Goal: Task Accomplishment & Management: Manage account settings

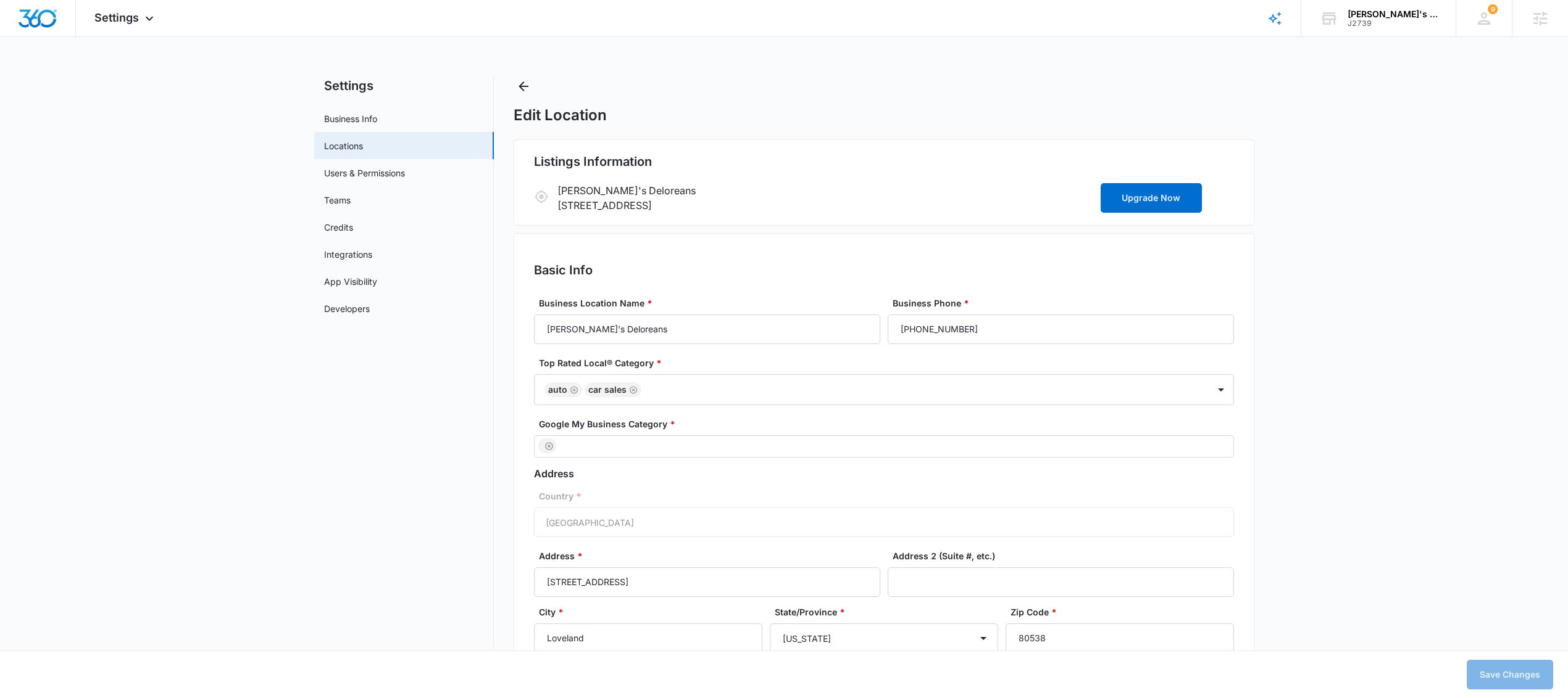
select select "Colorado"
click at [1358, 19] on div "J2739" at bounding box center [1392, 23] width 90 height 9
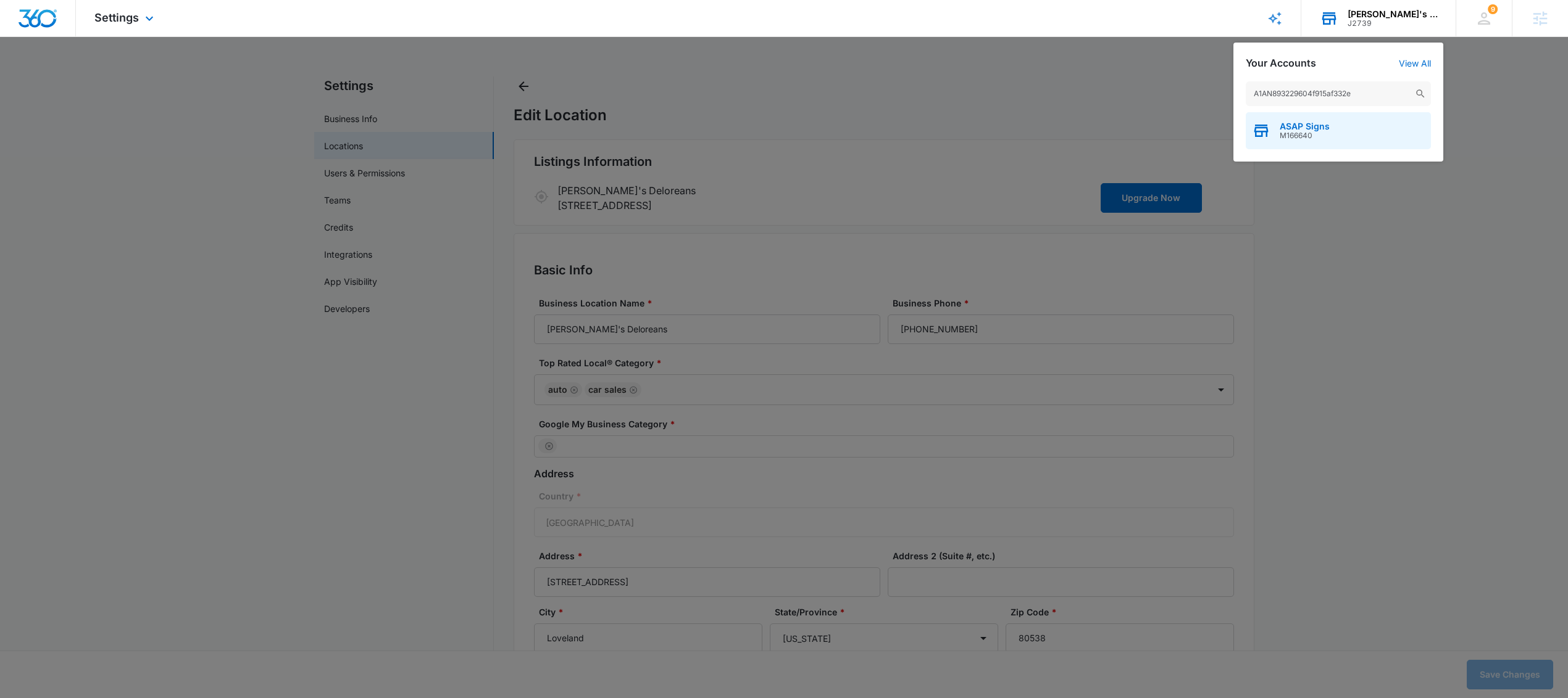
type input "A1AN893229604f915af332e"
click at [1345, 142] on div "ASAP Signs M166640" at bounding box center [1338, 131] width 185 height 37
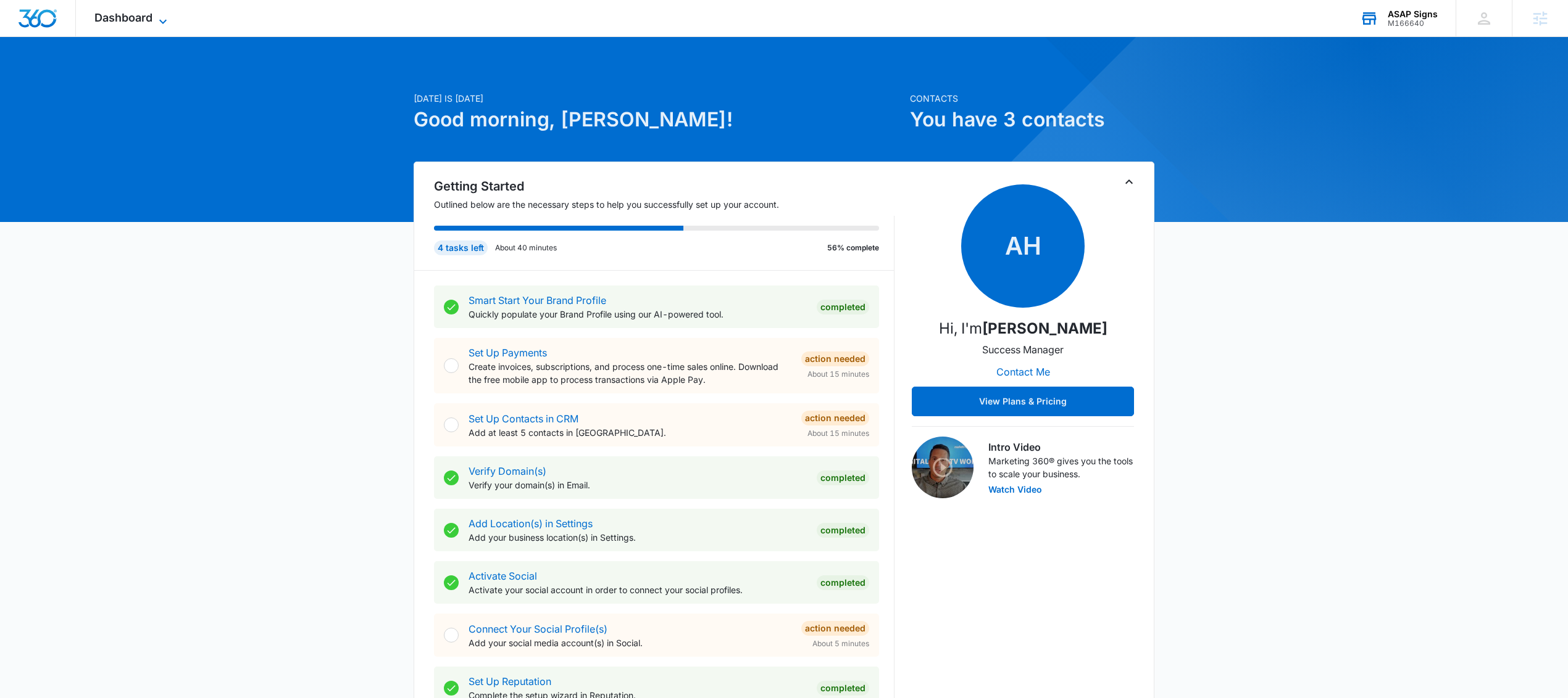
click at [132, 23] on span "Dashboard" at bounding box center [123, 17] width 58 height 13
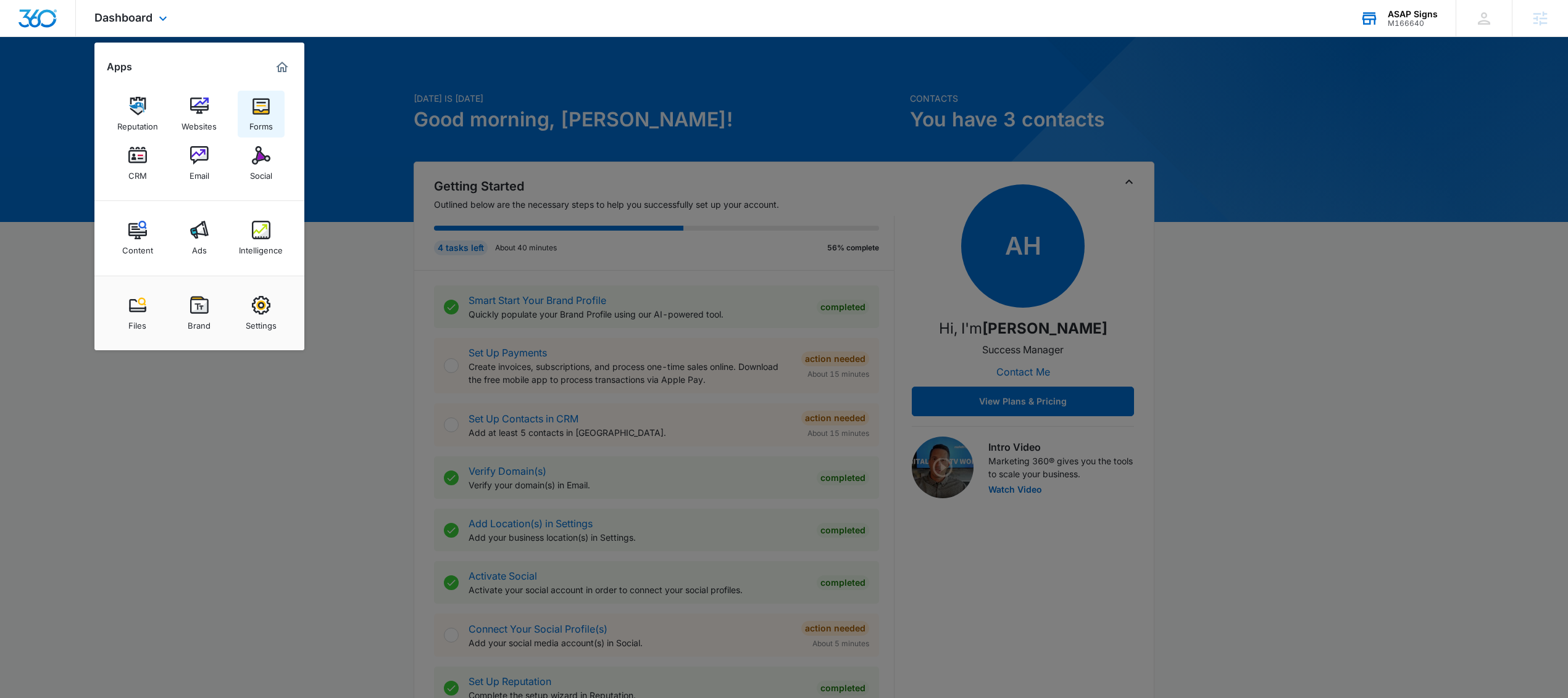
click at [263, 119] on div "Forms" at bounding box center [261, 123] width 23 height 16
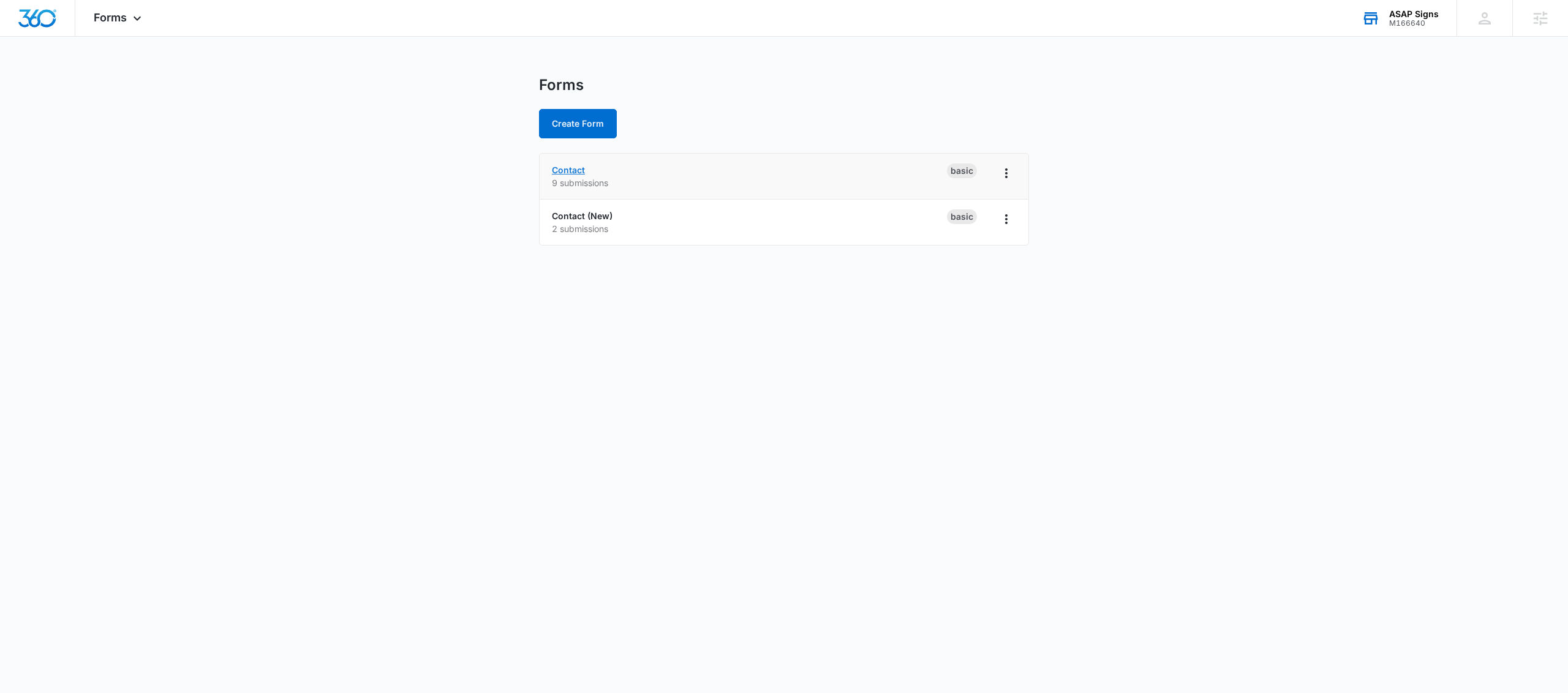
click at [580, 174] on link "Contact" at bounding box center [568, 170] width 33 height 10
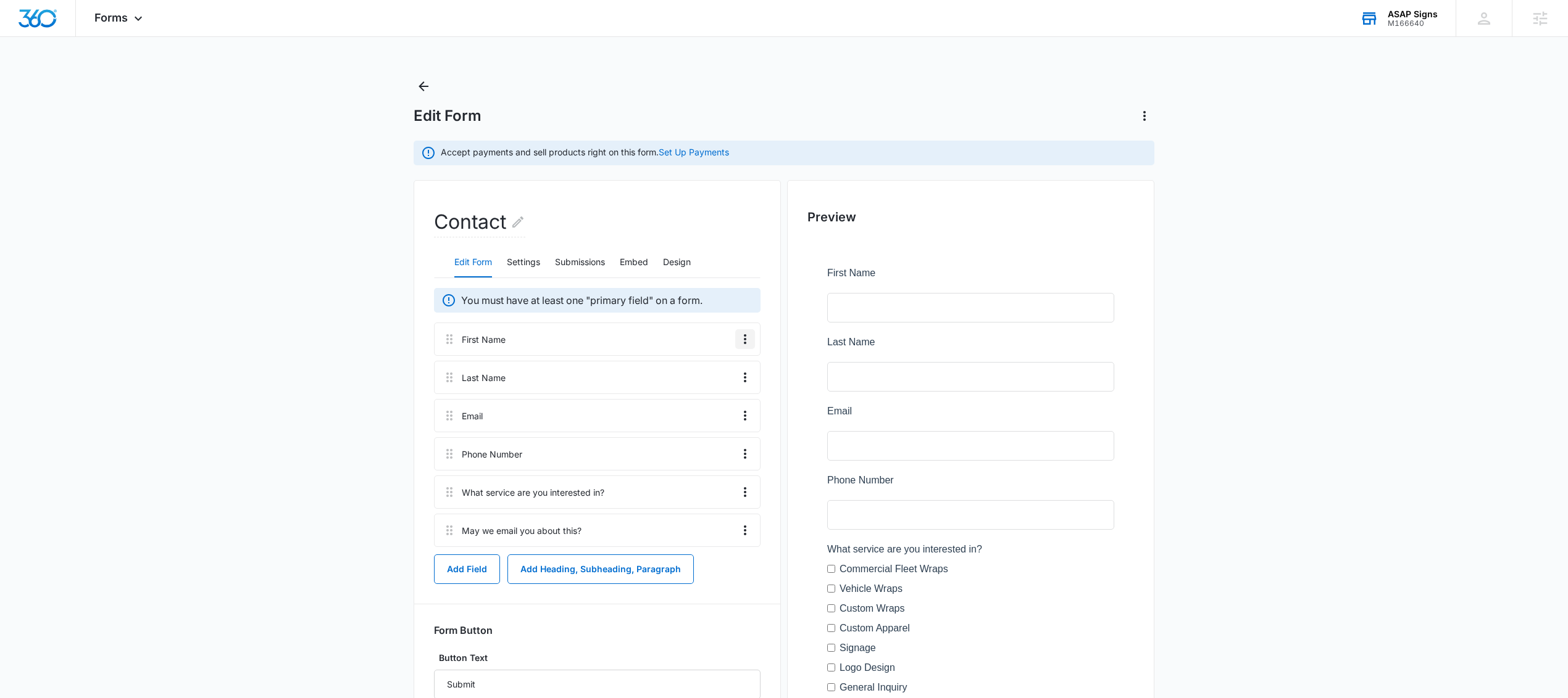
click at [745, 341] on icon "Overflow Menu" at bounding box center [745, 339] width 15 height 15
click at [746, 341] on icon "Overflow Menu" at bounding box center [745, 339] width 15 height 15
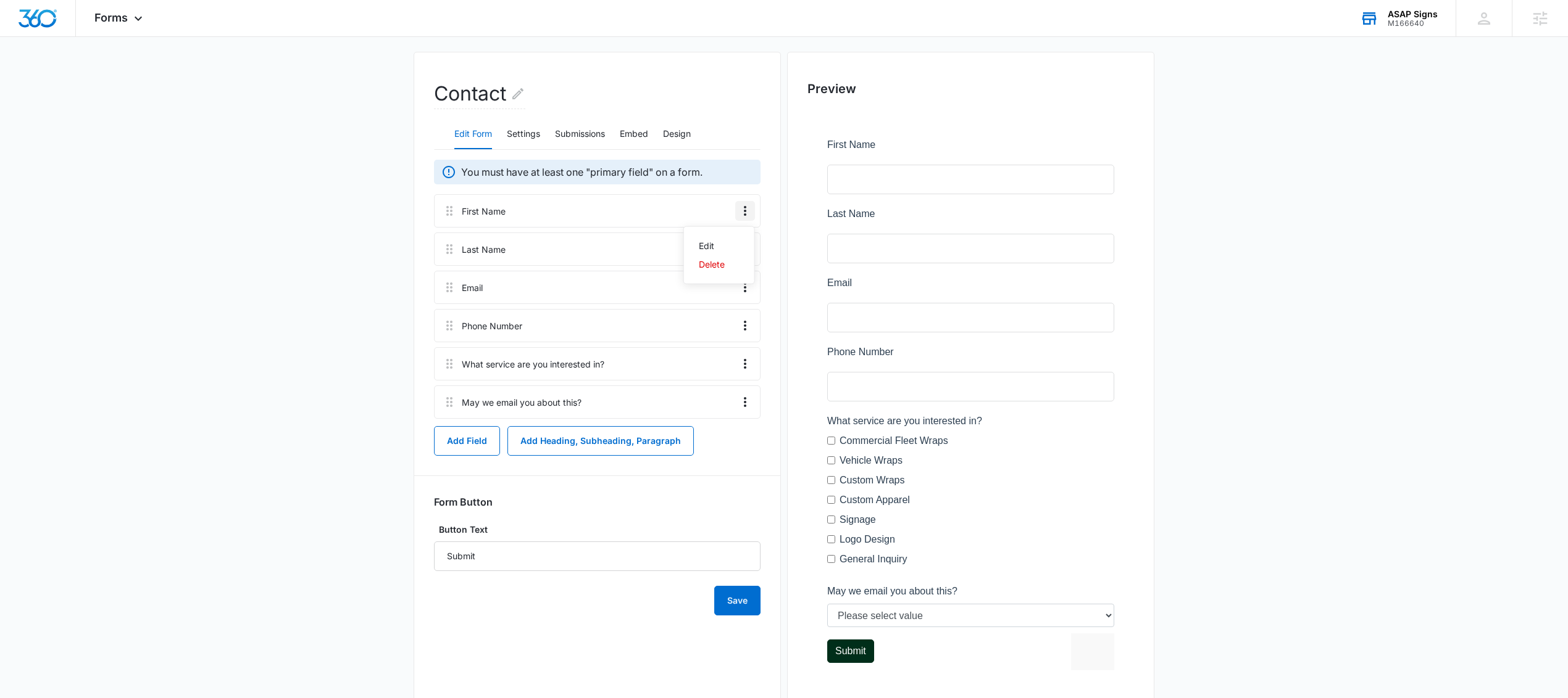
scroll to position [58, 0]
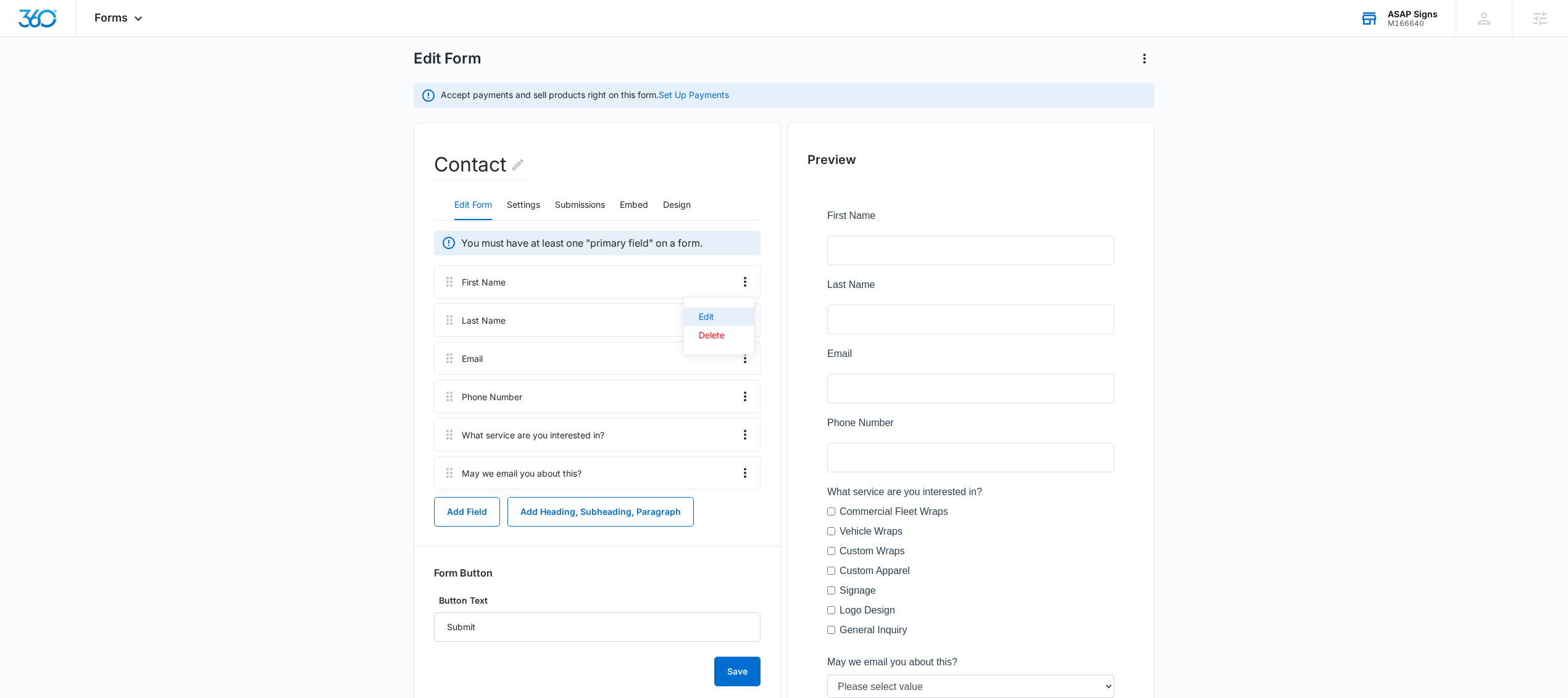
click at [714, 317] on div "Edit" at bounding box center [711, 317] width 26 height 9
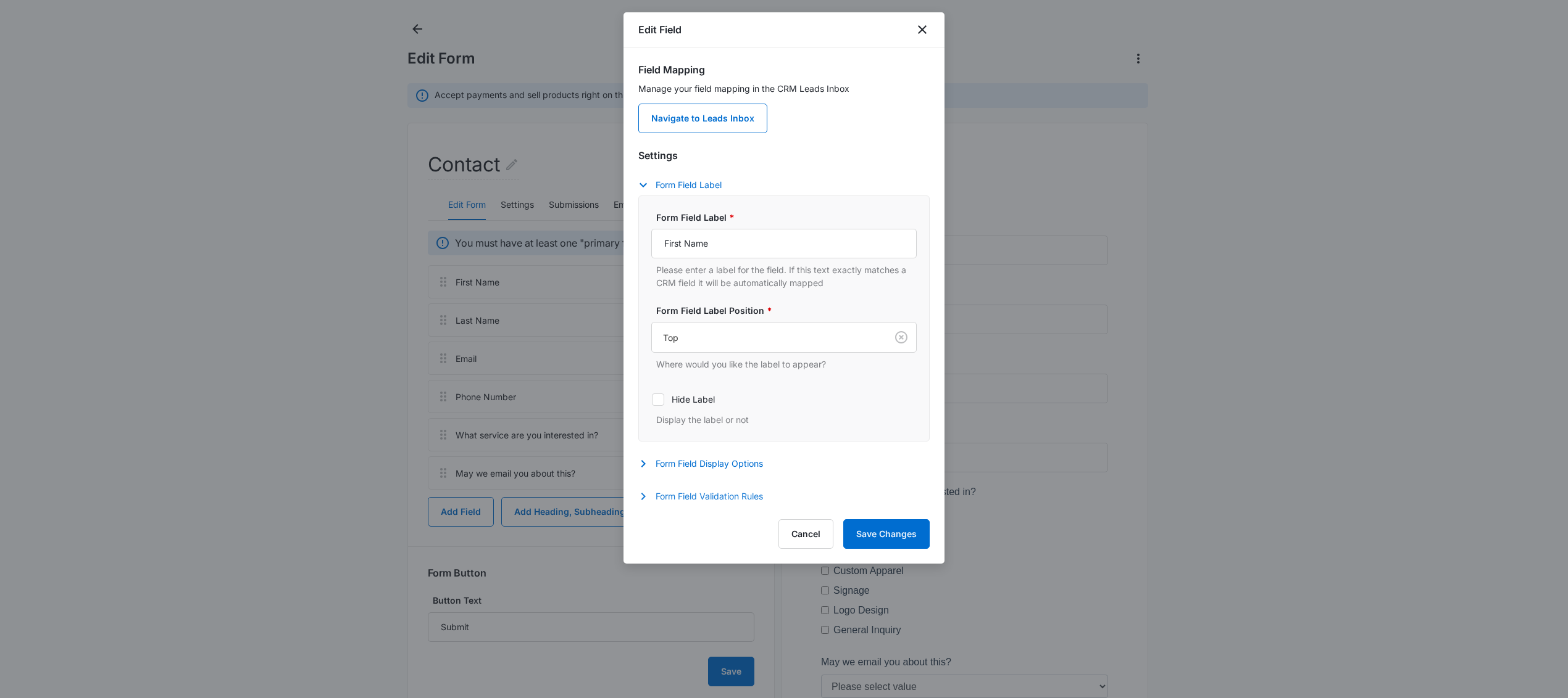
click at [639, 498] on icon "button" at bounding box center [643, 497] width 15 height 15
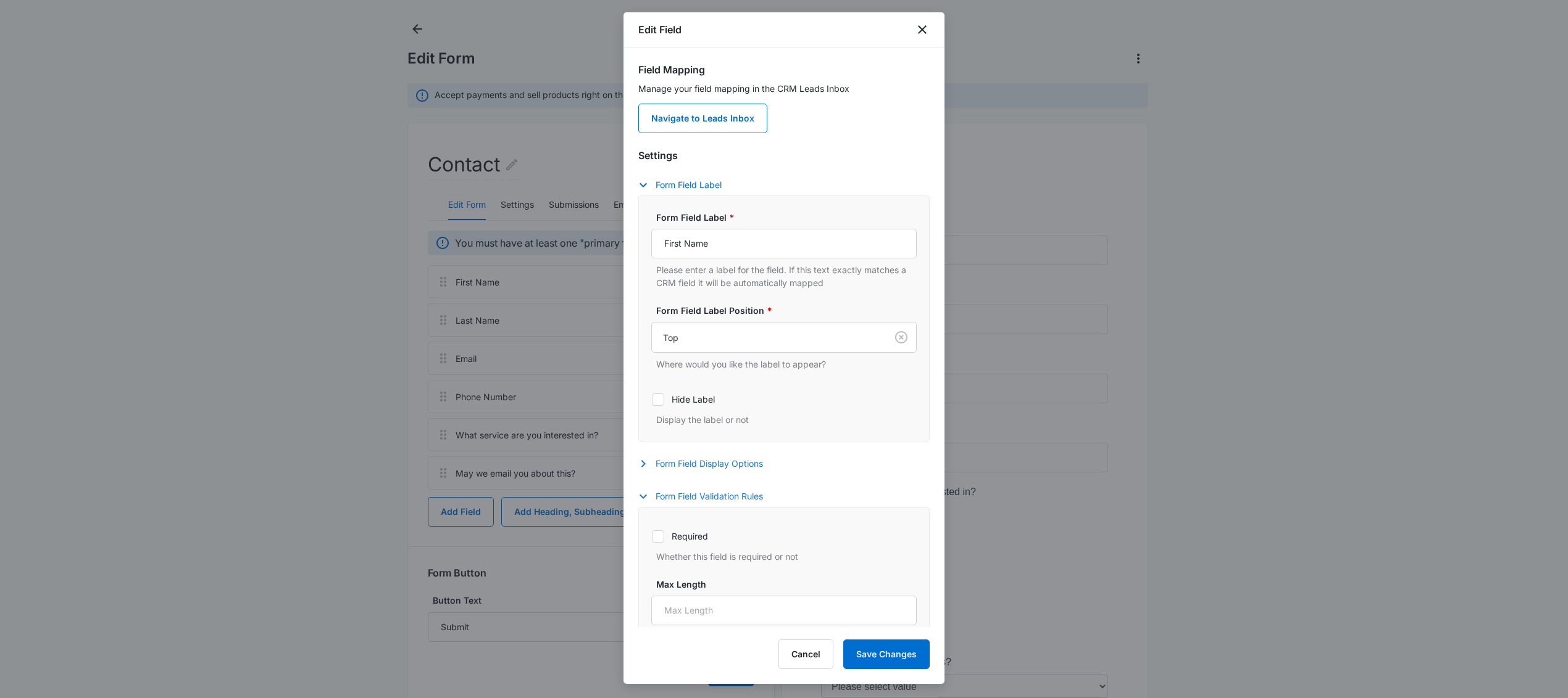
click at [643, 464] on icon "button" at bounding box center [643, 464] width 15 height 15
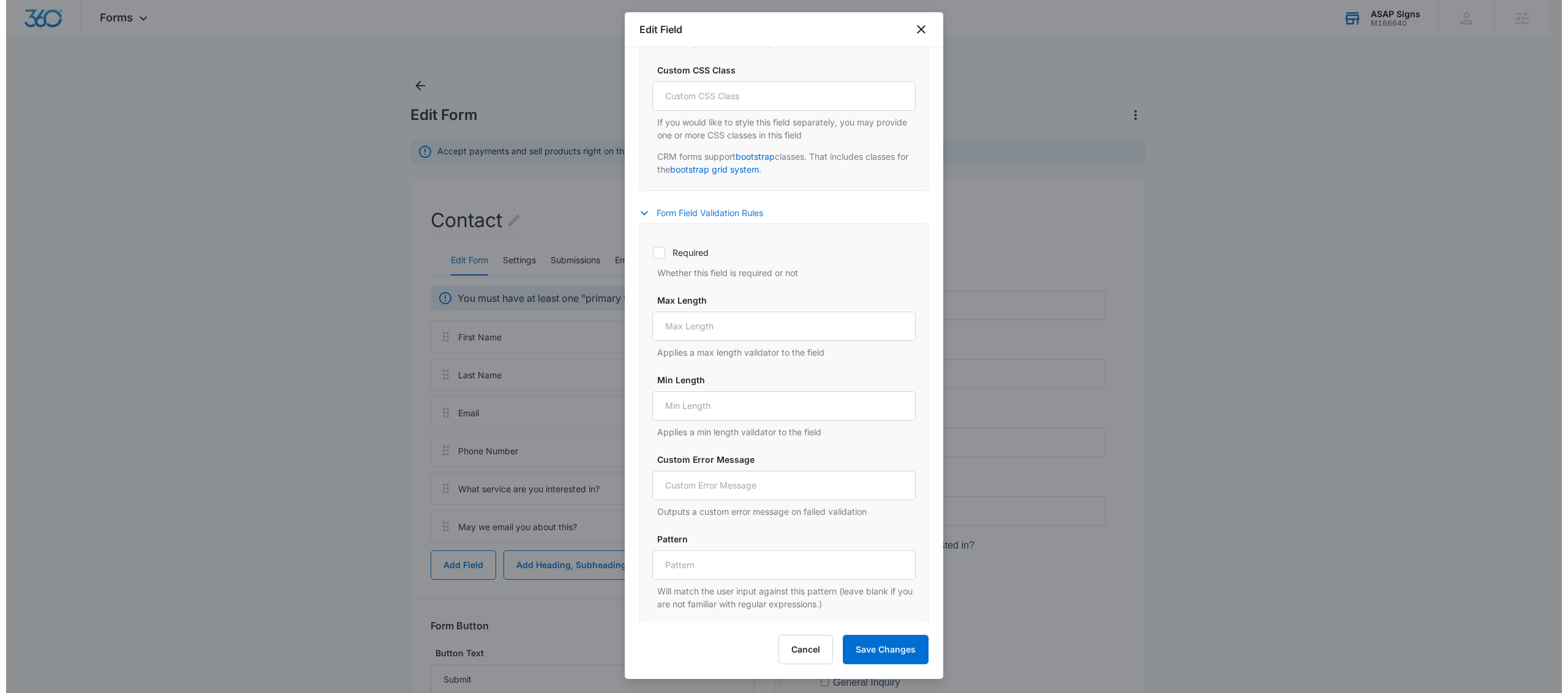
scroll to position [589, 0]
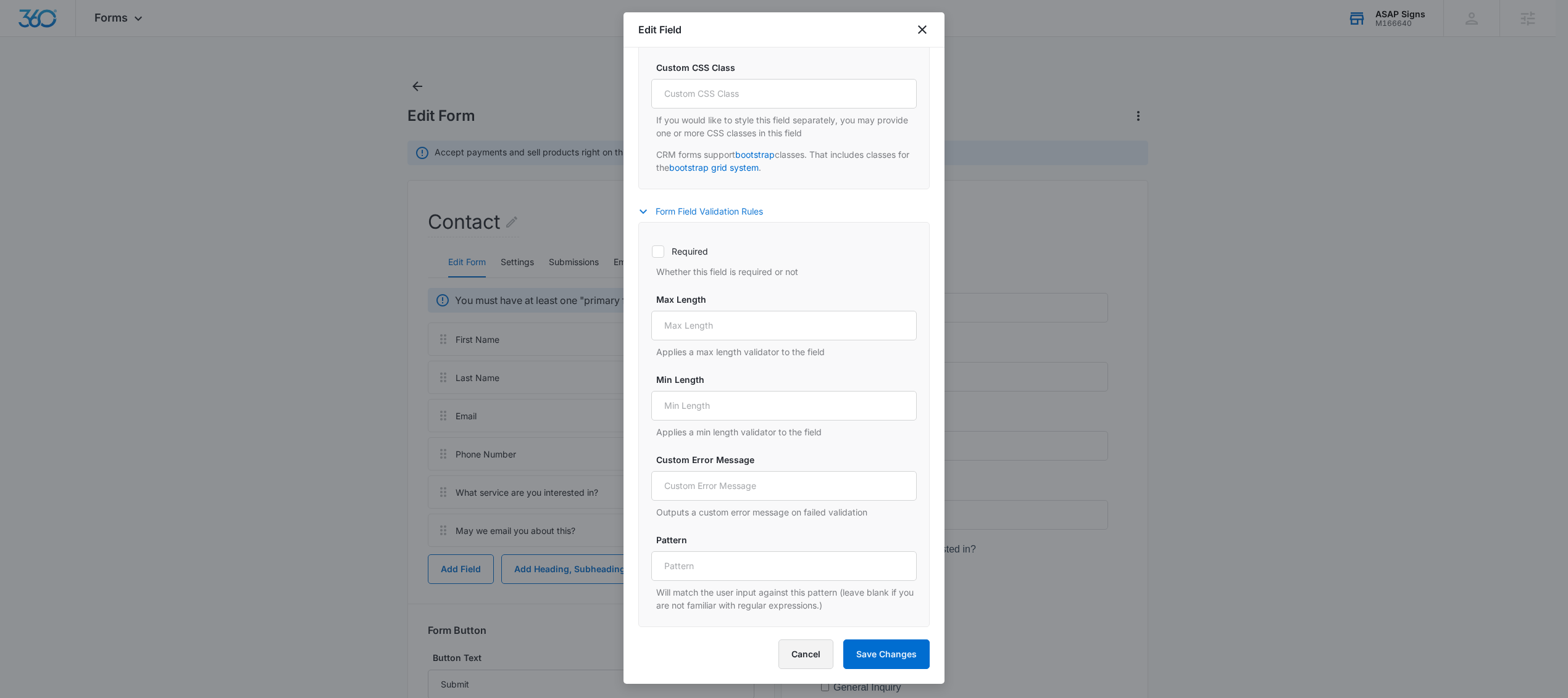
click at [810, 660] on button "Cancel" at bounding box center [806, 654] width 55 height 30
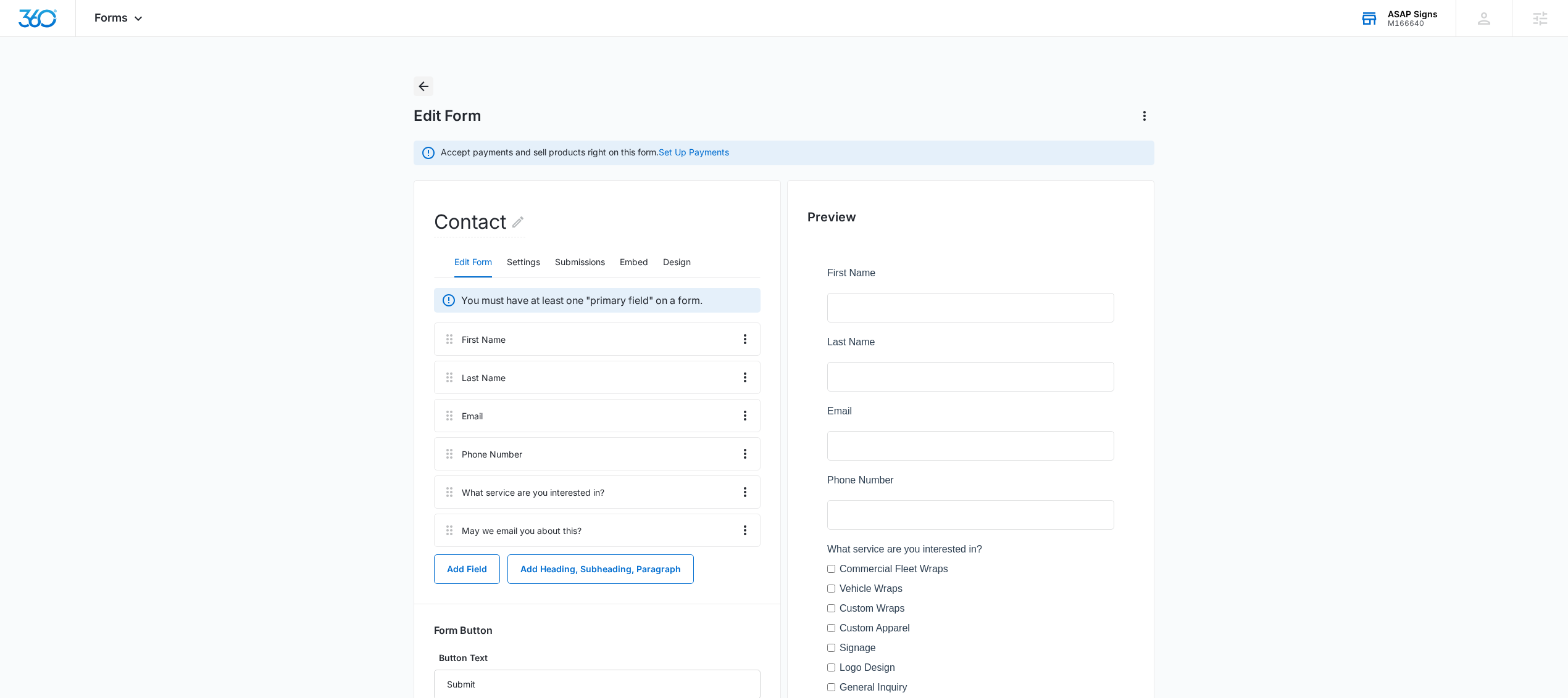
click at [423, 87] on icon "Back" at bounding box center [423, 87] width 10 height 10
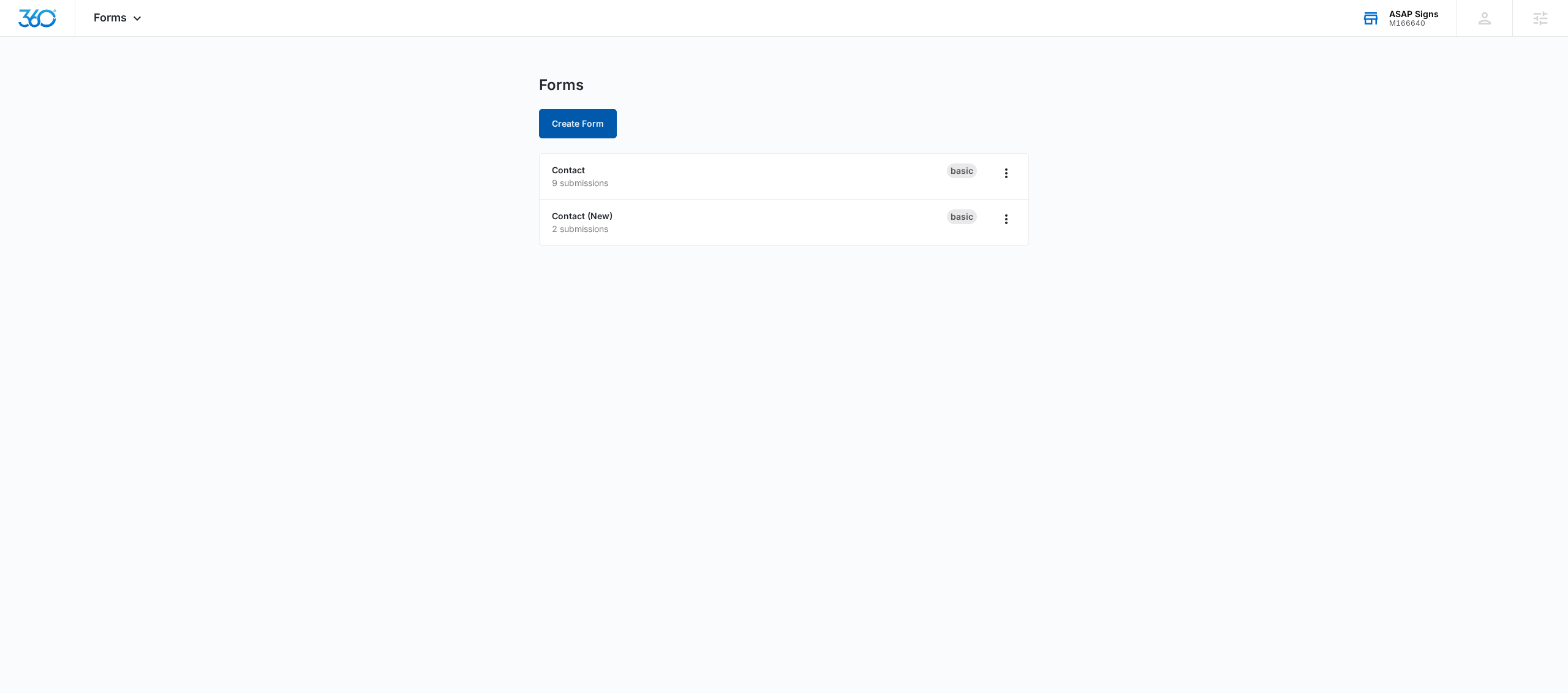
click at [589, 129] on button "Create Form" at bounding box center [578, 123] width 78 height 29
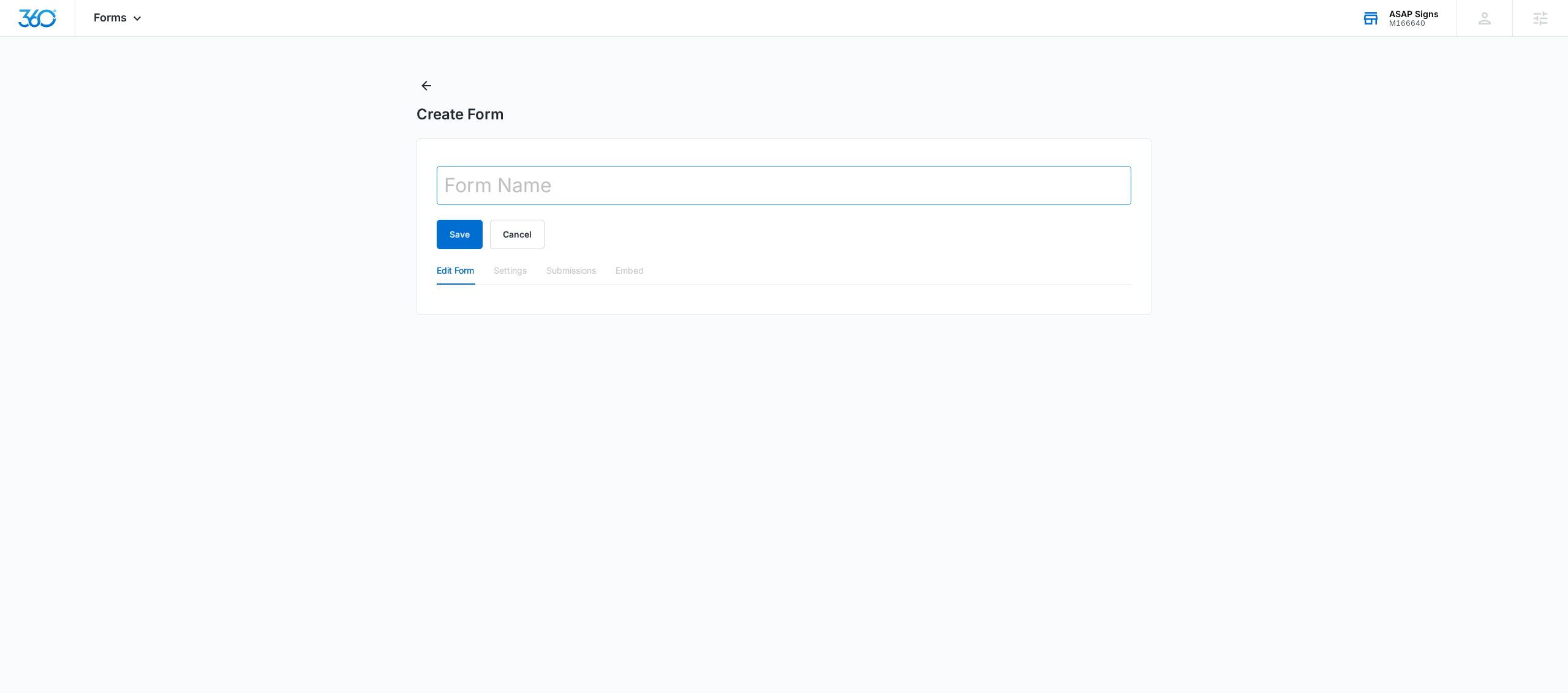
click at [550, 186] on input "text" at bounding box center [784, 185] width 694 height 39
type input "Test Form #1"
click at [460, 241] on button "Save" at bounding box center [459, 234] width 46 height 29
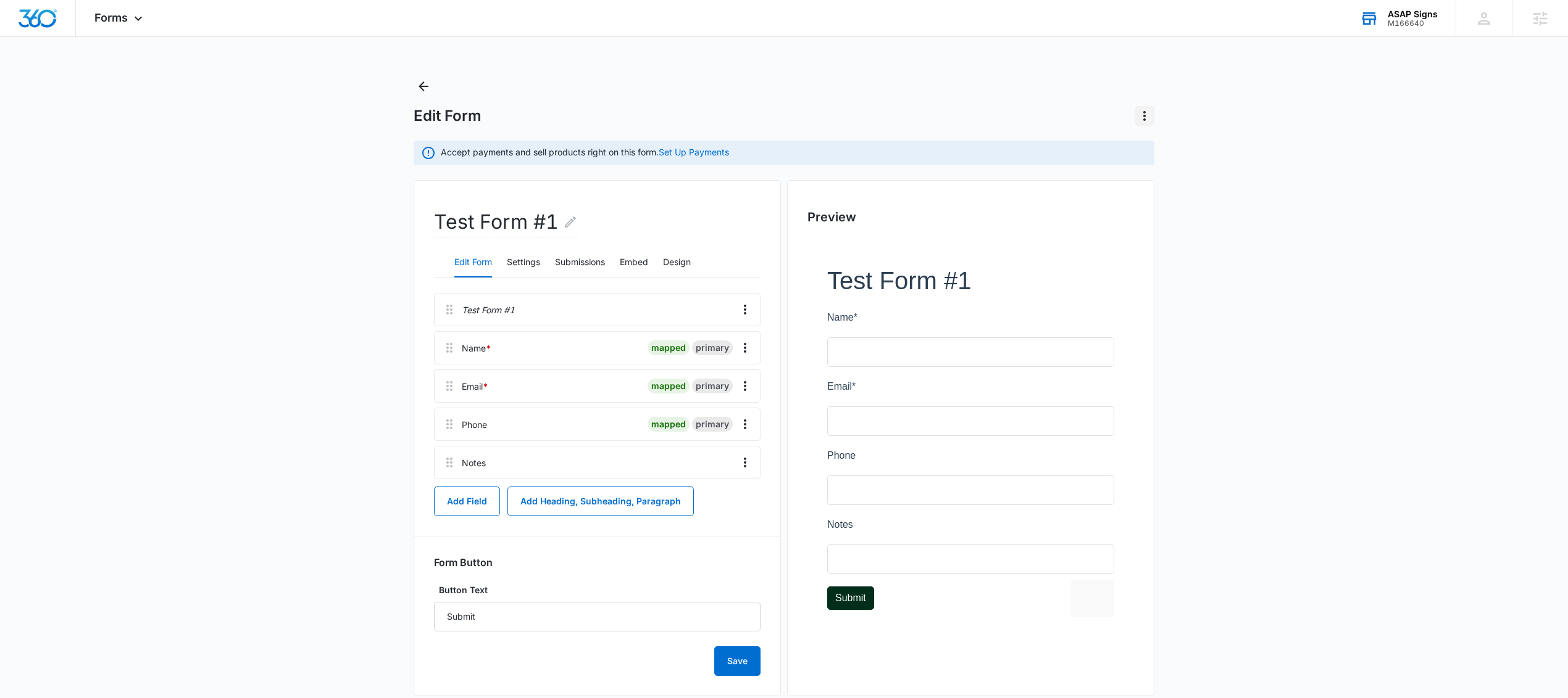
click at [1147, 118] on icon "Actions" at bounding box center [1145, 116] width 15 height 15
click at [1164, 150] on div "Delete Form" at bounding box center [1175, 150] width 48 height 9
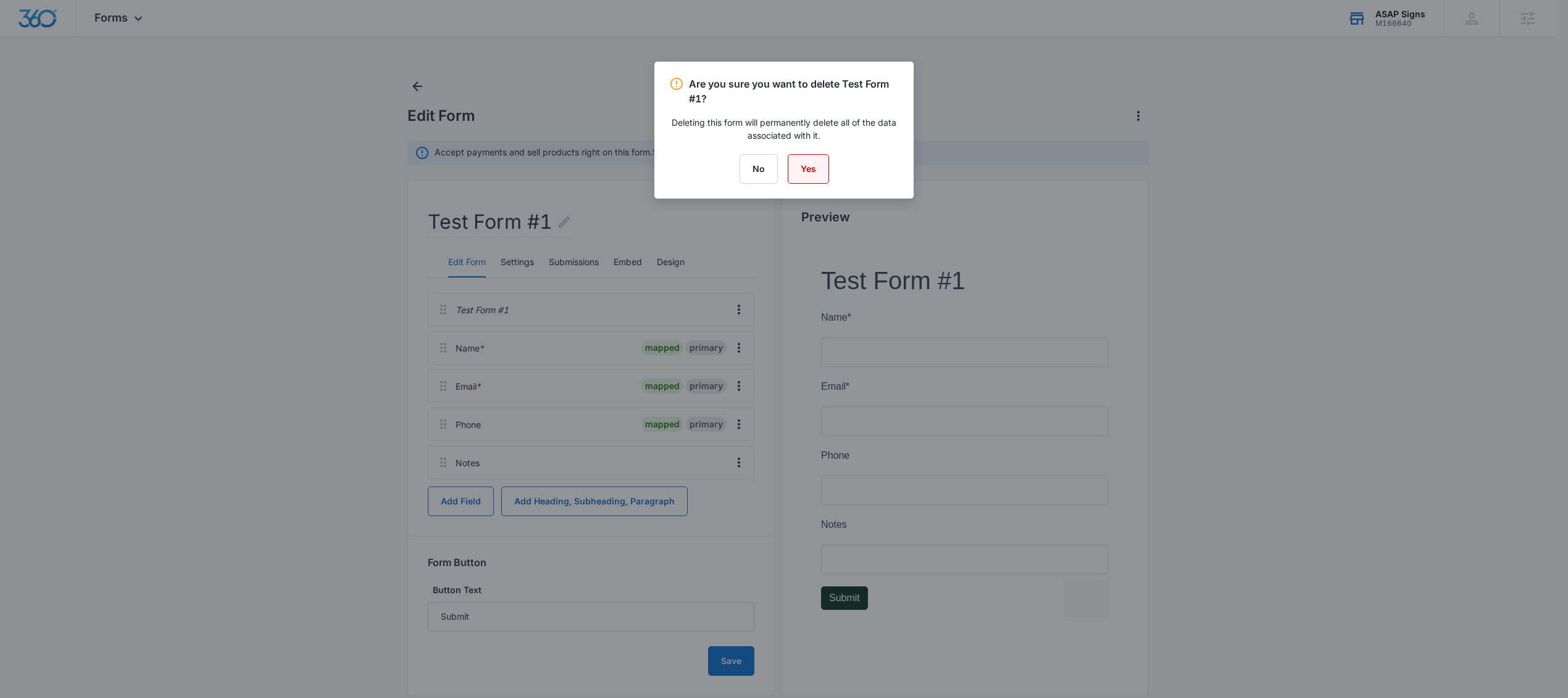
click at [815, 181] on button "Yes" at bounding box center [808, 168] width 41 height 30
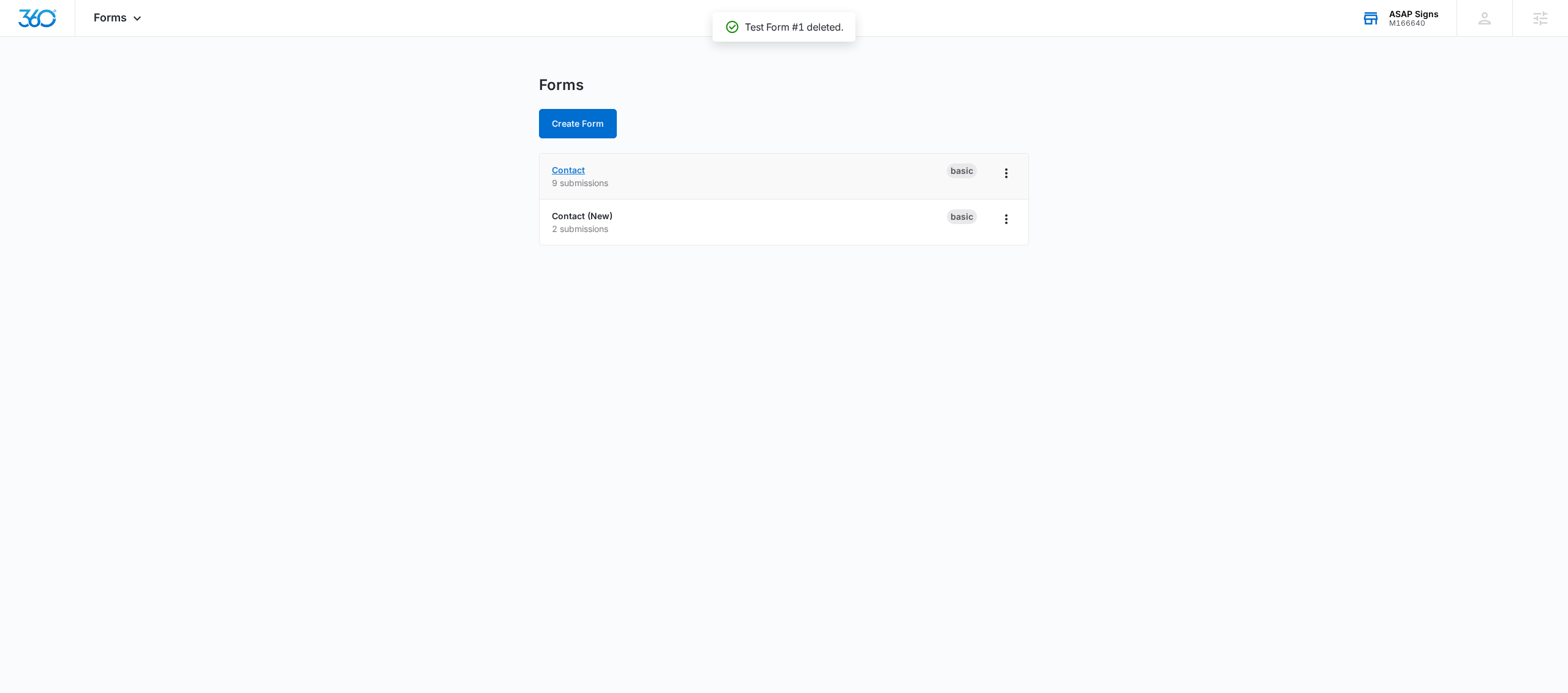
click at [569, 171] on link "Contact" at bounding box center [568, 170] width 33 height 10
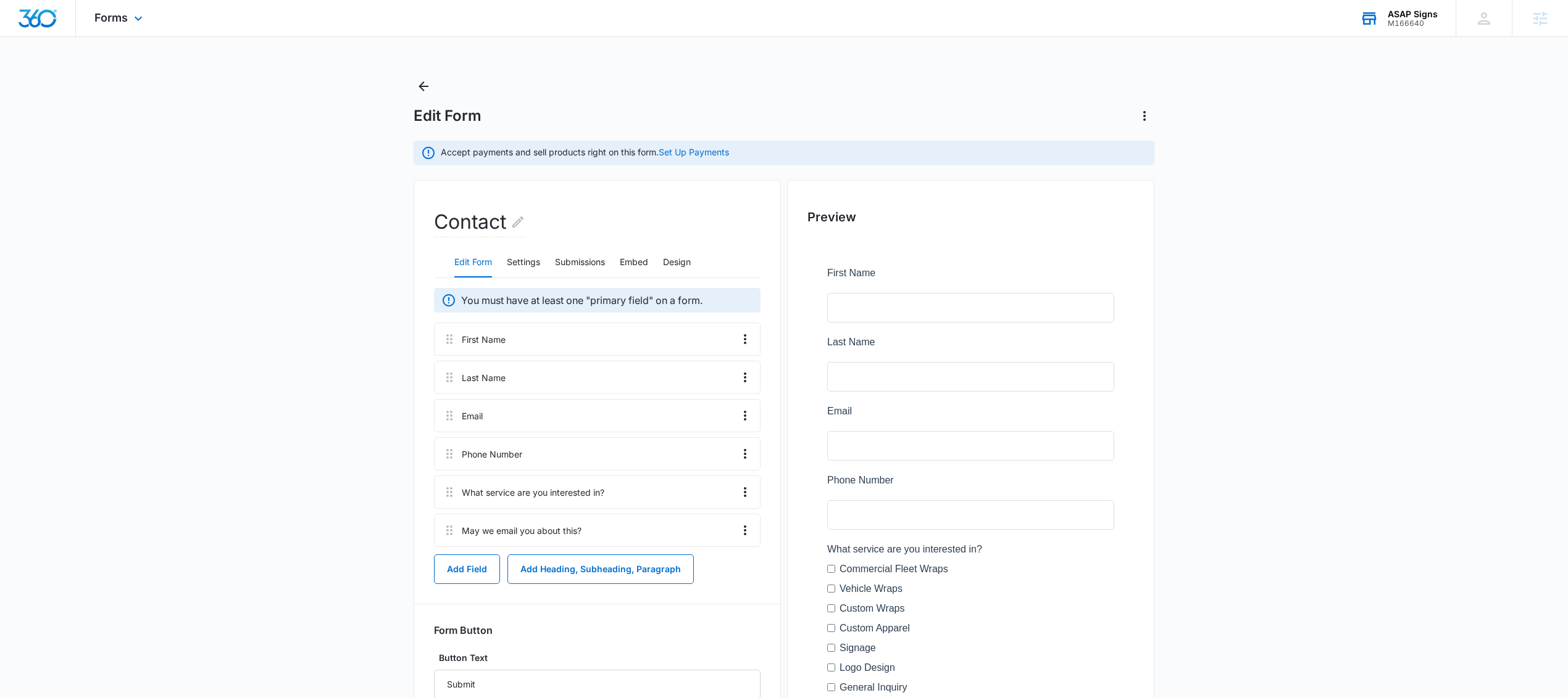
click at [128, 19] on div "Forms Apps Reputation Websites Forms CRM Email Social Content Ads Intelligence …" at bounding box center [120, 18] width 88 height 36
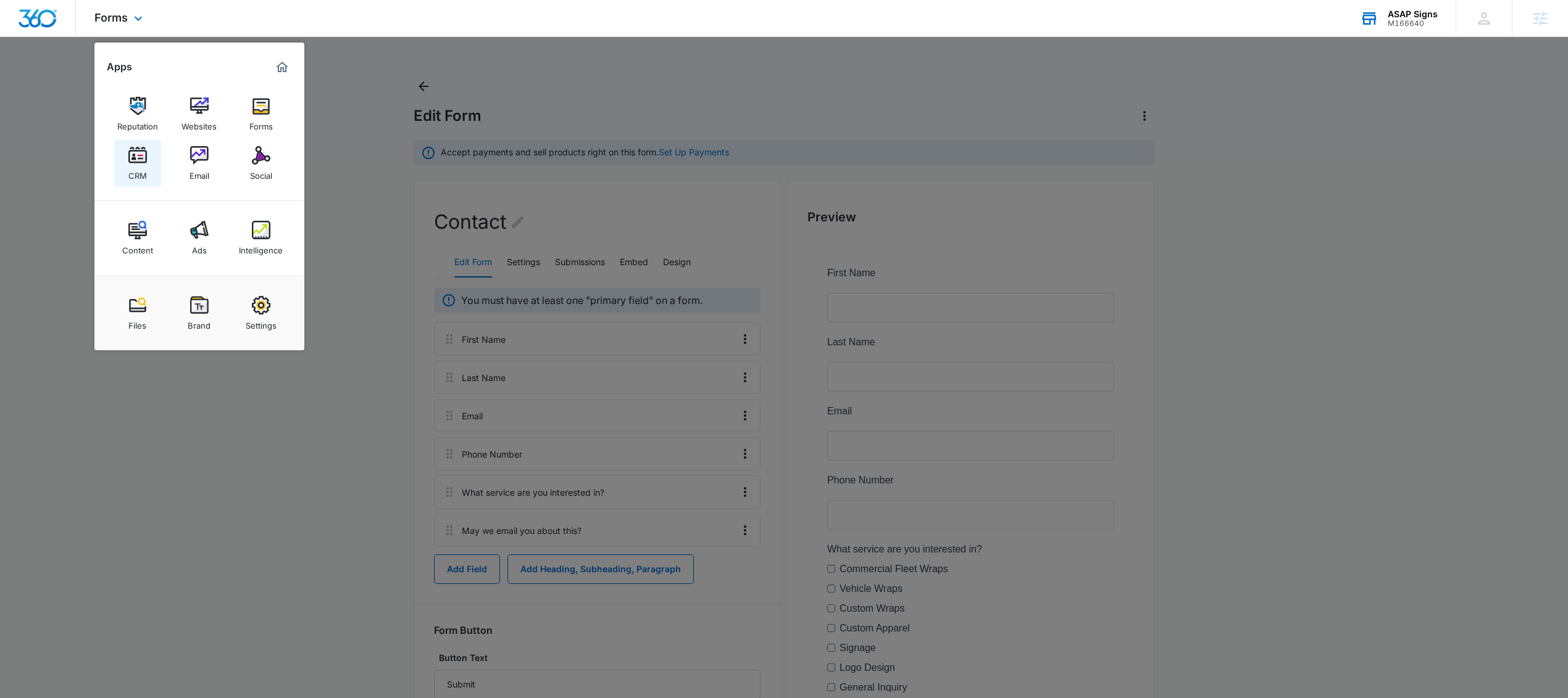
click at [131, 161] on img at bounding box center [137, 155] width 19 height 19
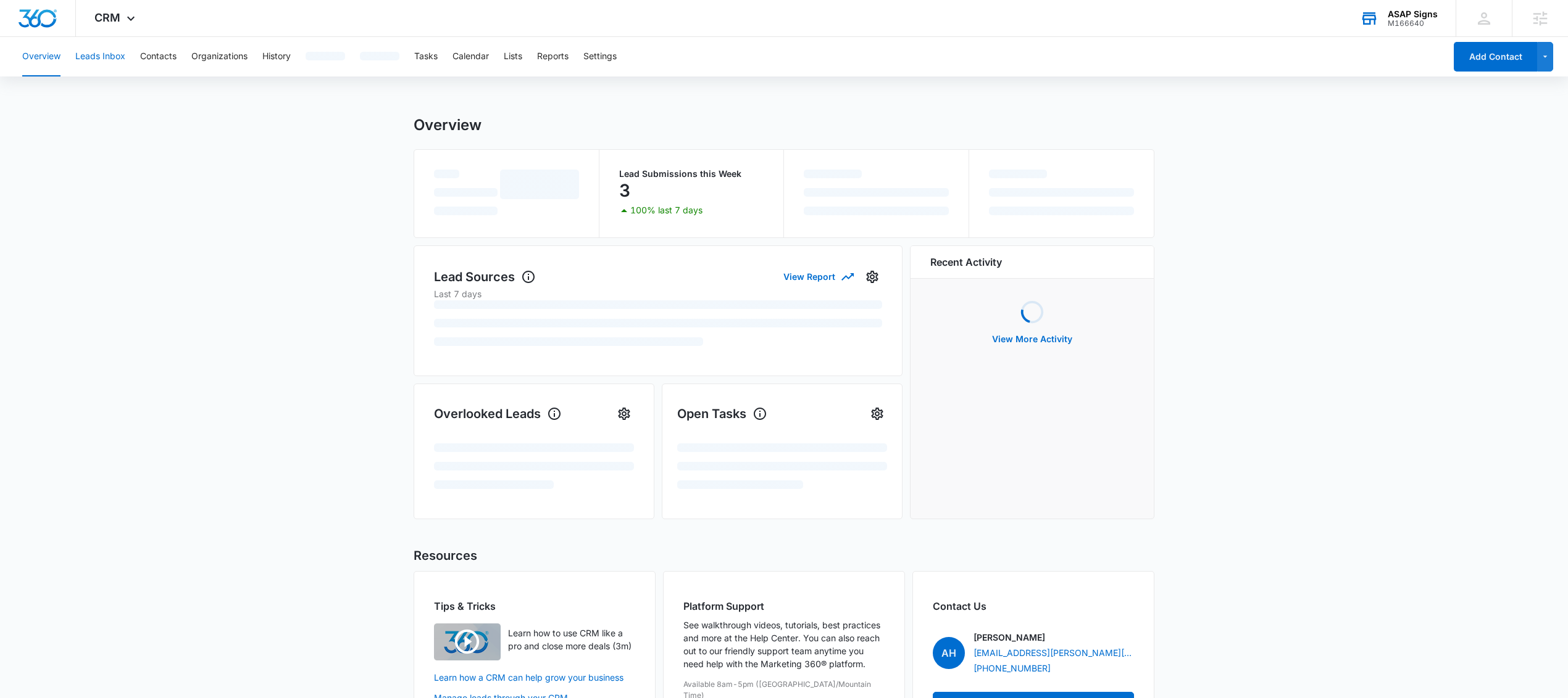
click at [90, 55] on button "Leads Inbox" at bounding box center [100, 56] width 50 height 39
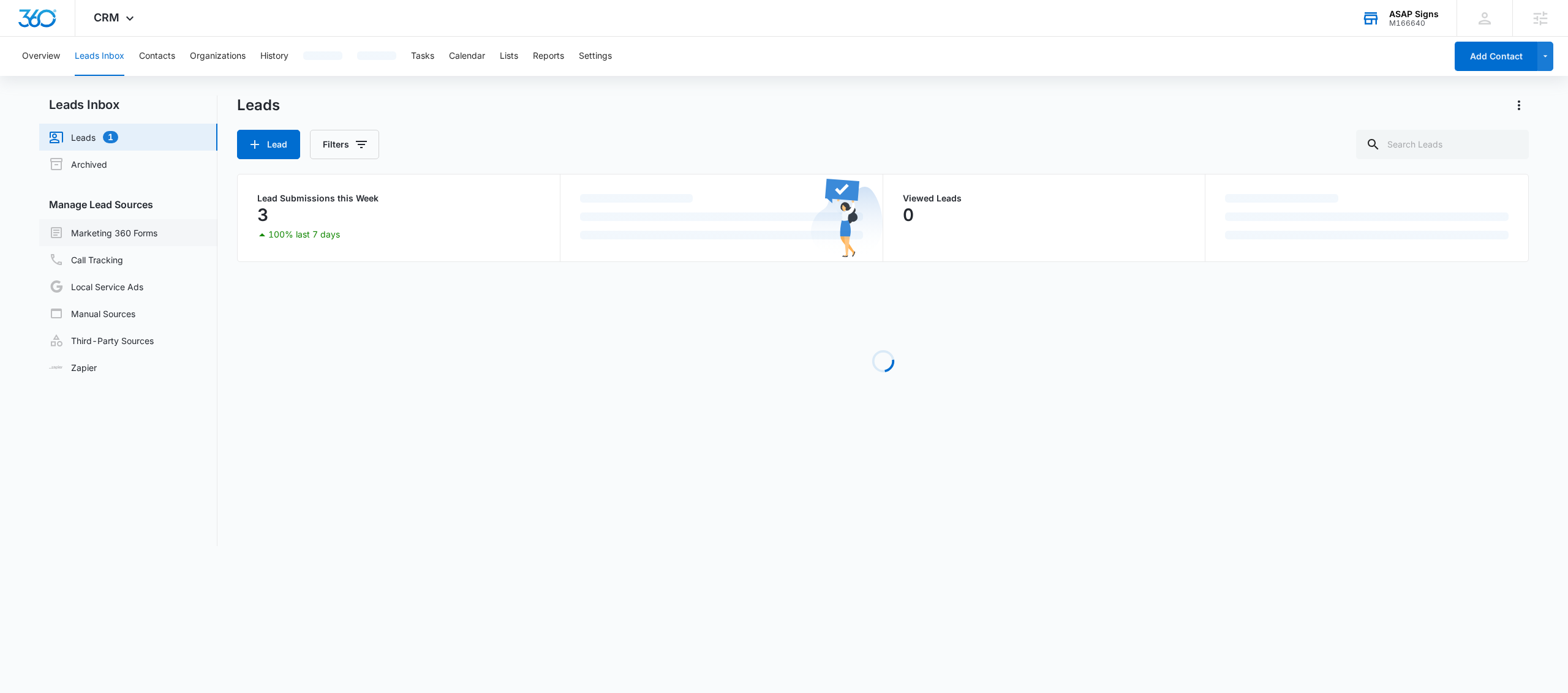
click at [134, 233] on link "Marketing 360 Forms" at bounding box center [103, 233] width 108 height 15
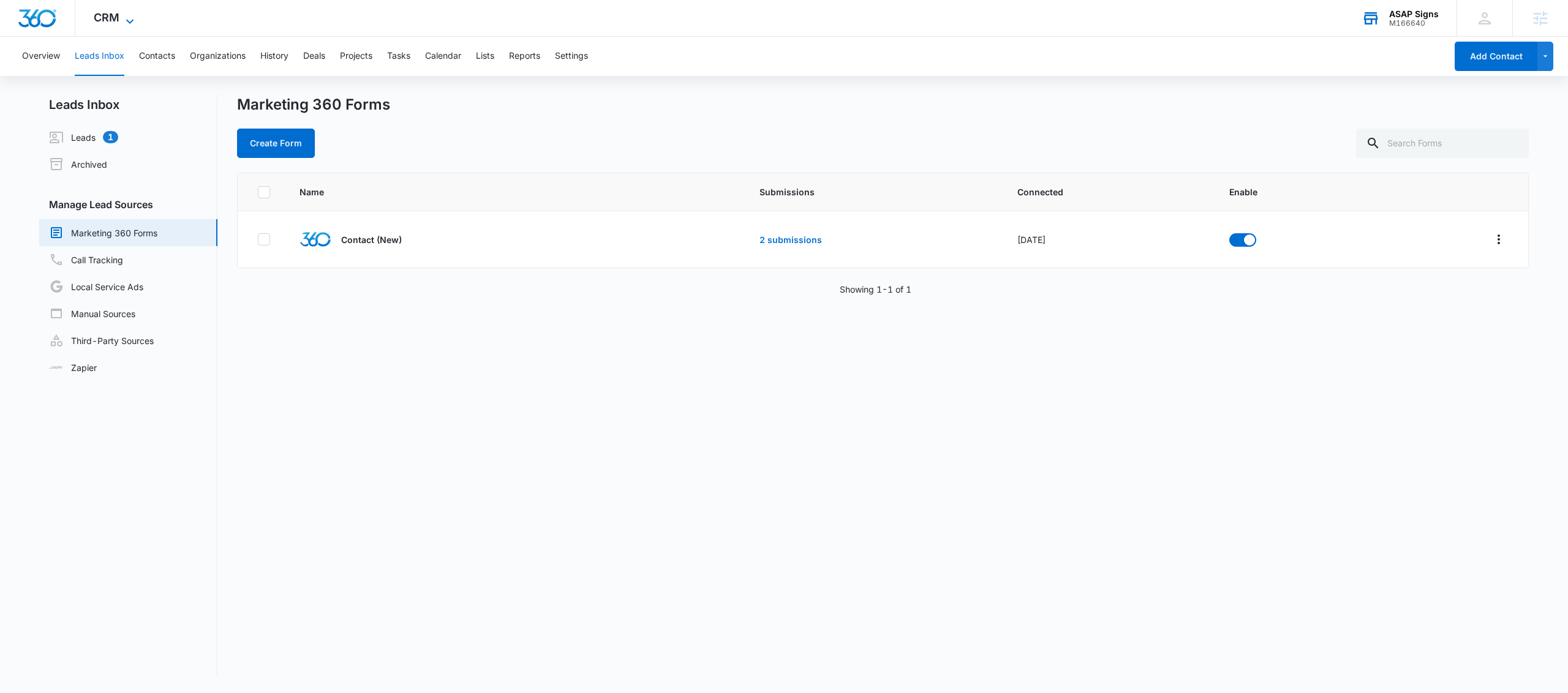
click at [132, 18] on icon at bounding box center [130, 22] width 15 height 15
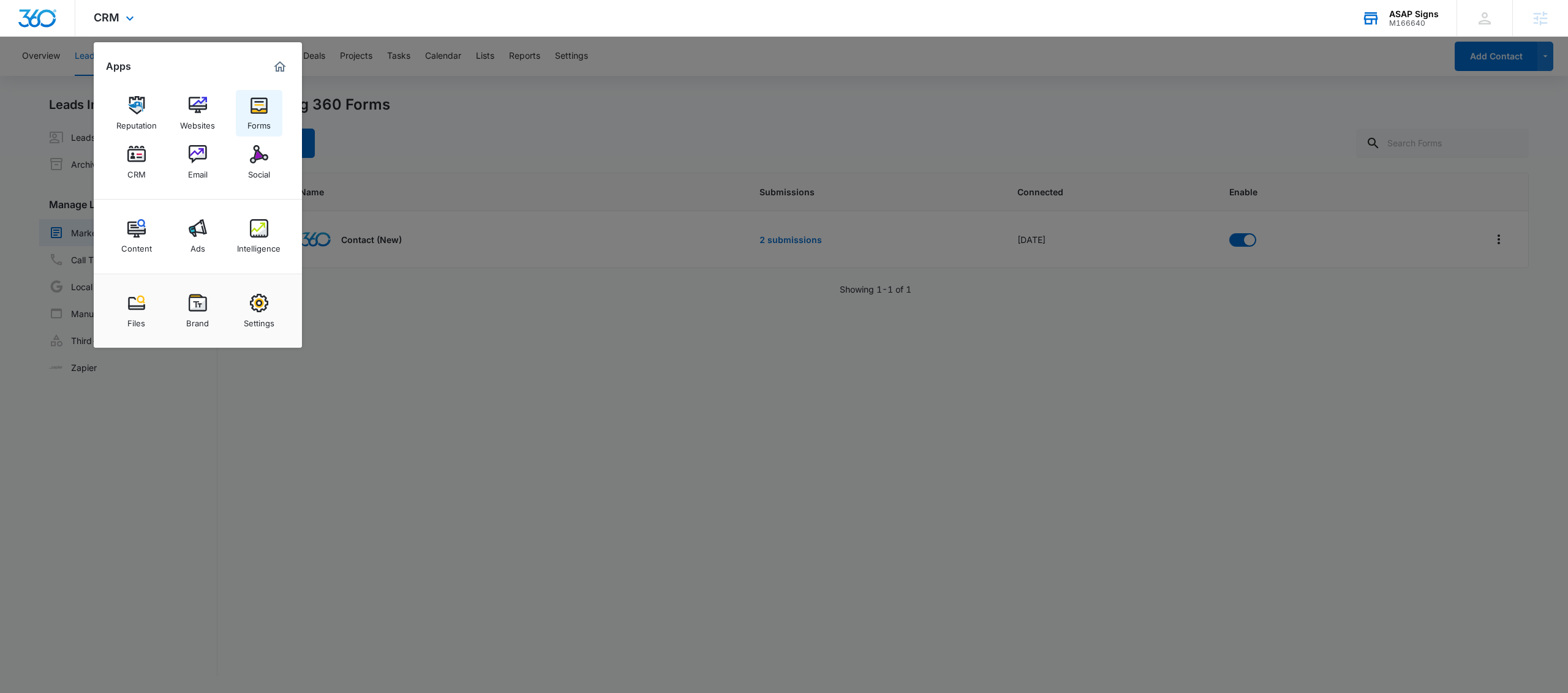
click at [263, 113] on img at bounding box center [258, 105] width 18 height 18
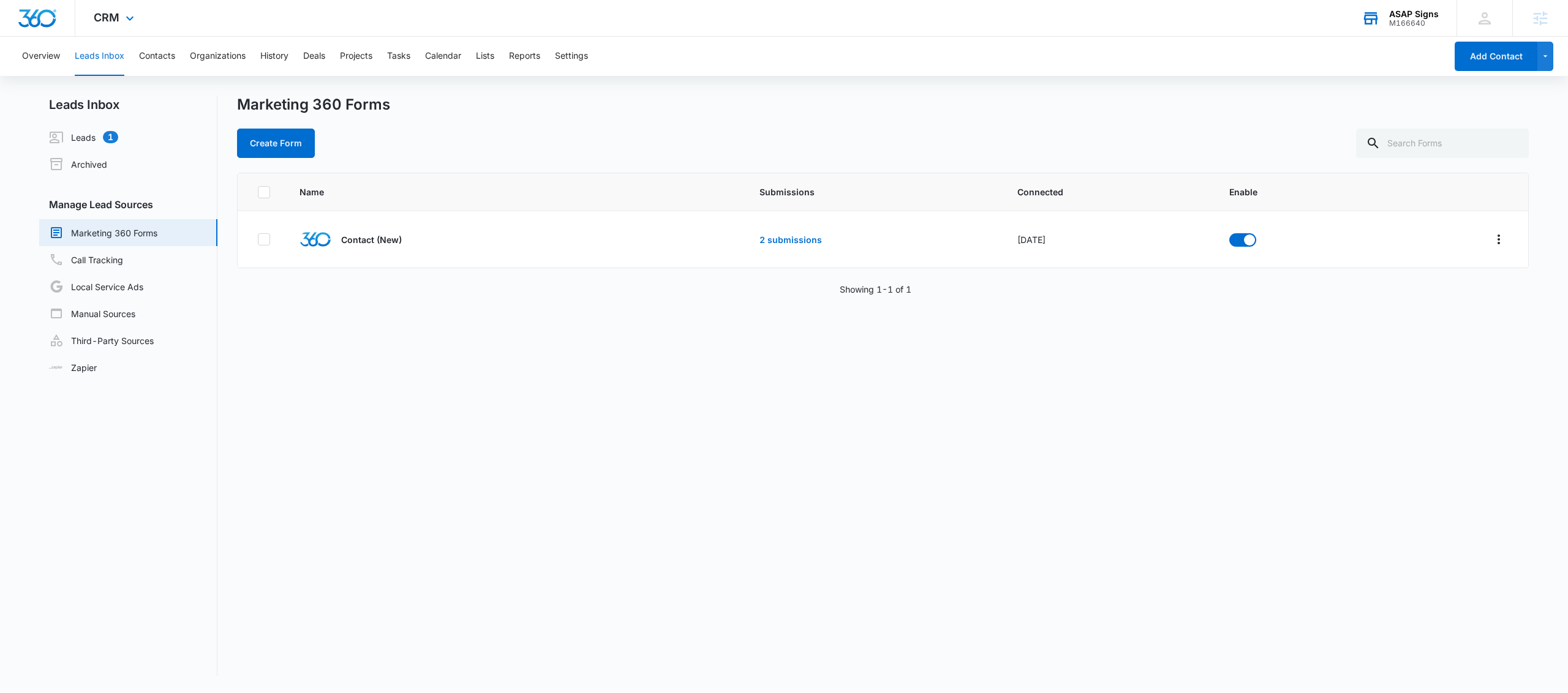
drag, startPoint x: 110, startPoint y: 15, endPoint x: 130, endPoint y: 33, distance: 26.9
click at [110, 15] on span "CRM" at bounding box center [106, 17] width 26 height 13
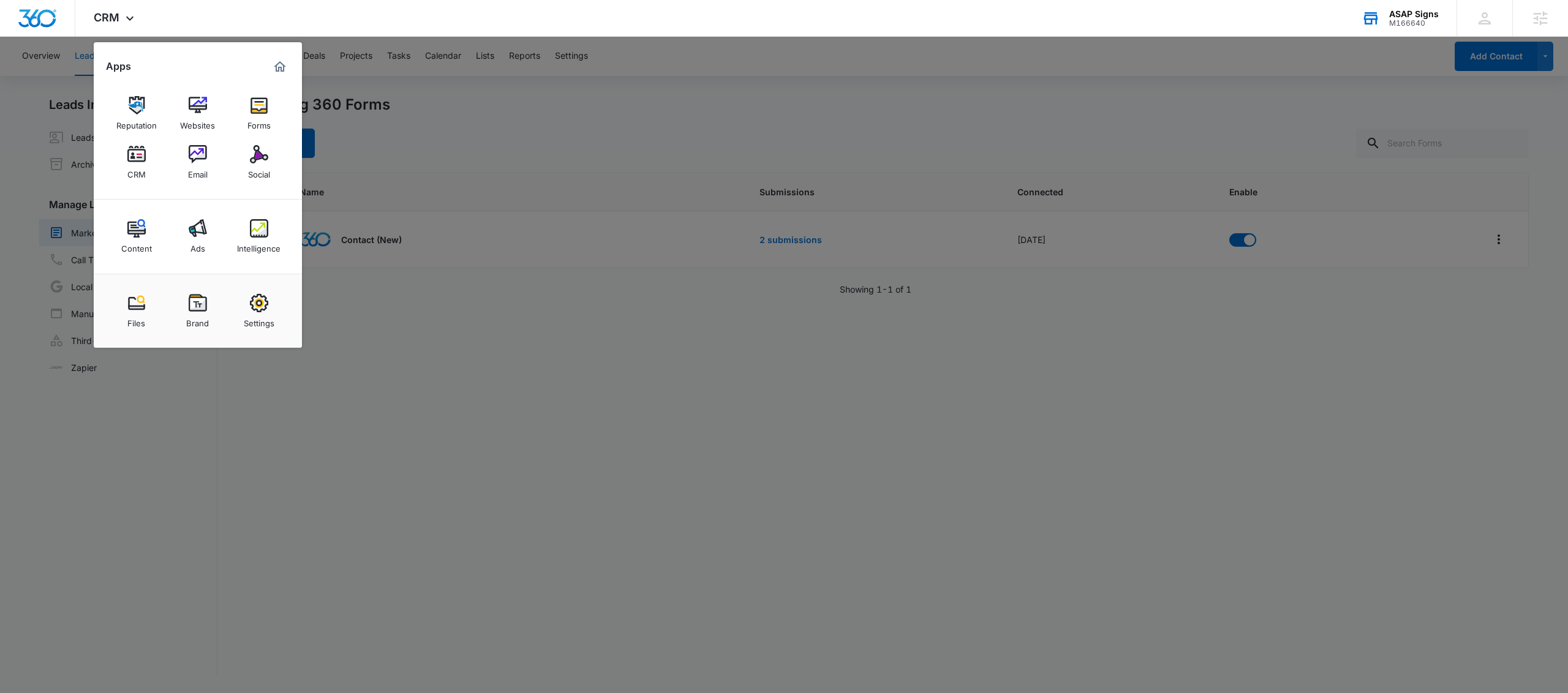
click at [239, 106] on link "Forms" at bounding box center [259, 113] width 46 height 46
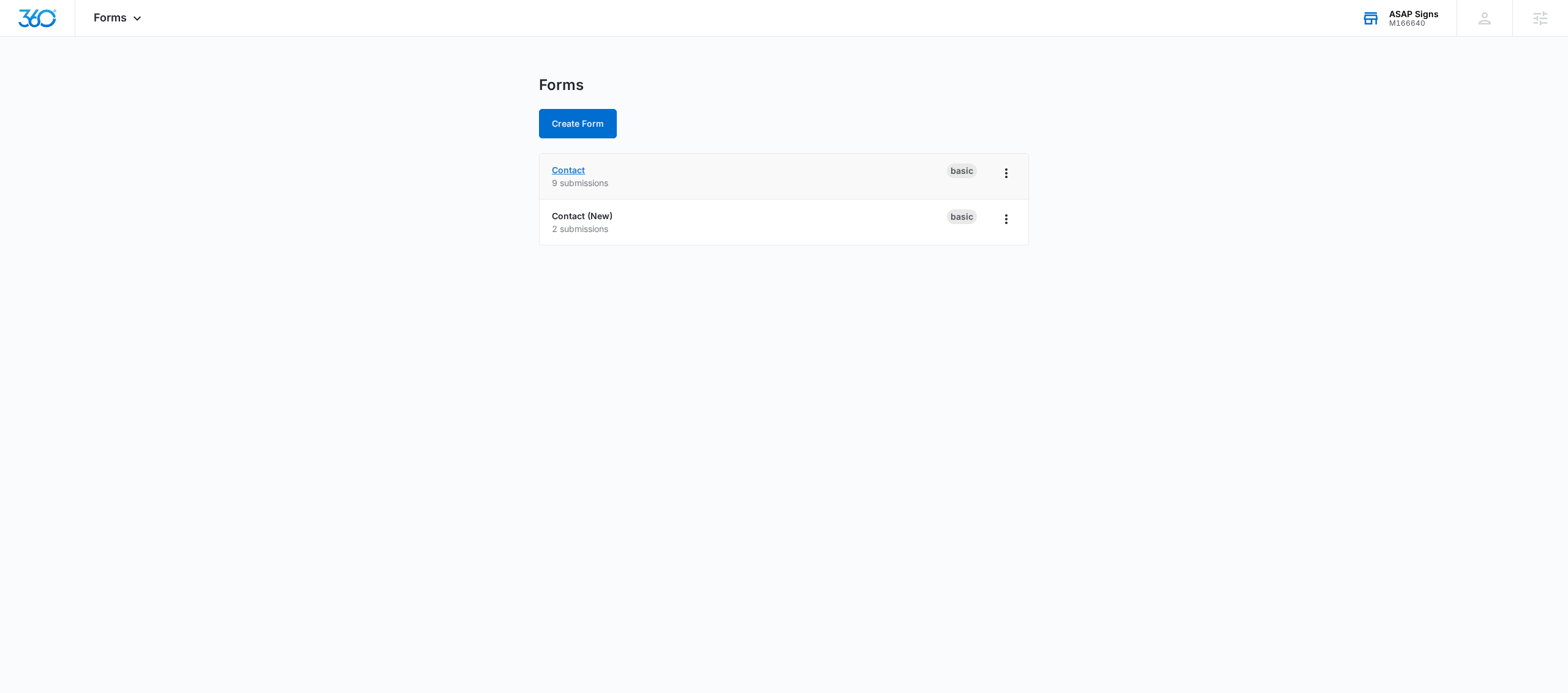
click at [574, 171] on link "Contact" at bounding box center [568, 170] width 33 height 10
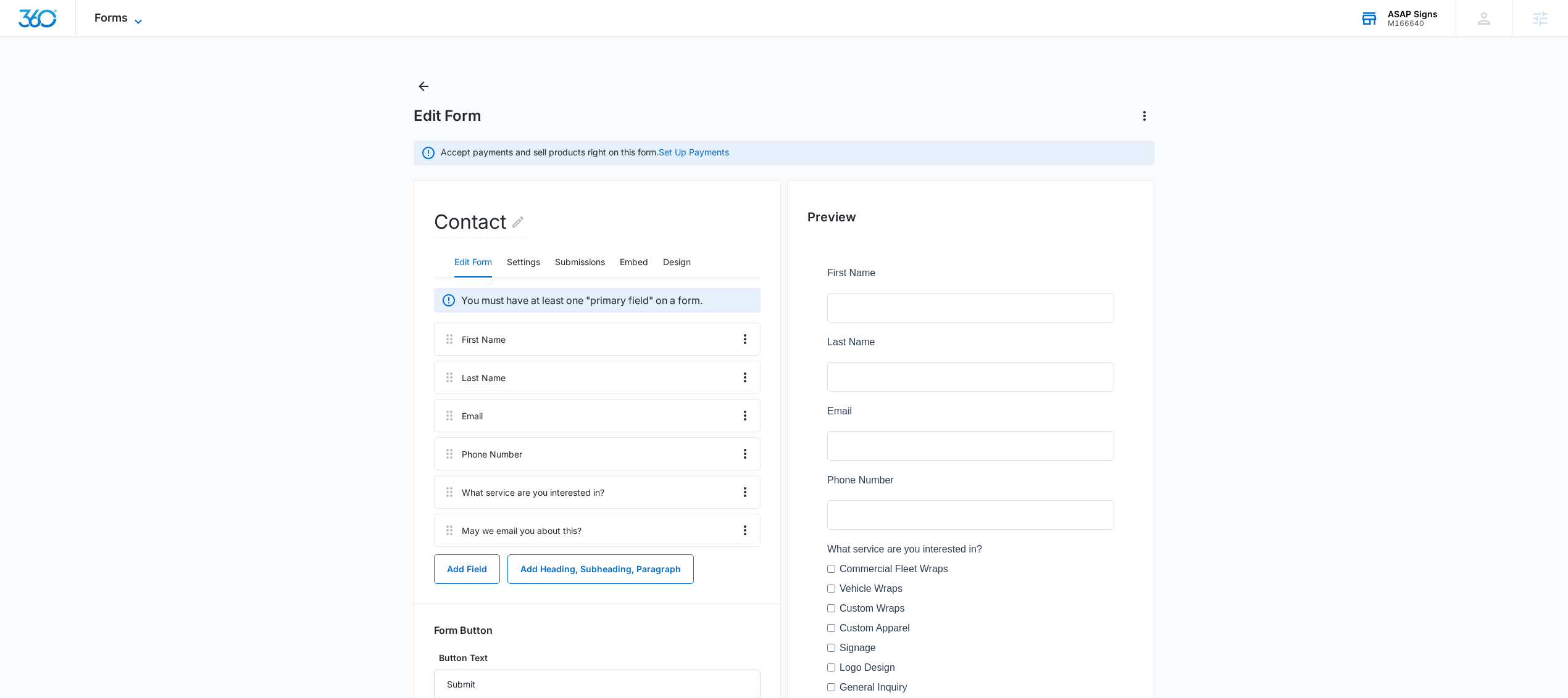
click at [124, 23] on div "Forms Apps Reputation Websites Forms CRM Email Social Content Ads Intelligence …" at bounding box center [120, 18] width 88 height 36
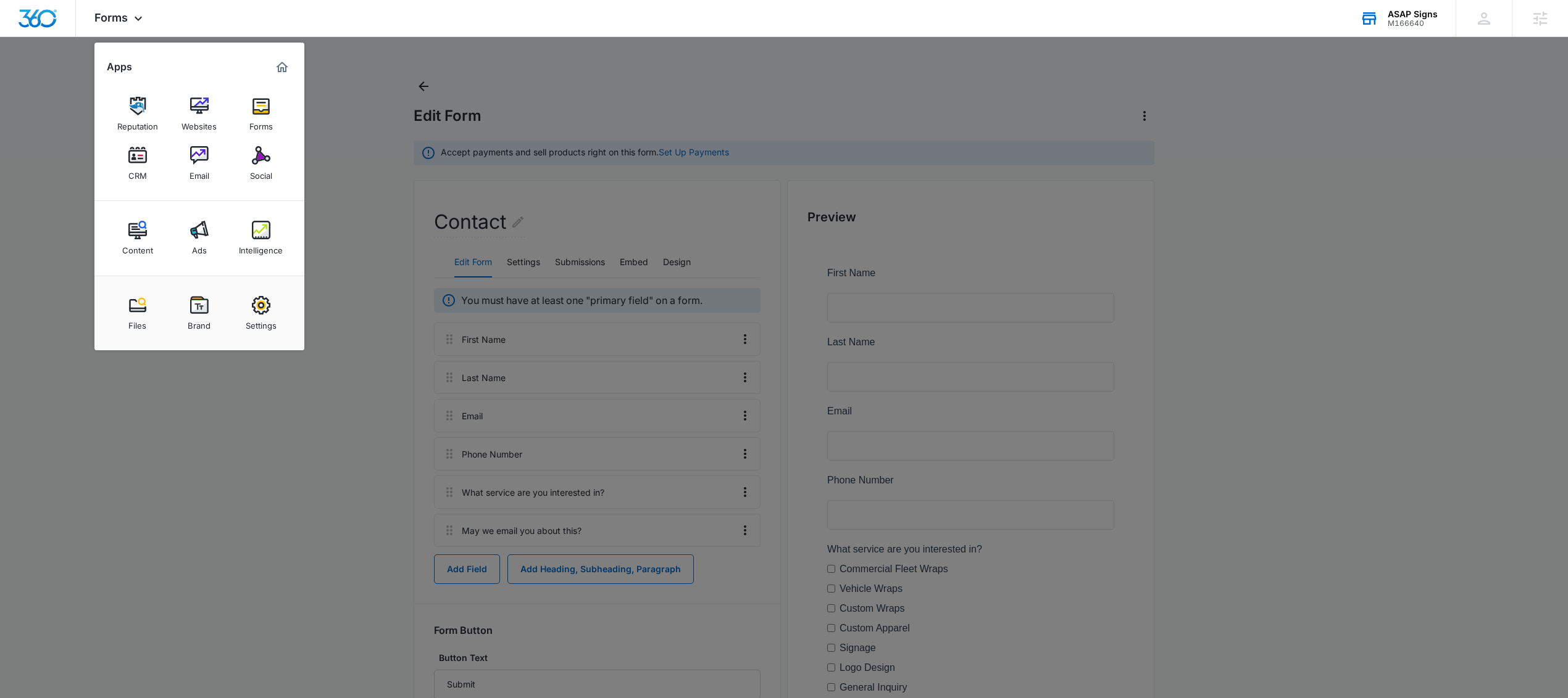
click at [136, 161] on img at bounding box center [137, 155] width 19 height 19
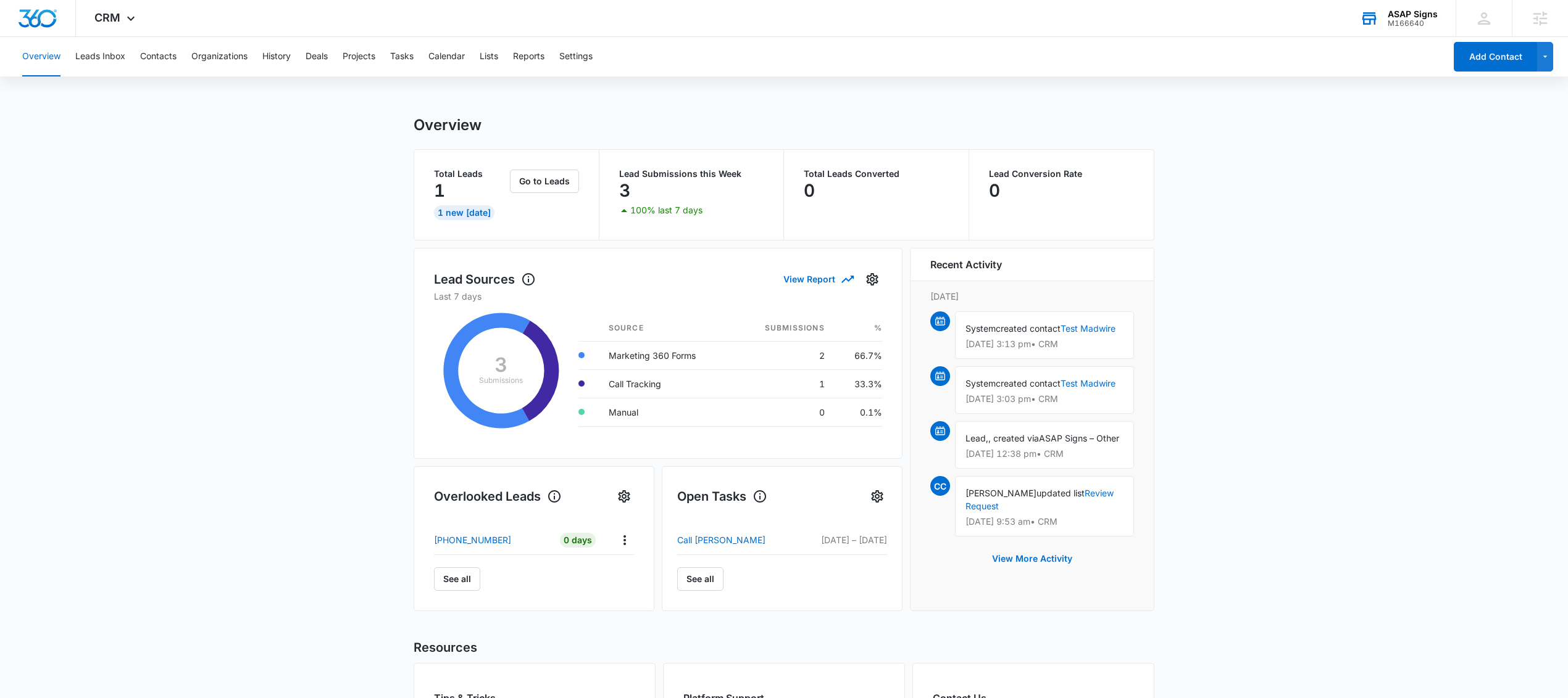
click at [598, 56] on div "Overview Leads Inbox Contacts Organizations History Deals Projects Tasks Calend…" at bounding box center [730, 56] width 1431 height 39
click at [591, 60] on button "Settings" at bounding box center [576, 56] width 33 height 39
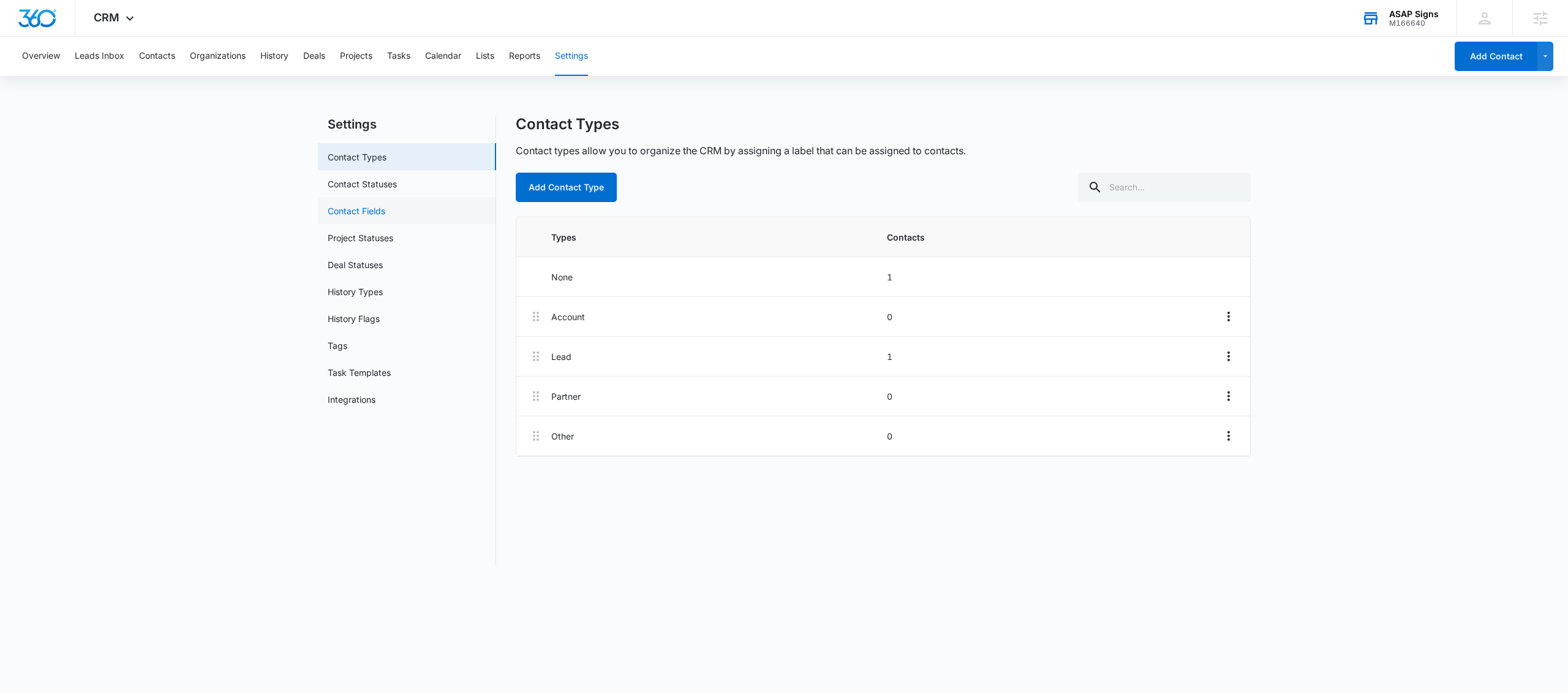
click at [385, 207] on link "Contact Fields" at bounding box center [356, 211] width 57 height 13
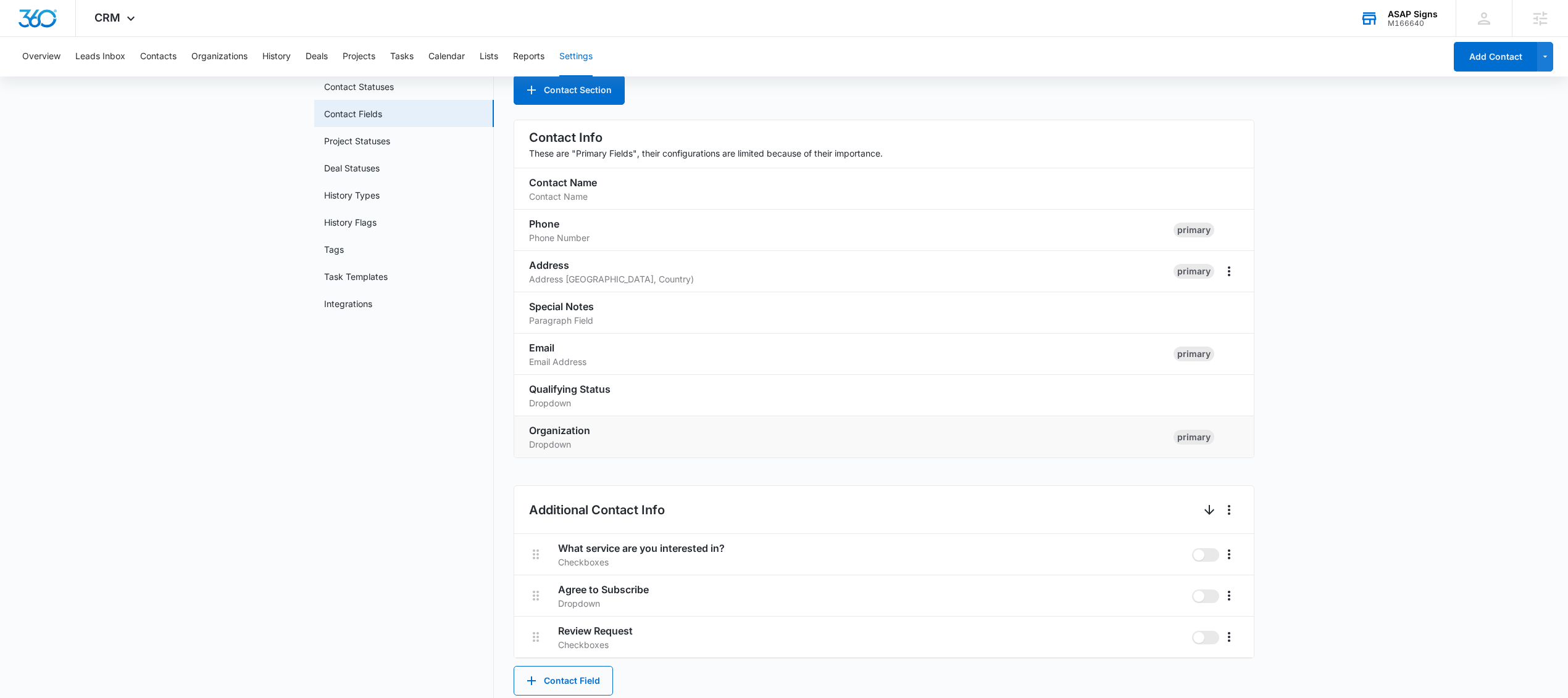
scroll to position [106, 0]
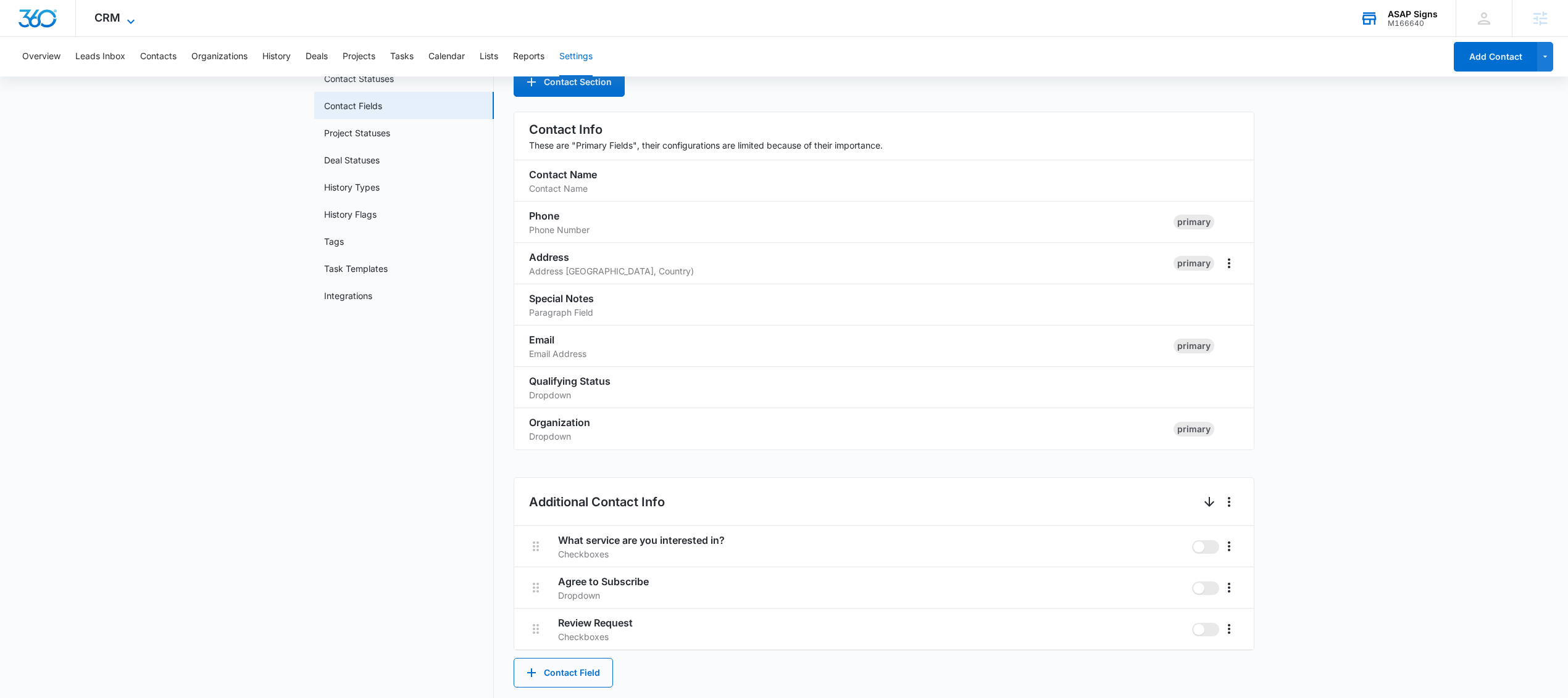
click at [124, 19] on icon at bounding box center [131, 22] width 15 height 15
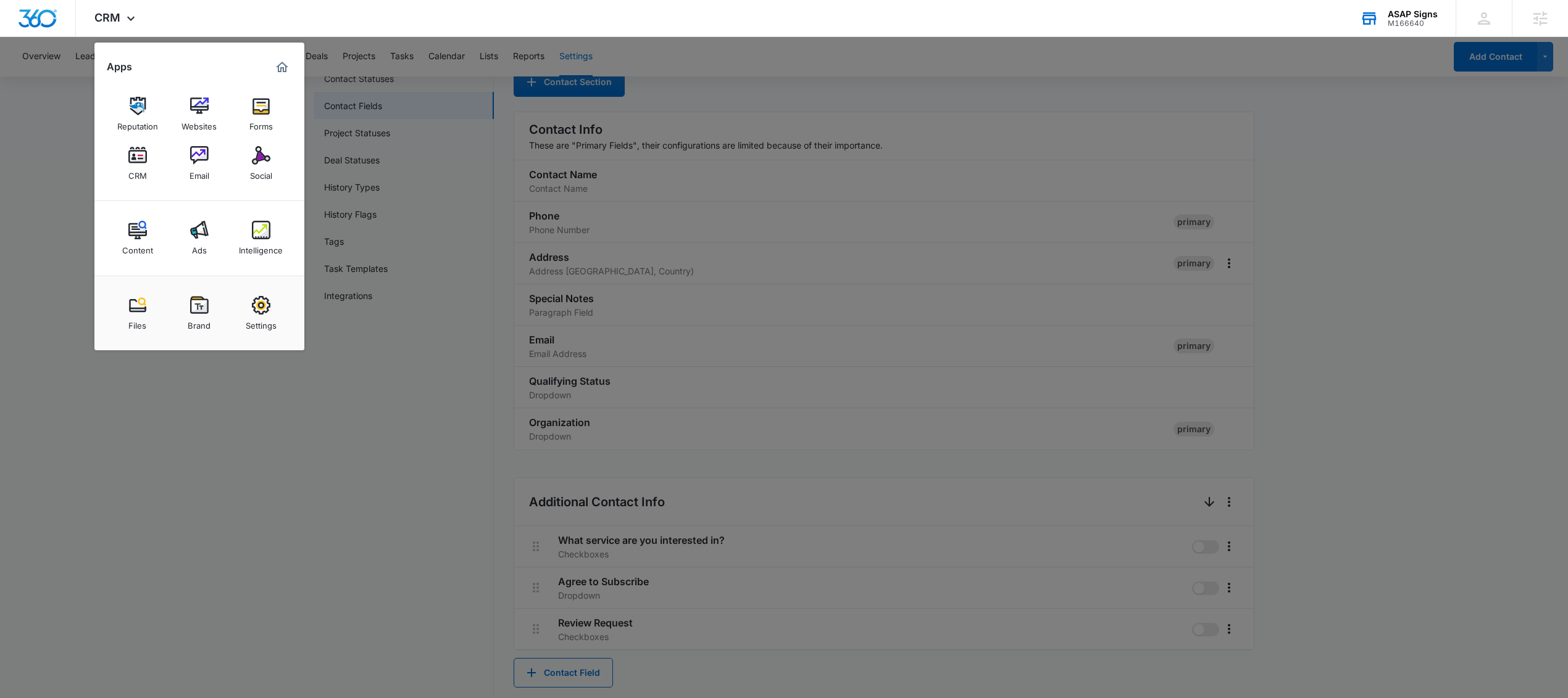
click at [253, 112] on img at bounding box center [261, 106] width 19 height 19
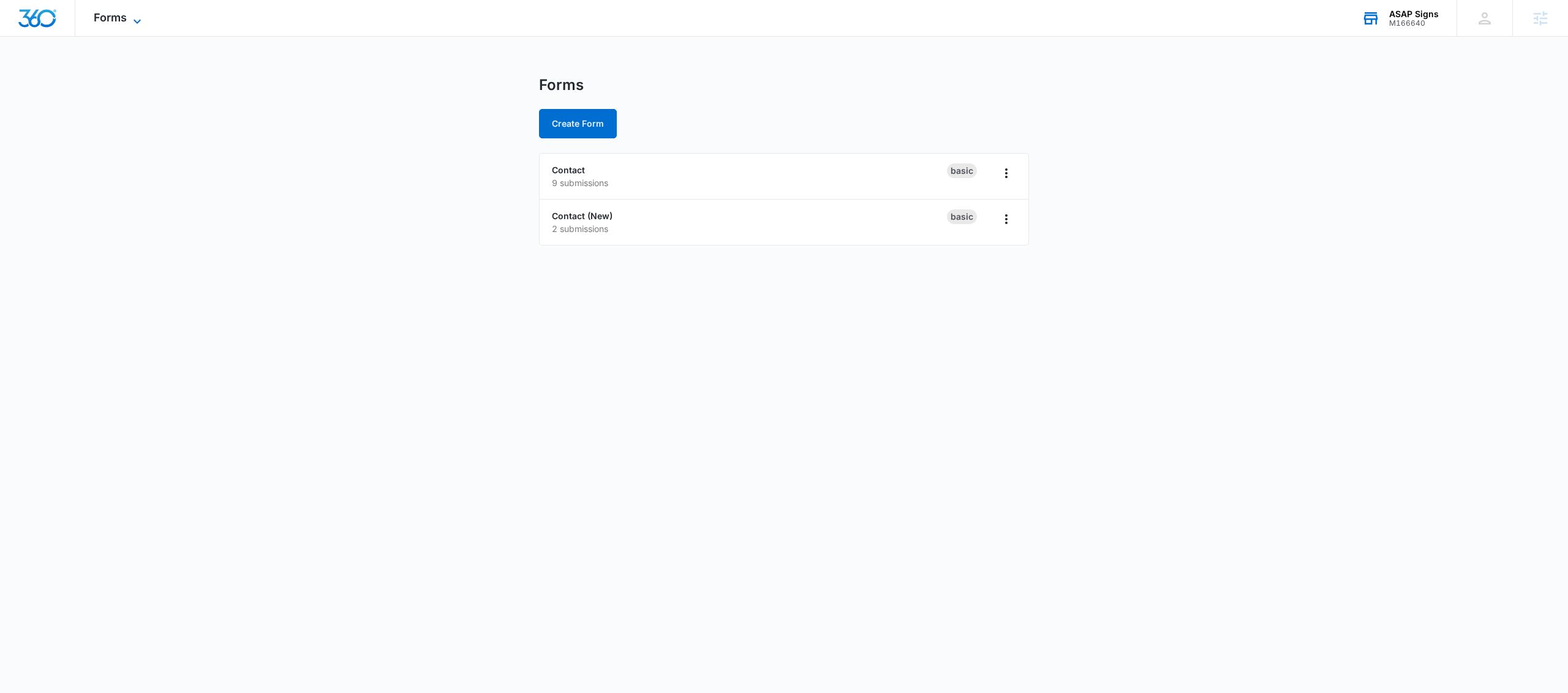
click at [121, 19] on span "Forms" at bounding box center [110, 17] width 33 height 13
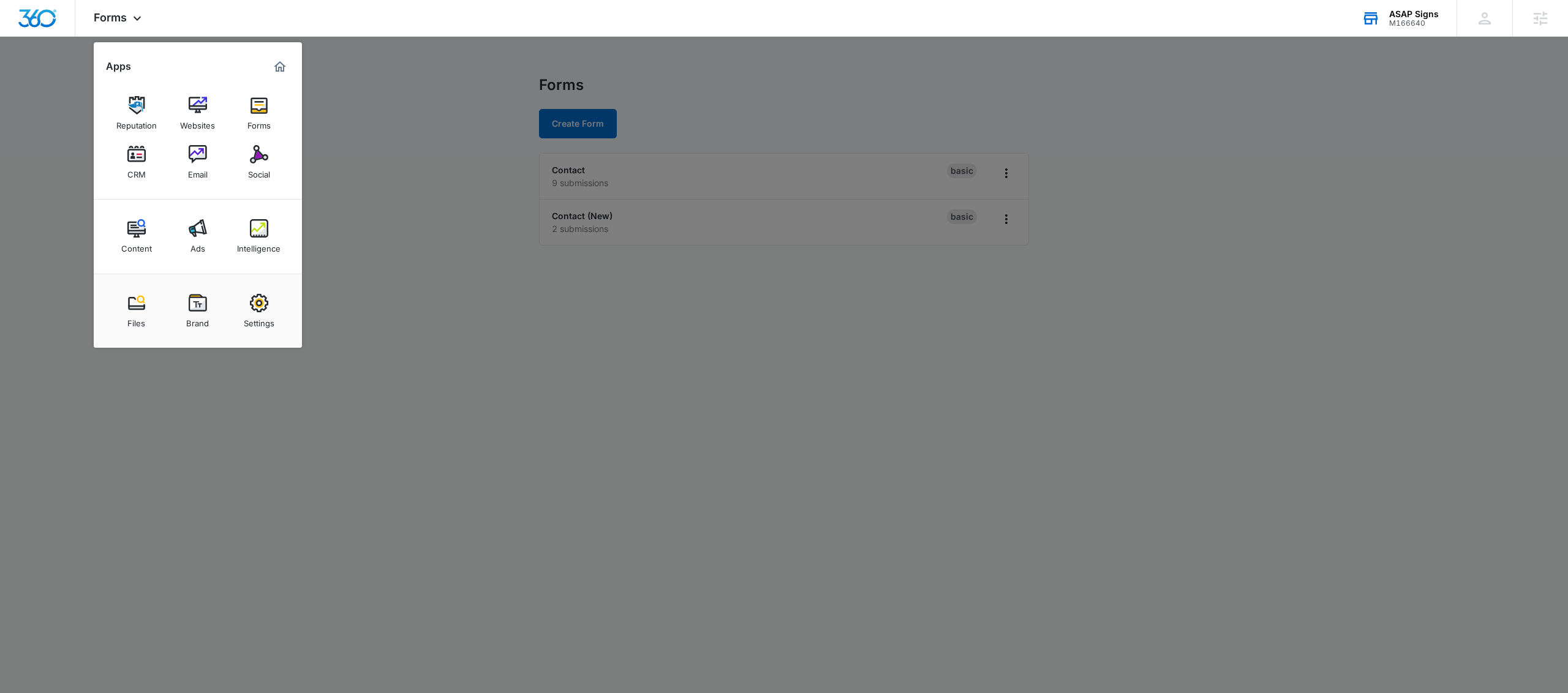
click at [123, 151] on link "CRM" at bounding box center [136, 162] width 46 height 46
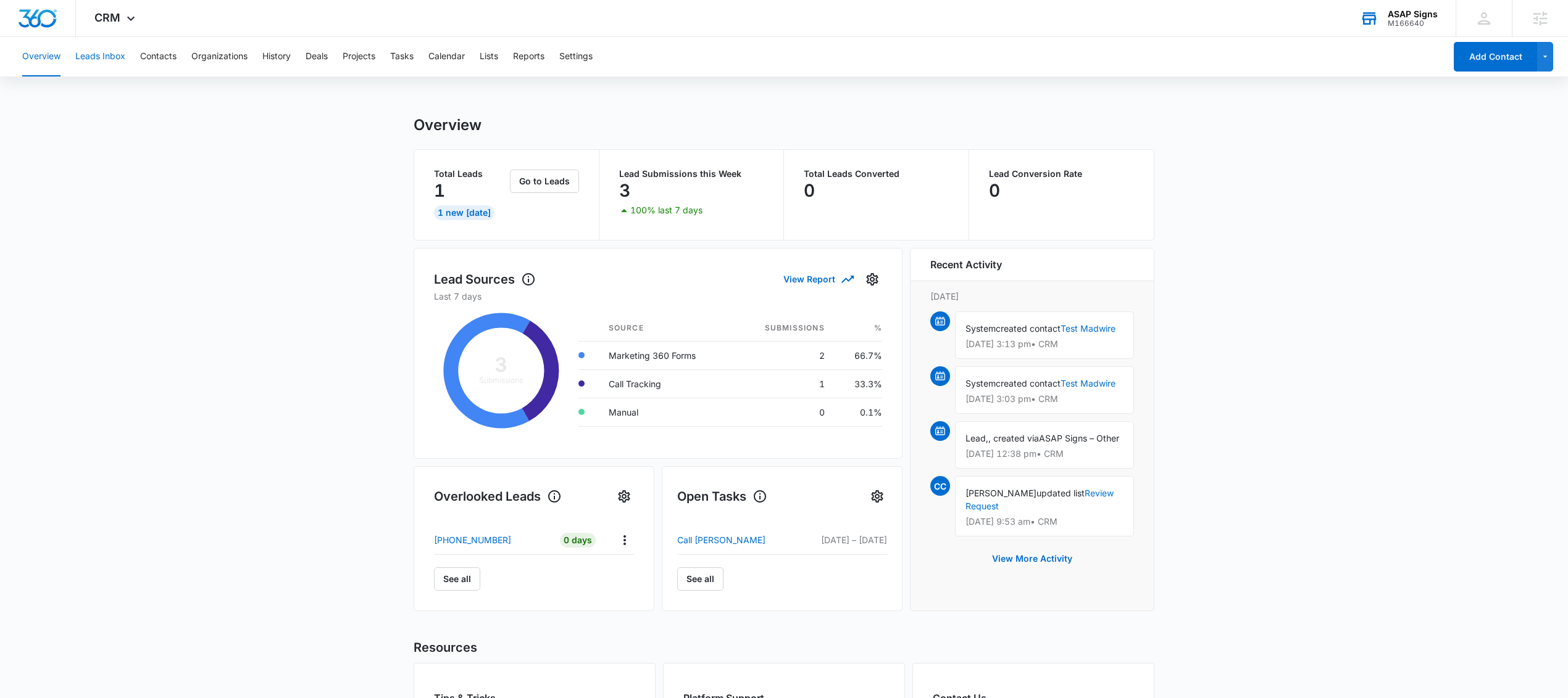
click at [105, 60] on button "Leads Inbox" at bounding box center [100, 56] width 50 height 39
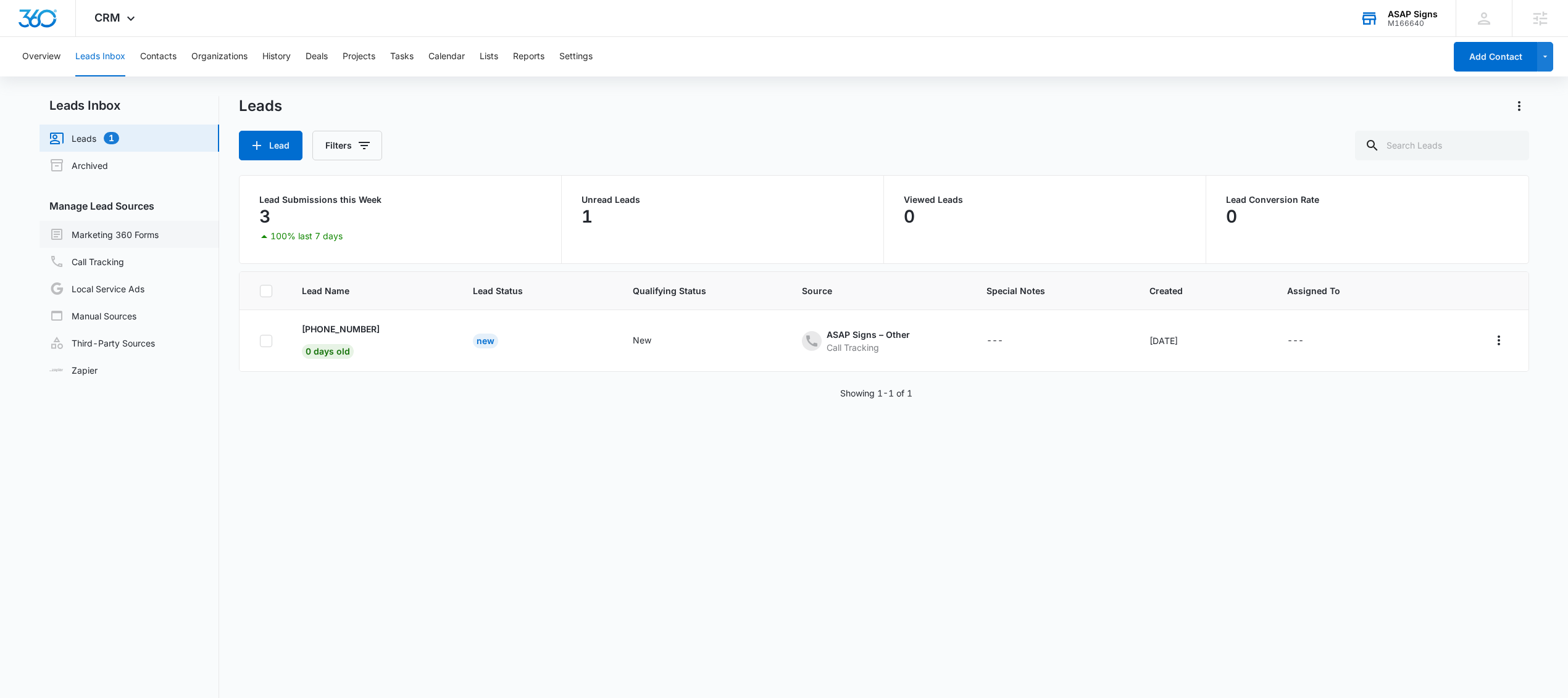
click at [105, 235] on link "Marketing 360 Forms" at bounding box center [104, 234] width 109 height 15
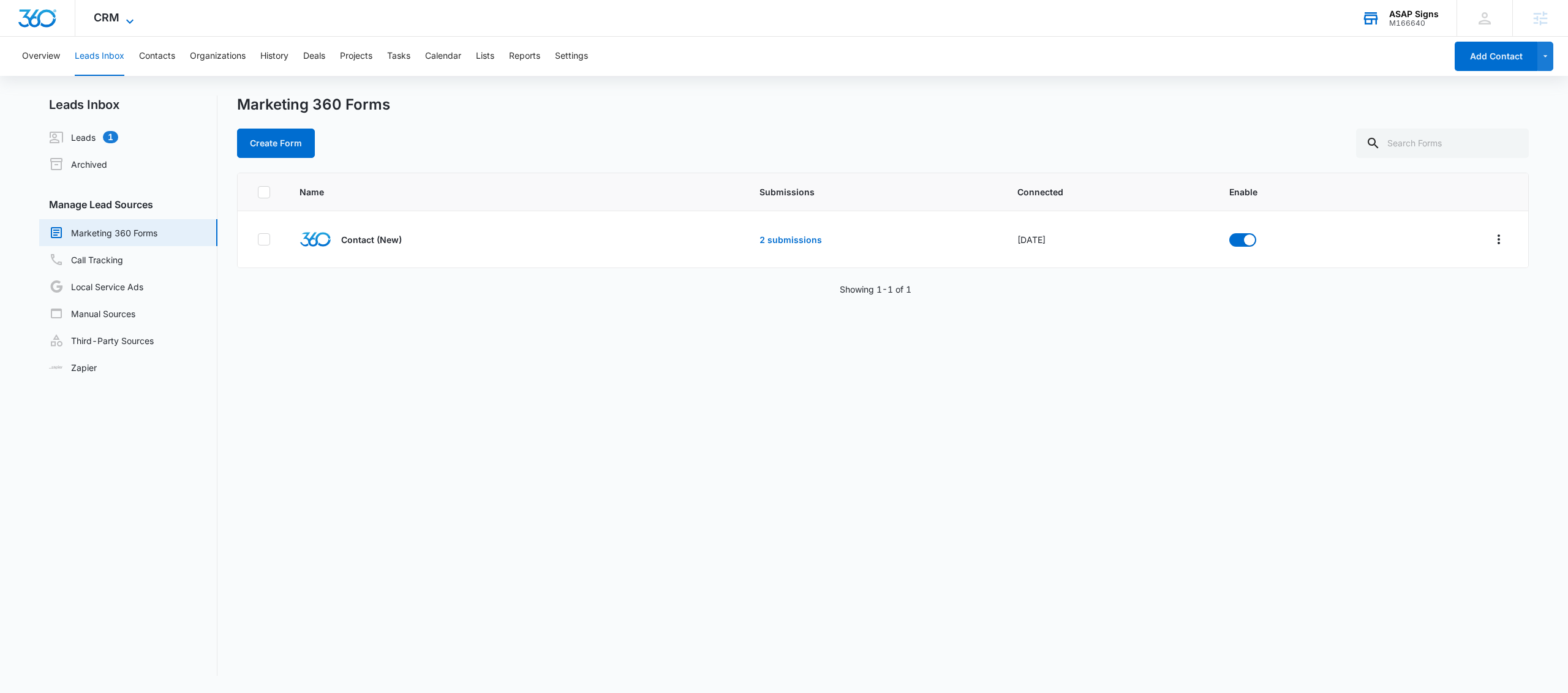
click at [113, 16] on span "CRM" at bounding box center [106, 17] width 26 height 13
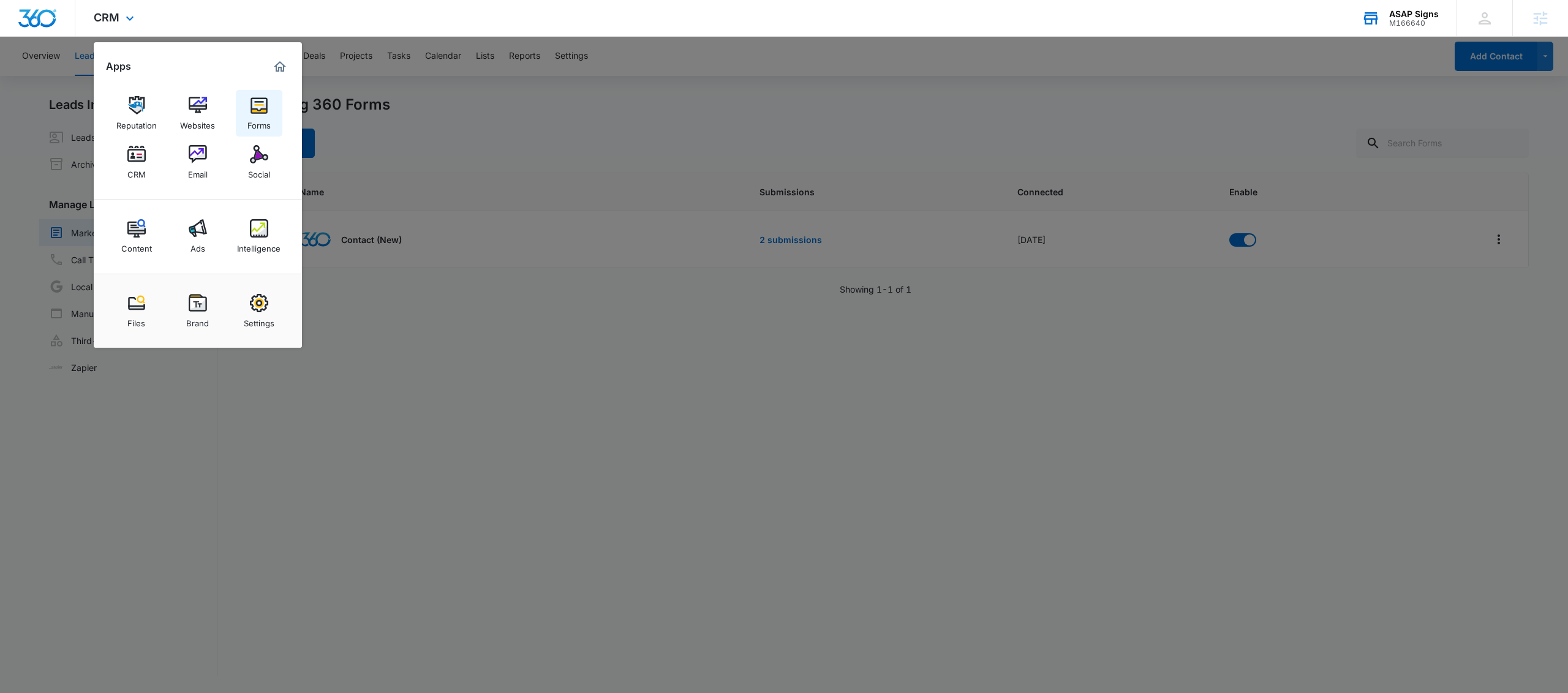
click at [250, 117] on div "Forms" at bounding box center [259, 122] width 23 height 16
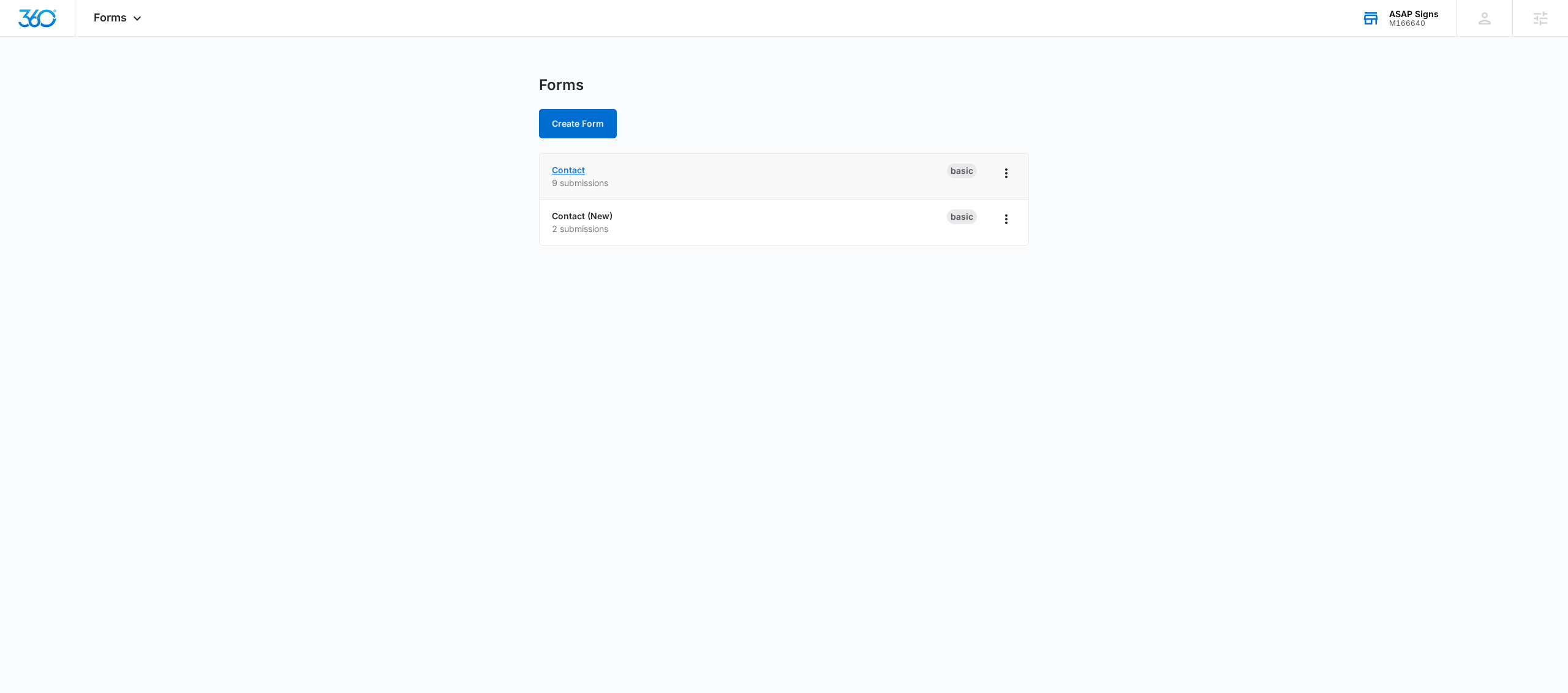
click at [571, 170] on link "Contact" at bounding box center [568, 170] width 33 height 10
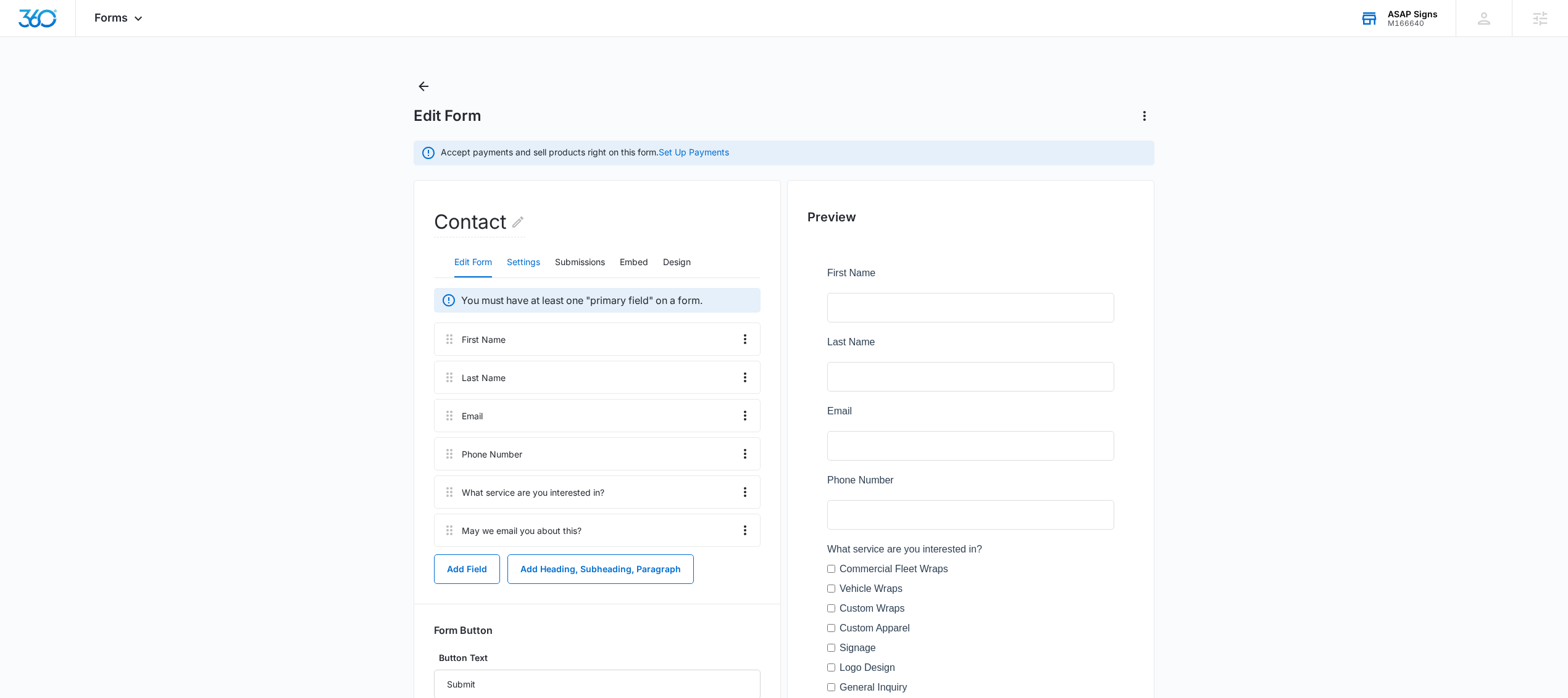
click at [536, 262] on button "Settings" at bounding box center [523, 262] width 33 height 30
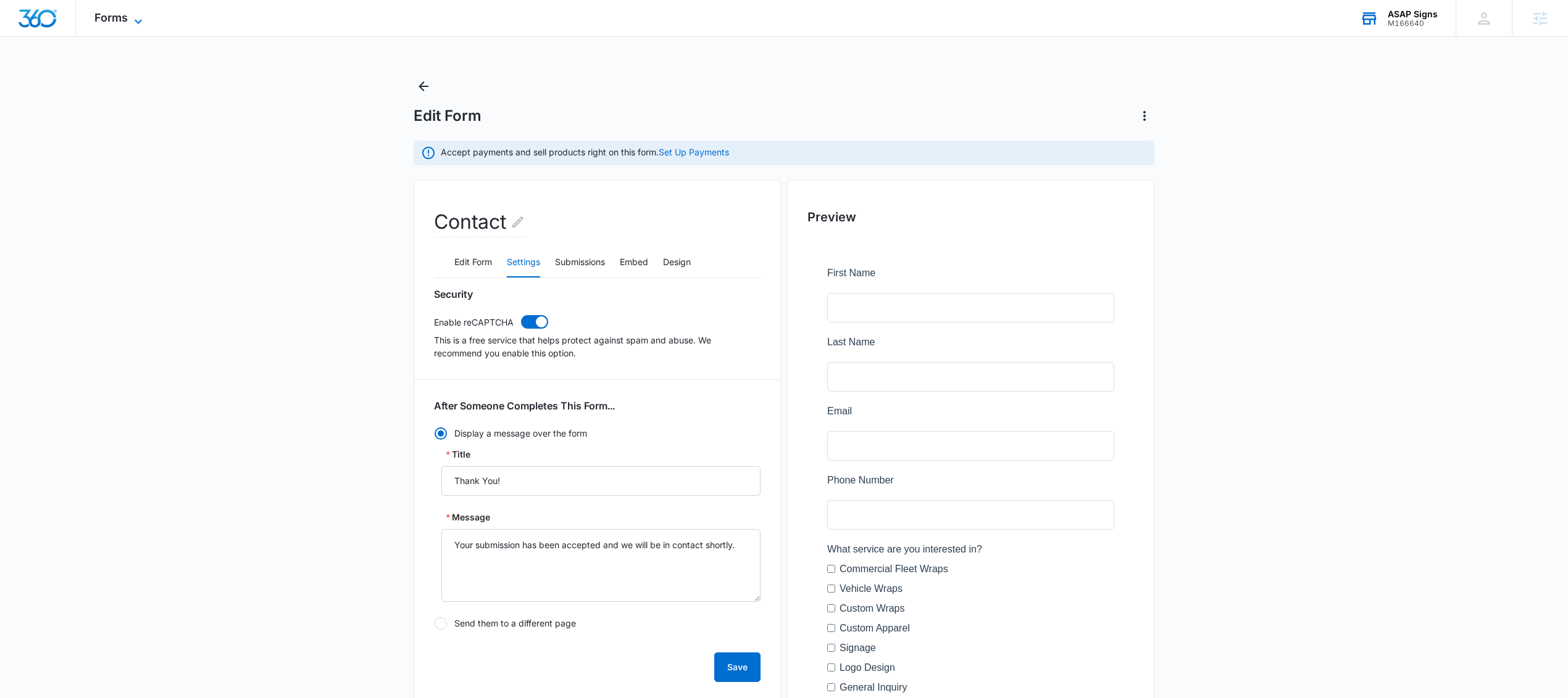
click at [120, 16] on span "Forms" at bounding box center [111, 17] width 33 height 13
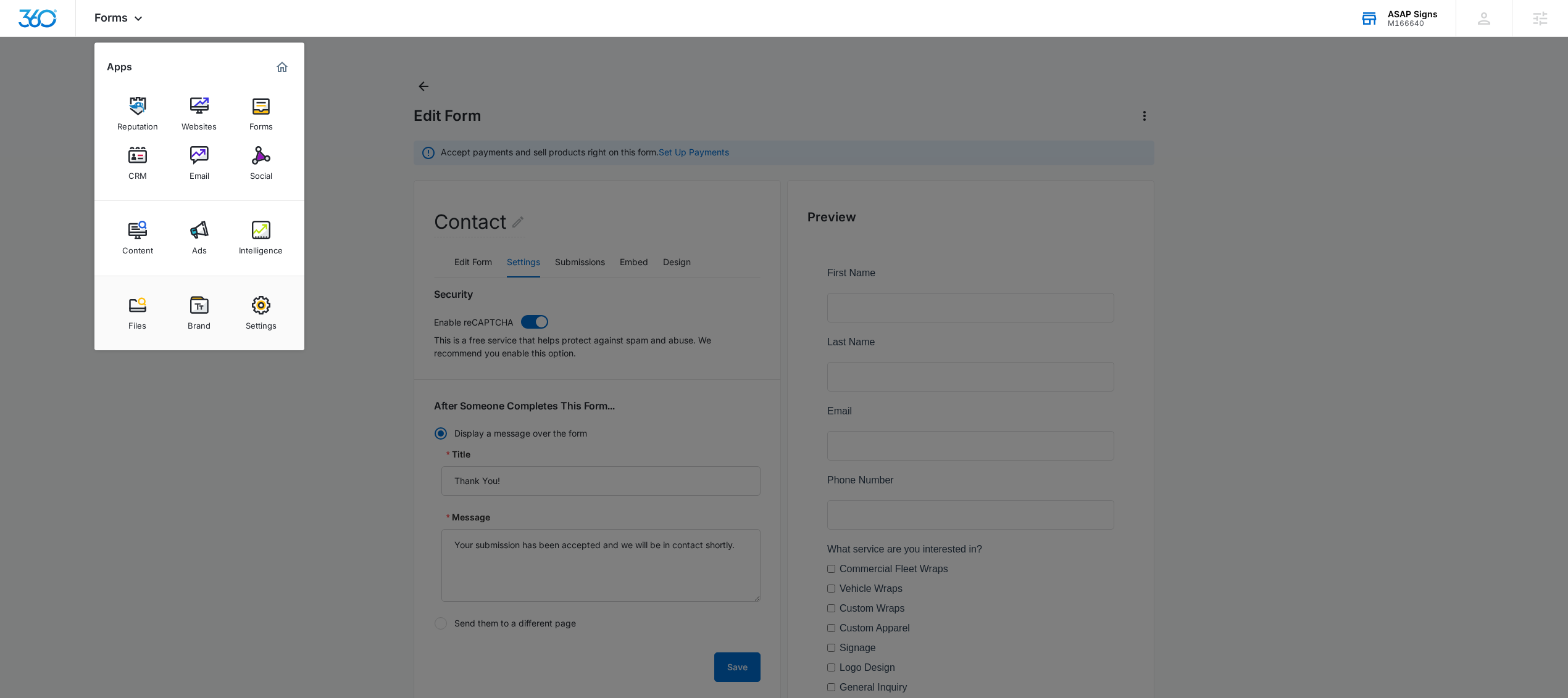
drag, startPoint x: 511, startPoint y: 69, endPoint x: 497, endPoint y: 68, distance: 14.0
click at [511, 68] on div at bounding box center [784, 349] width 1568 height 698
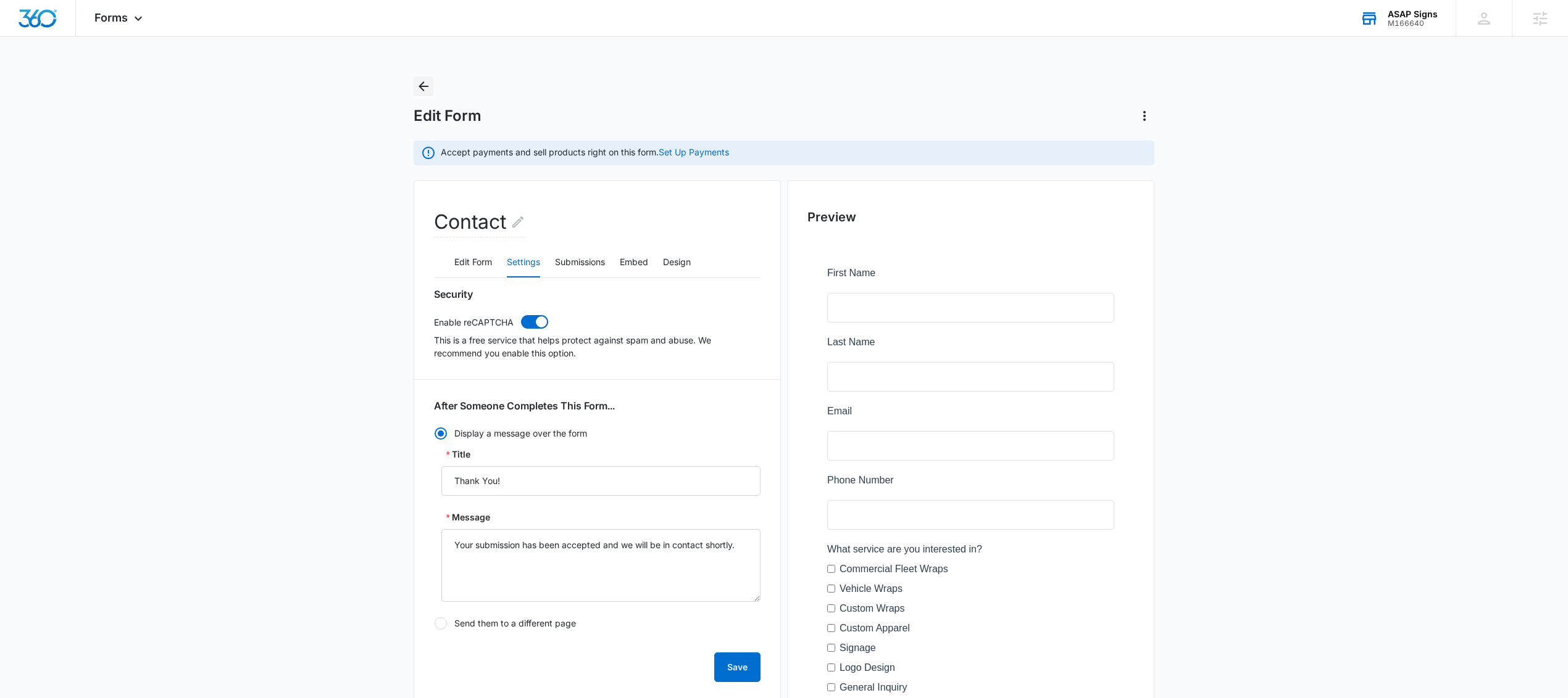
click at [427, 88] on icon "Back" at bounding box center [423, 87] width 15 height 15
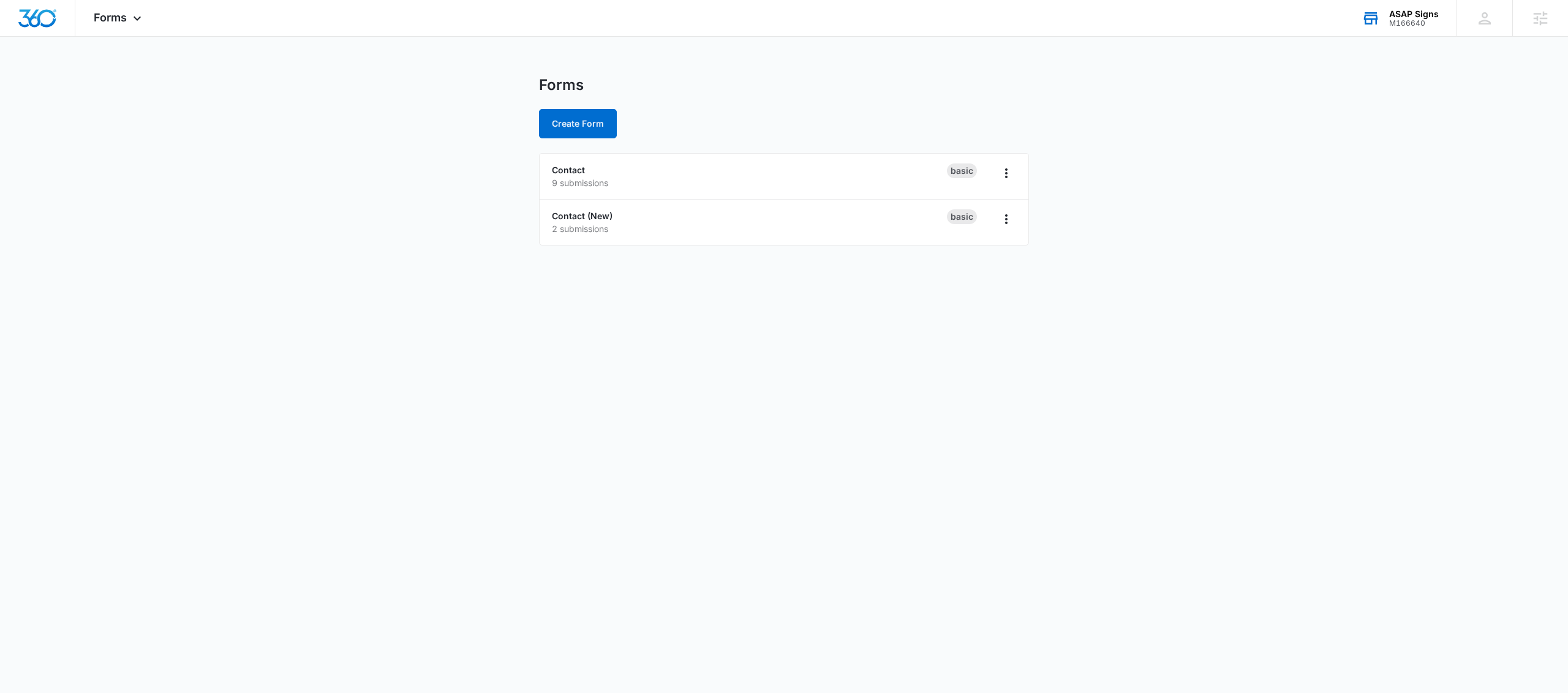
click at [1179, 214] on main "Forms Create Form Contact 9 submissions Basic Contact (New) 2 submissions Basic" at bounding box center [784, 168] width 1568 height 184
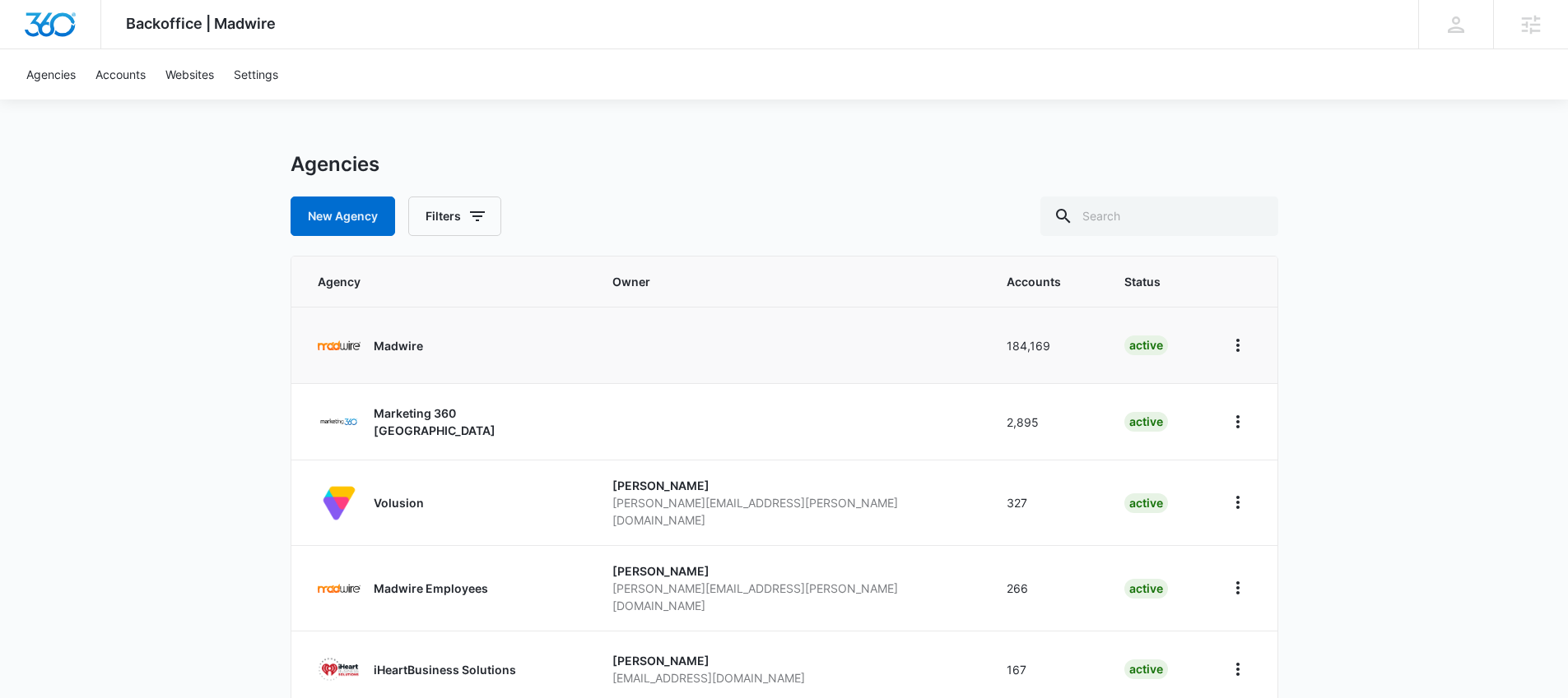
click at [423, 353] on link "Madwire" at bounding box center [445, 345] width 255 height 43
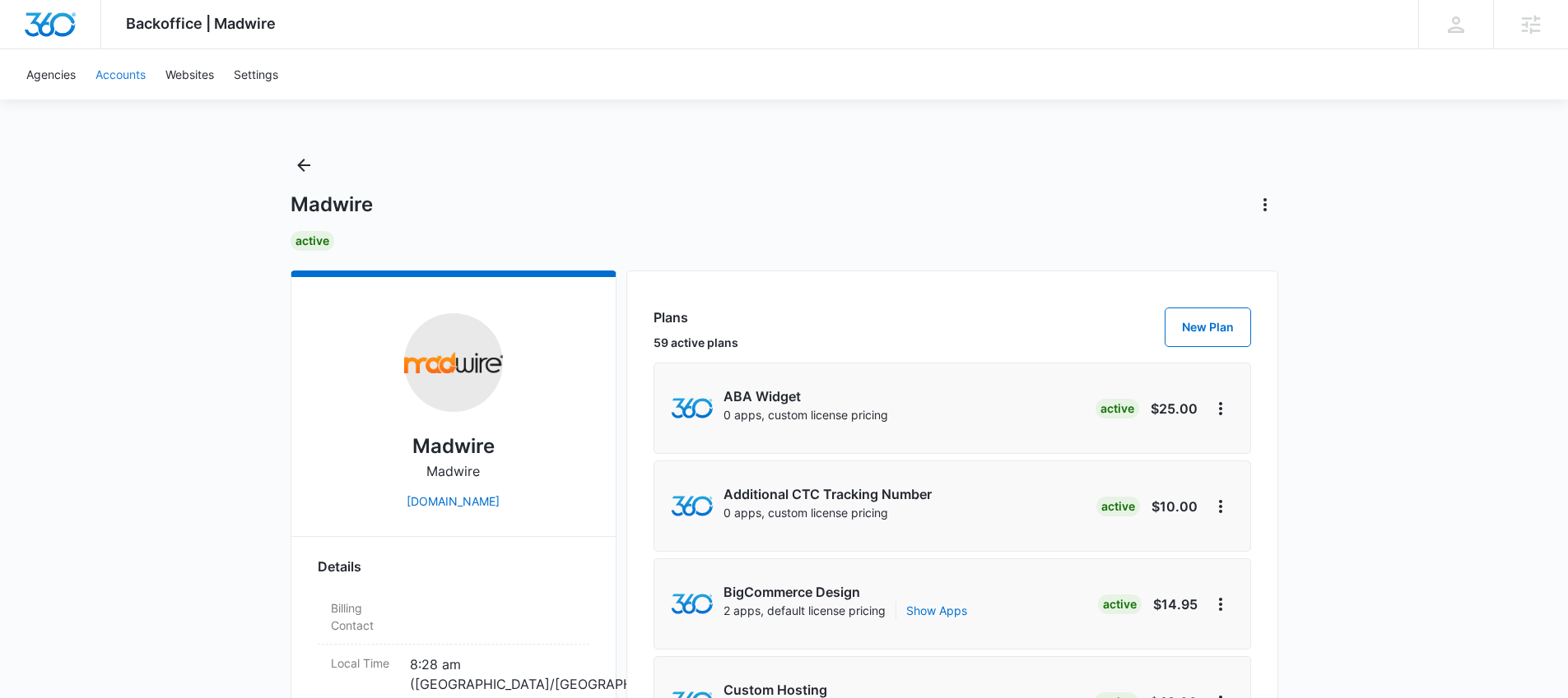
click at [124, 89] on link "Accounts" at bounding box center [120, 74] width 70 height 50
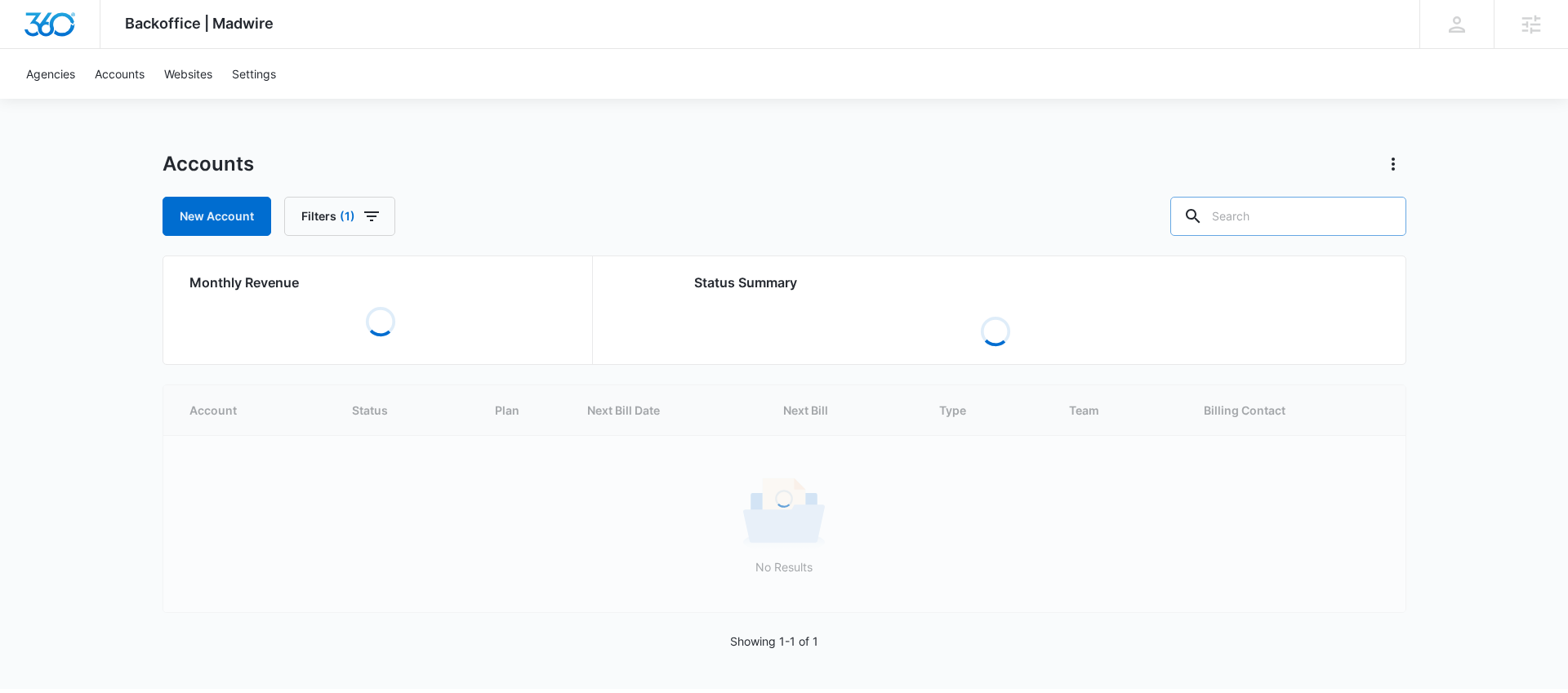
click at [1310, 221] on input "text" at bounding box center [1289, 216] width 236 height 39
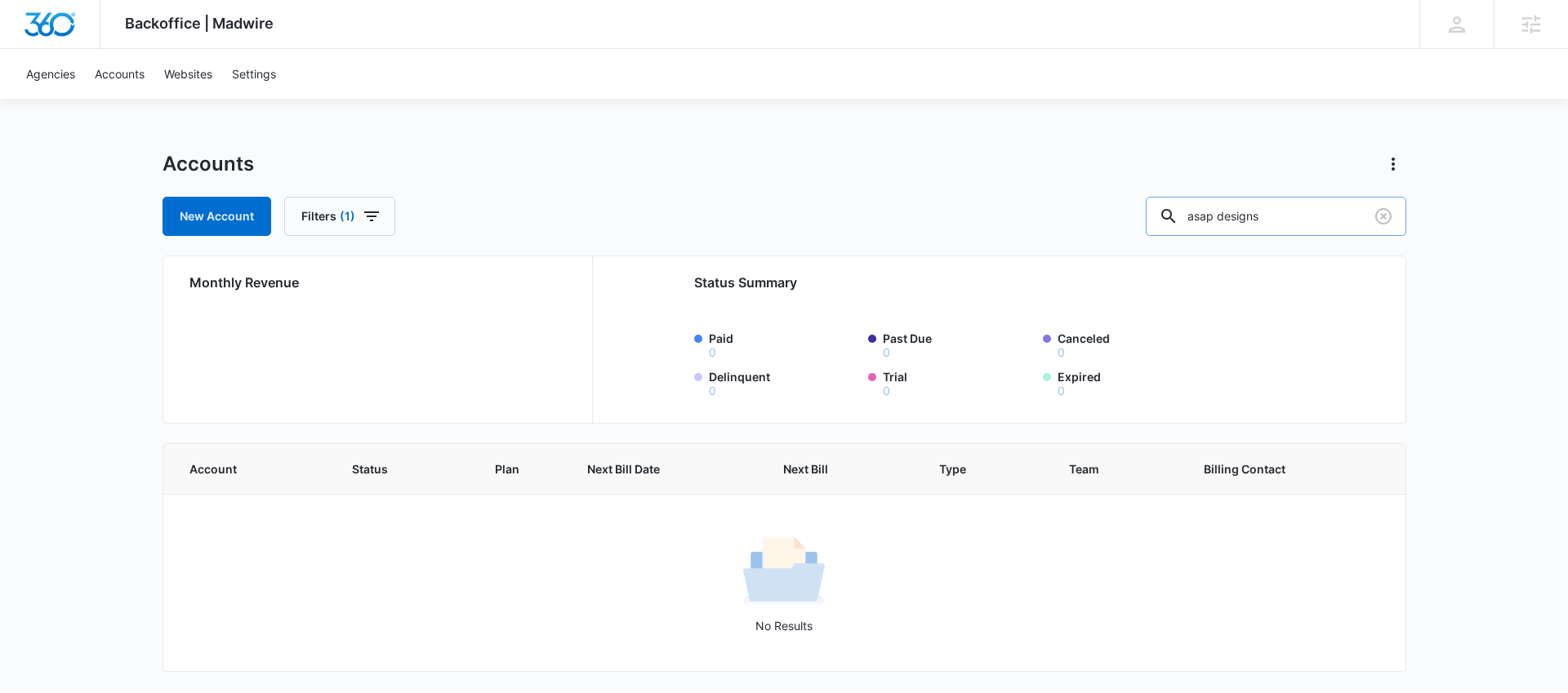
drag, startPoint x: 1309, startPoint y: 216, endPoint x: 1260, endPoint y: 220, distance: 49.2
click at [1260, 220] on input "asap designs" at bounding box center [1276, 216] width 260 height 39
type input "asap signs"
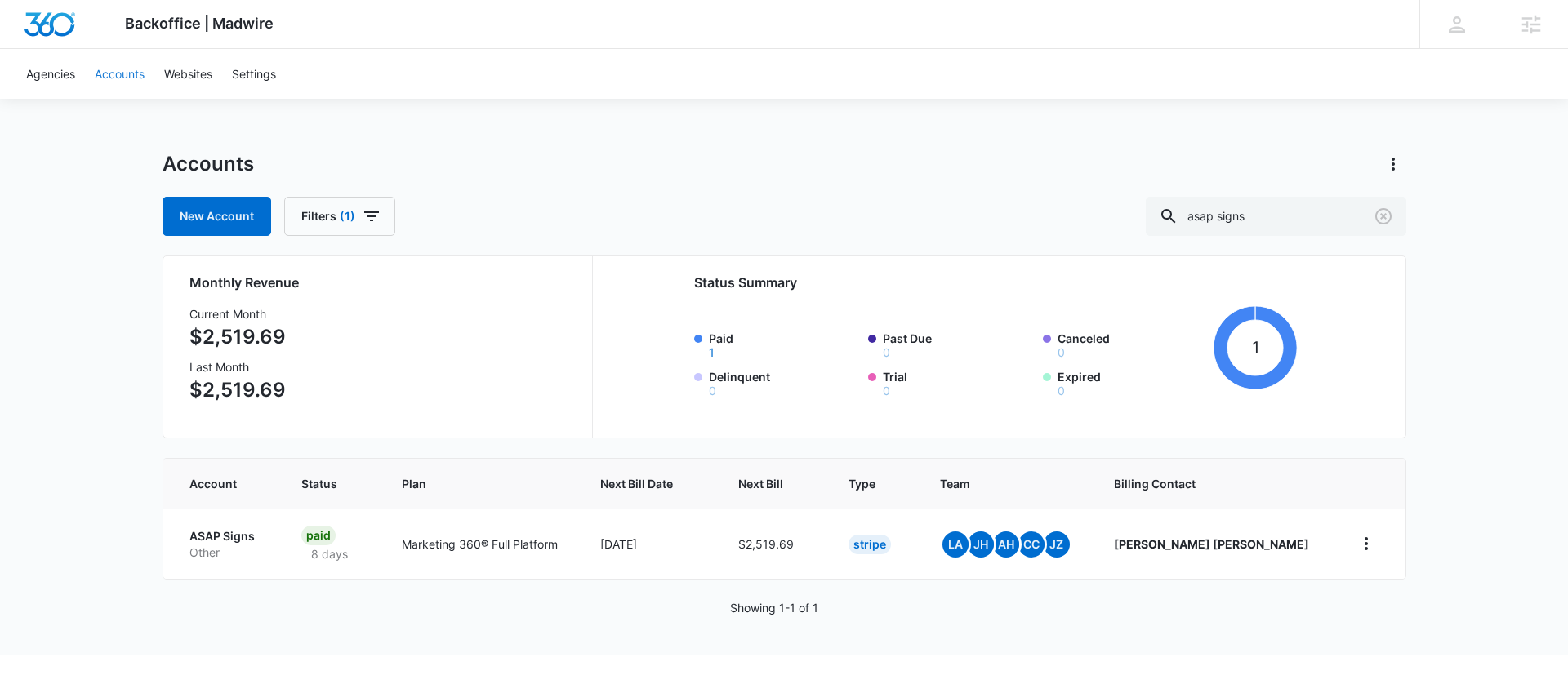
click at [115, 80] on link "Accounts" at bounding box center [119, 74] width 69 height 50
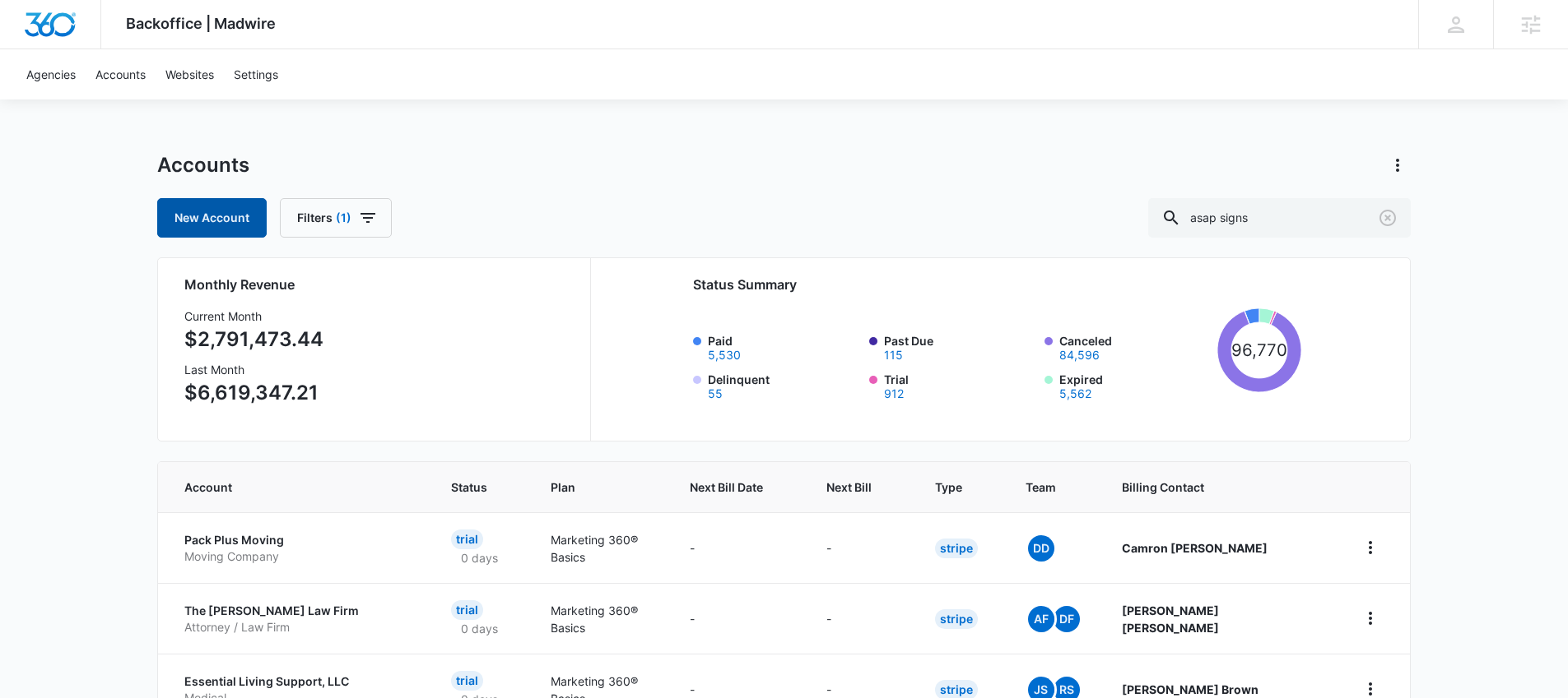
click at [241, 214] on link "New Account" at bounding box center [212, 217] width 109 height 39
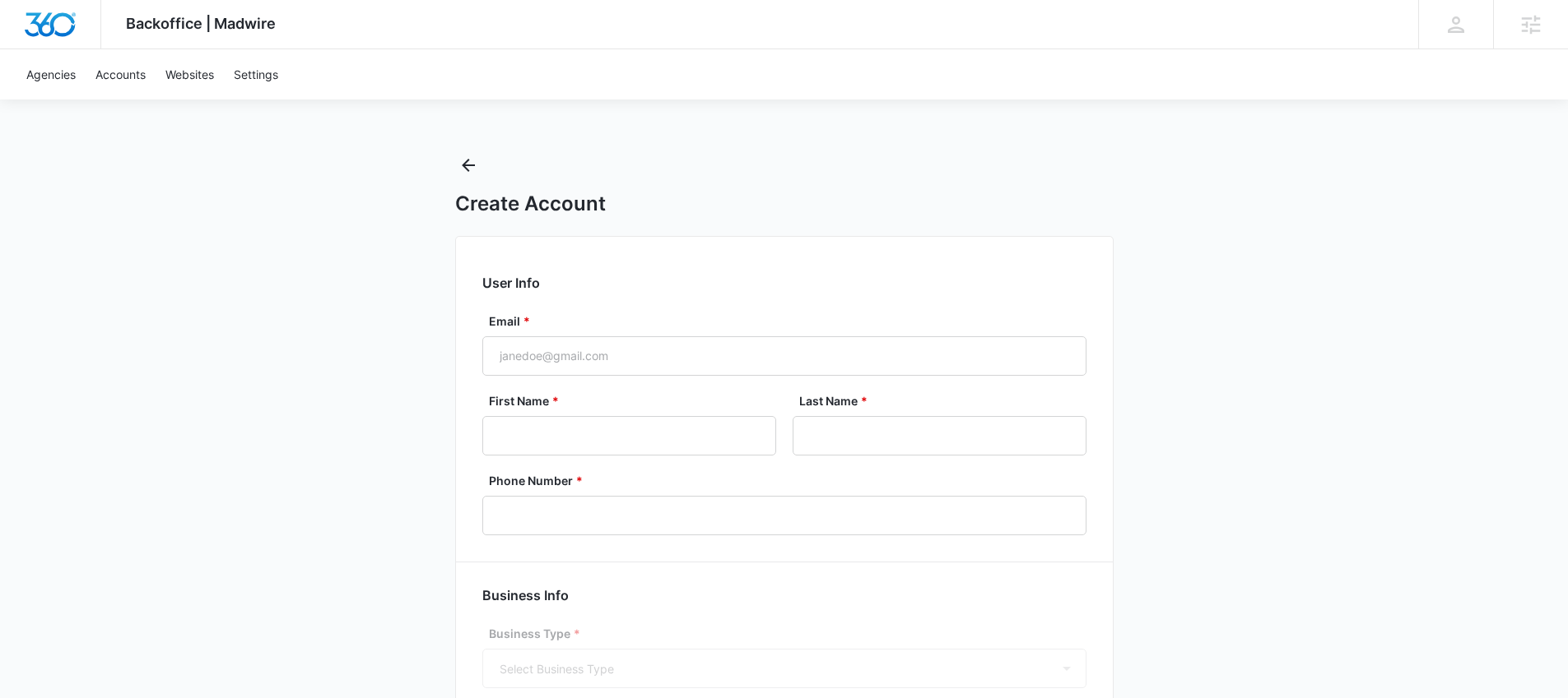
select select "US"
select select "America/[GEOGRAPHIC_DATA]"
click at [595, 373] on input "Email *" at bounding box center [784, 355] width 604 height 39
click at [631, 365] on input "Email *" at bounding box center [784, 355] width 604 height 39
type input "andy.wilczek+testing815@madwire.com"
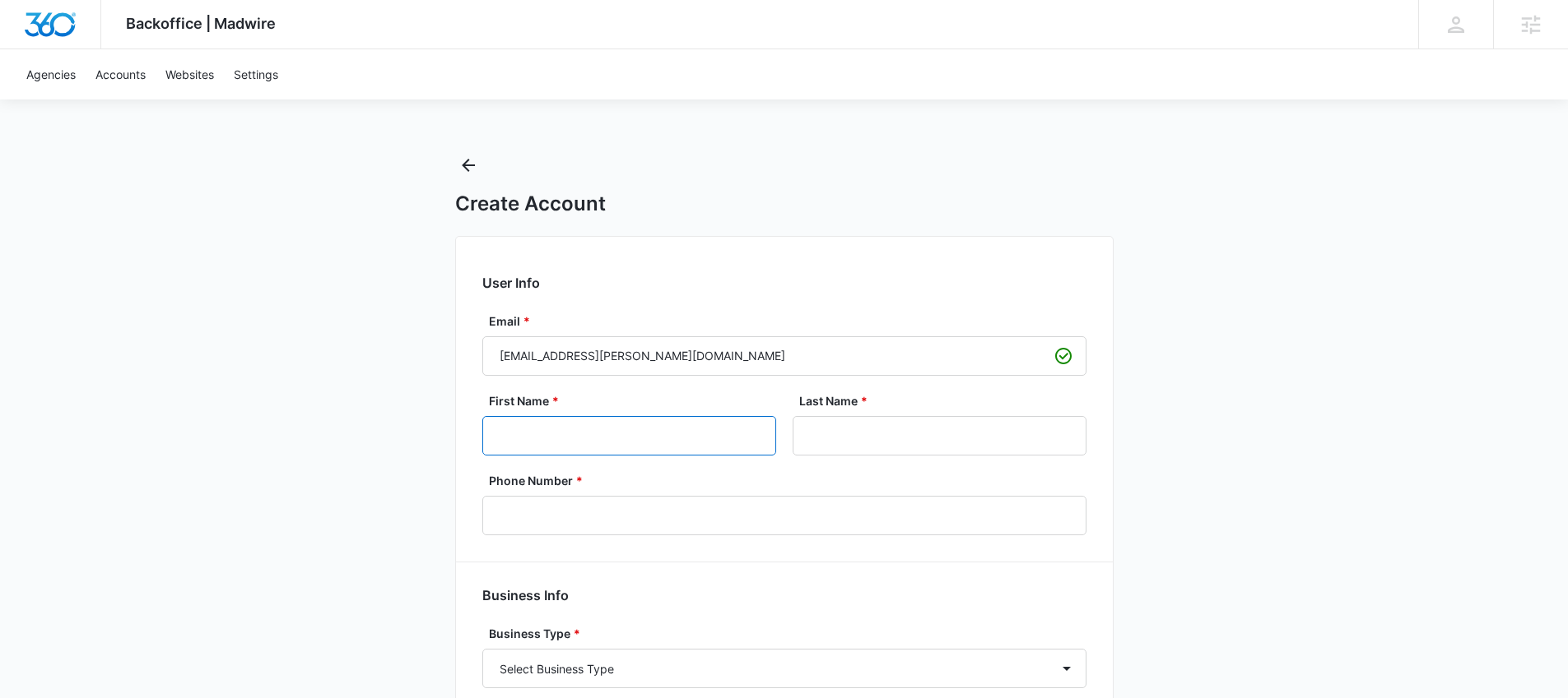
click at [601, 436] on input "First Name *" at bounding box center [629, 435] width 294 height 39
type input "Andy"
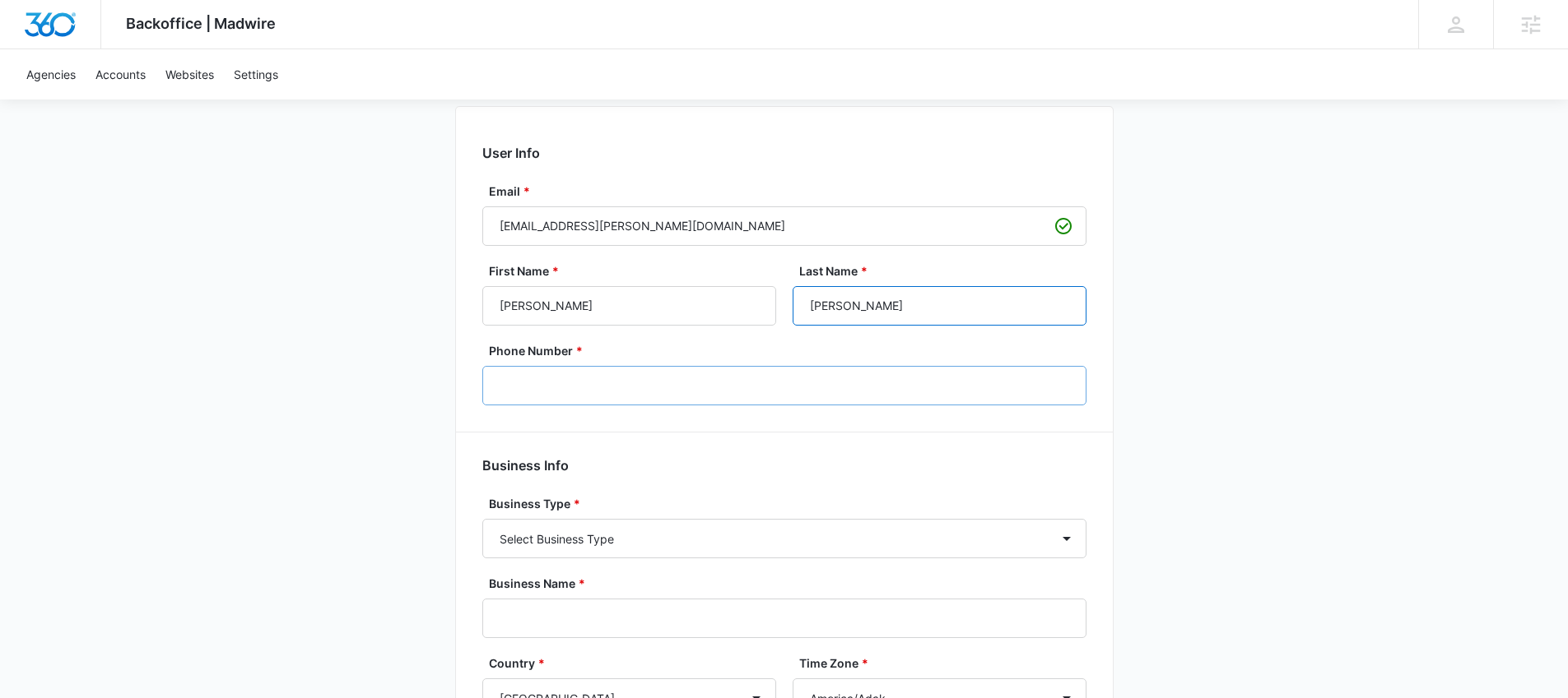
type input "Wilczek"
click at [629, 372] on input "Phone Number *" at bounding box center [784, 386] width 604 height 39
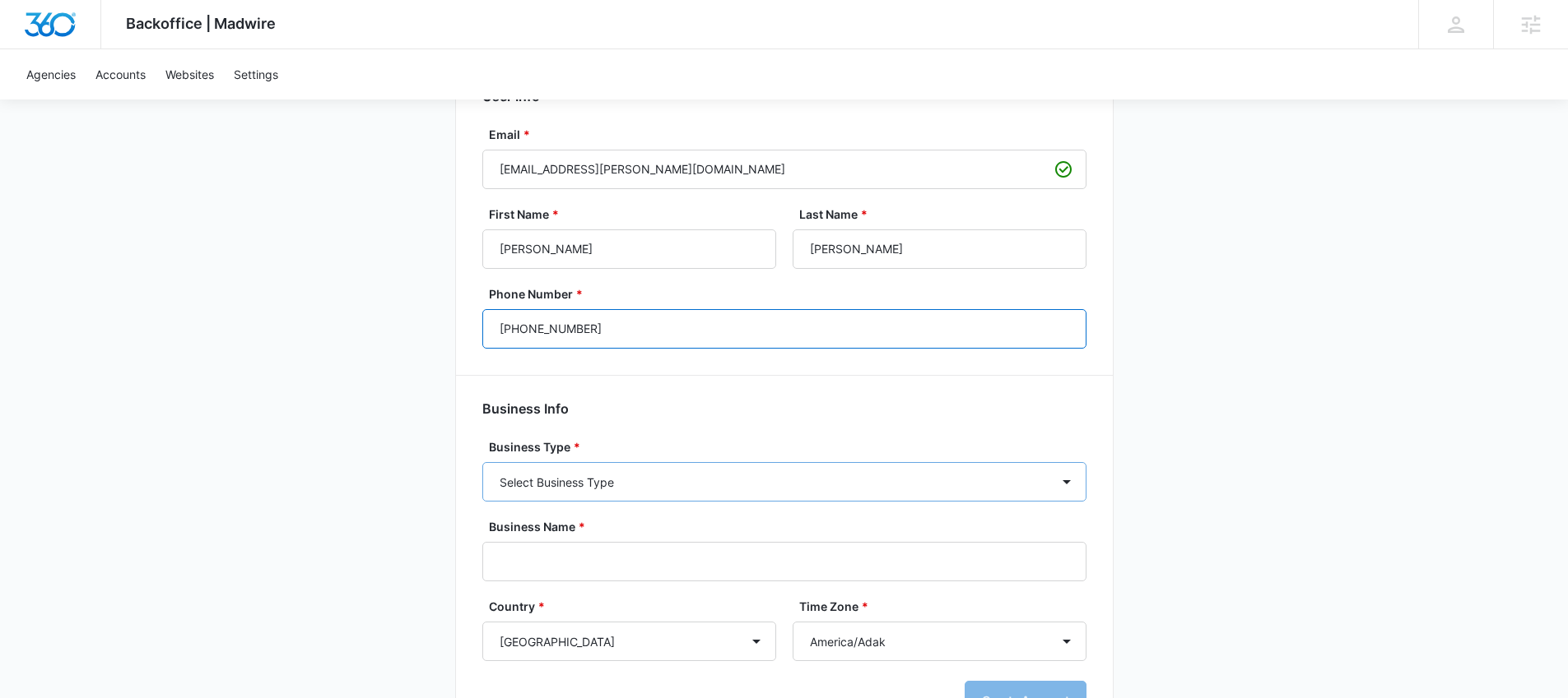
scroll to position [198, 0]
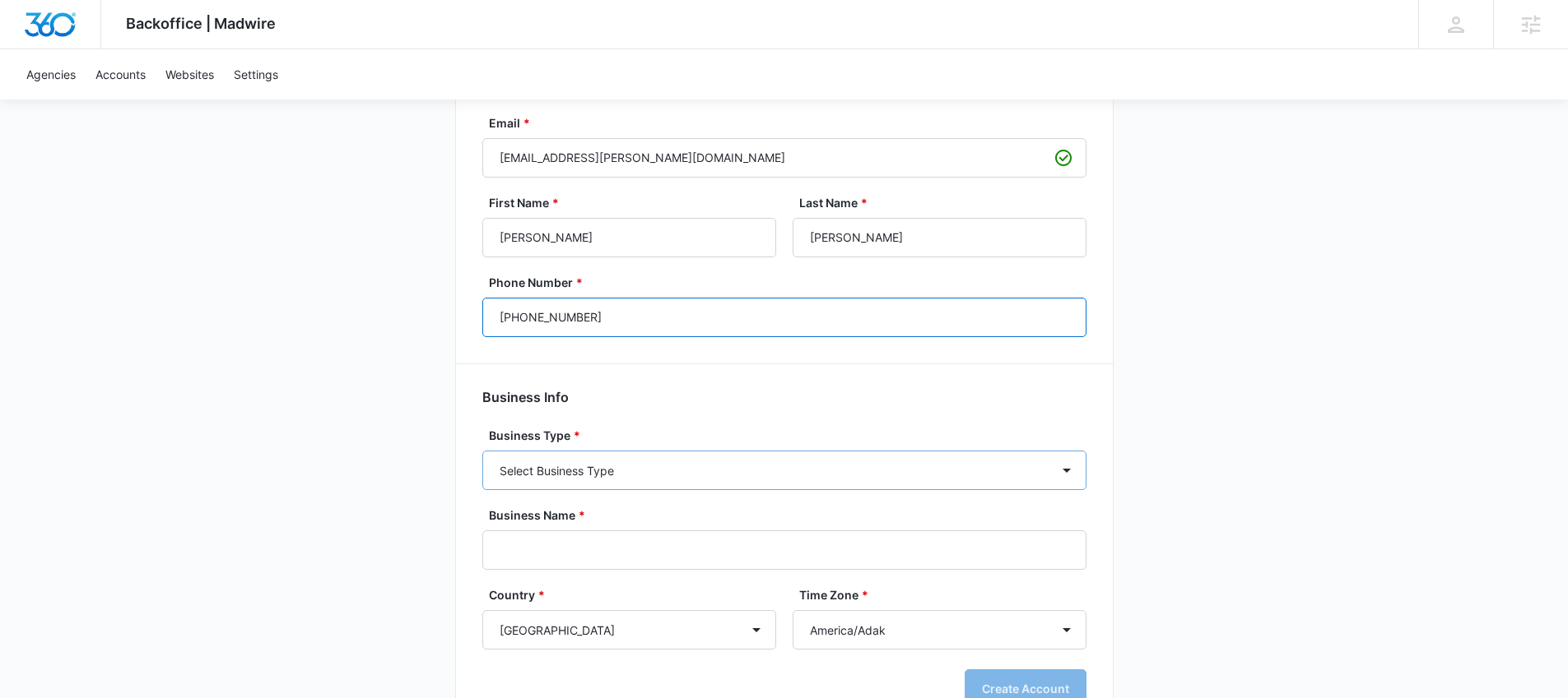
type input "(970) 541-3341"
click at [707, 471] on select "Select Business Type Accounting / CPA Assisted Living Attorney / Law Firm Auto …" at bounding box center [784, 470] width 604 height 39
select select "33"
click at [482, 451] on select "Select Business Type Accounting / CPA Assisted Living Attorney / Law Firm Auto …" at bounding box center [784, 470] width 604 height 39
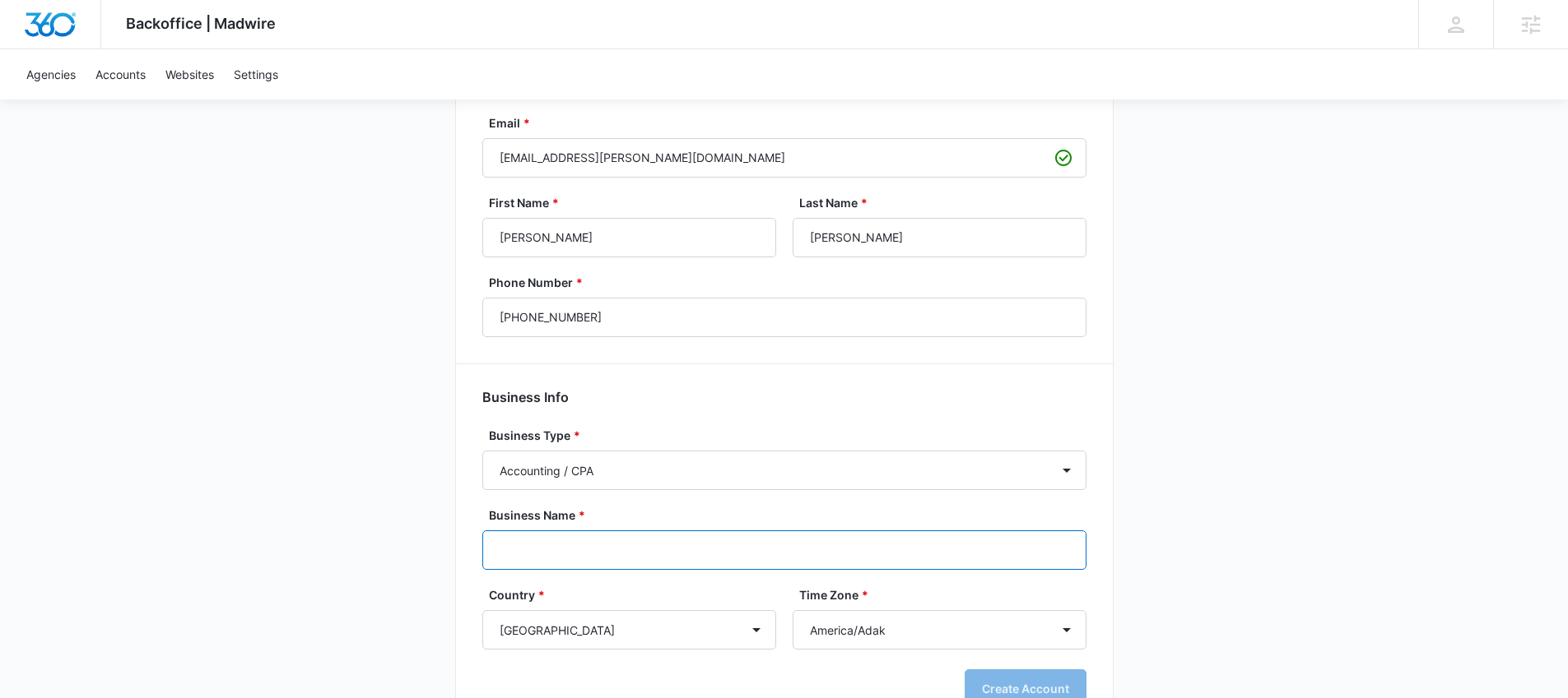
click at [626, 558] on input "Business Name *" at bounding box center [784, 550] width 604 height 39
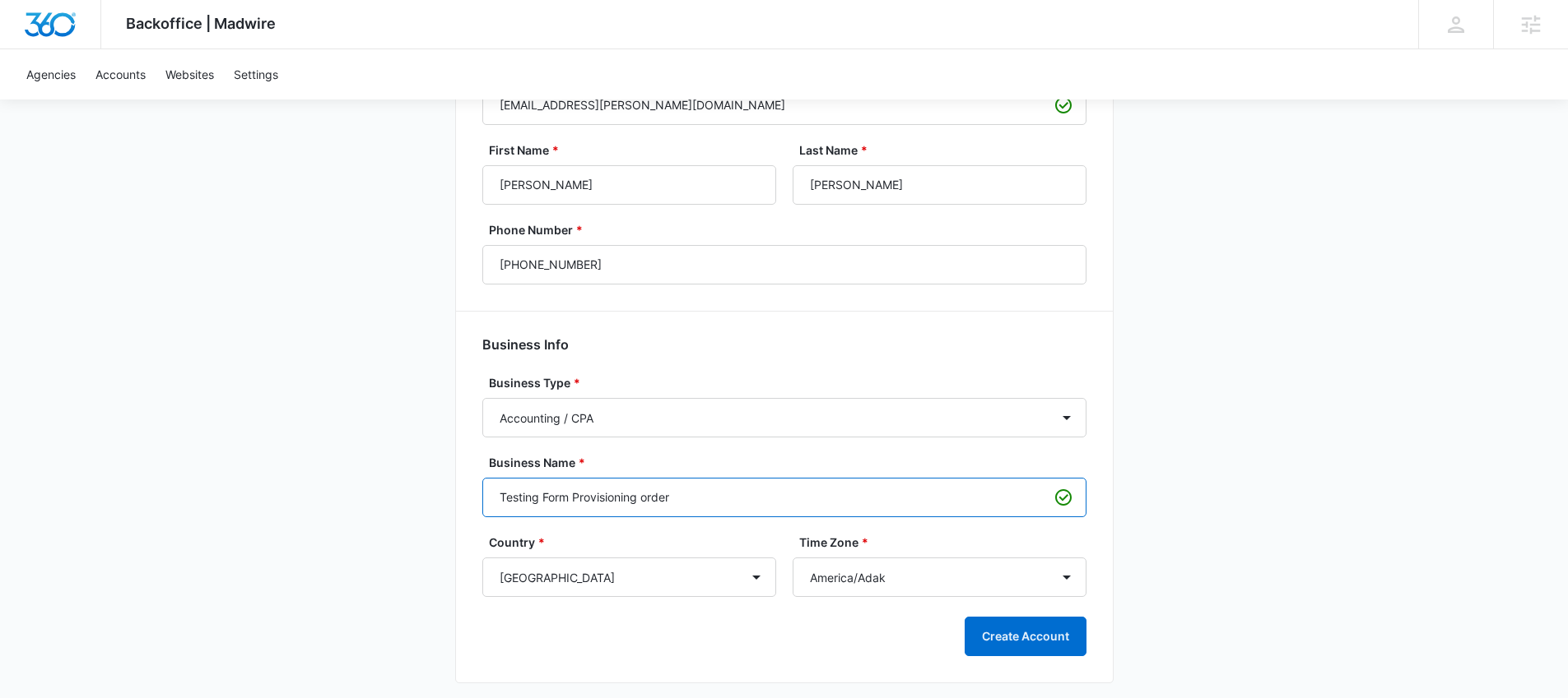
scroll to position [256, 0]
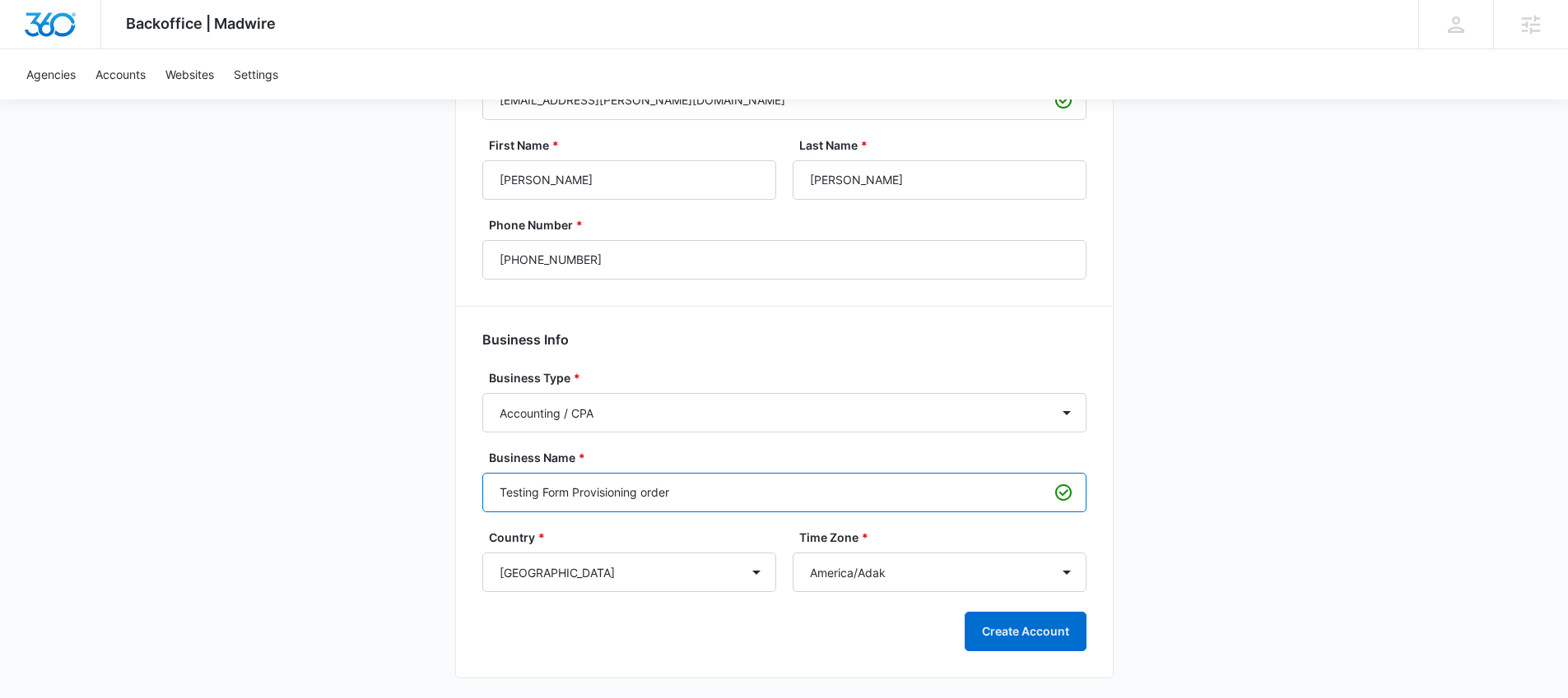
drag, startPoint x: 695, startPoint y: 493, endPoint x: 487, endPoint y: 496, distance: 208.0
click at [487, 496] on input "Testing Form Provisioning order" at bounding box center [784, 492] width 604 height 39
type input "Form Provision Test"
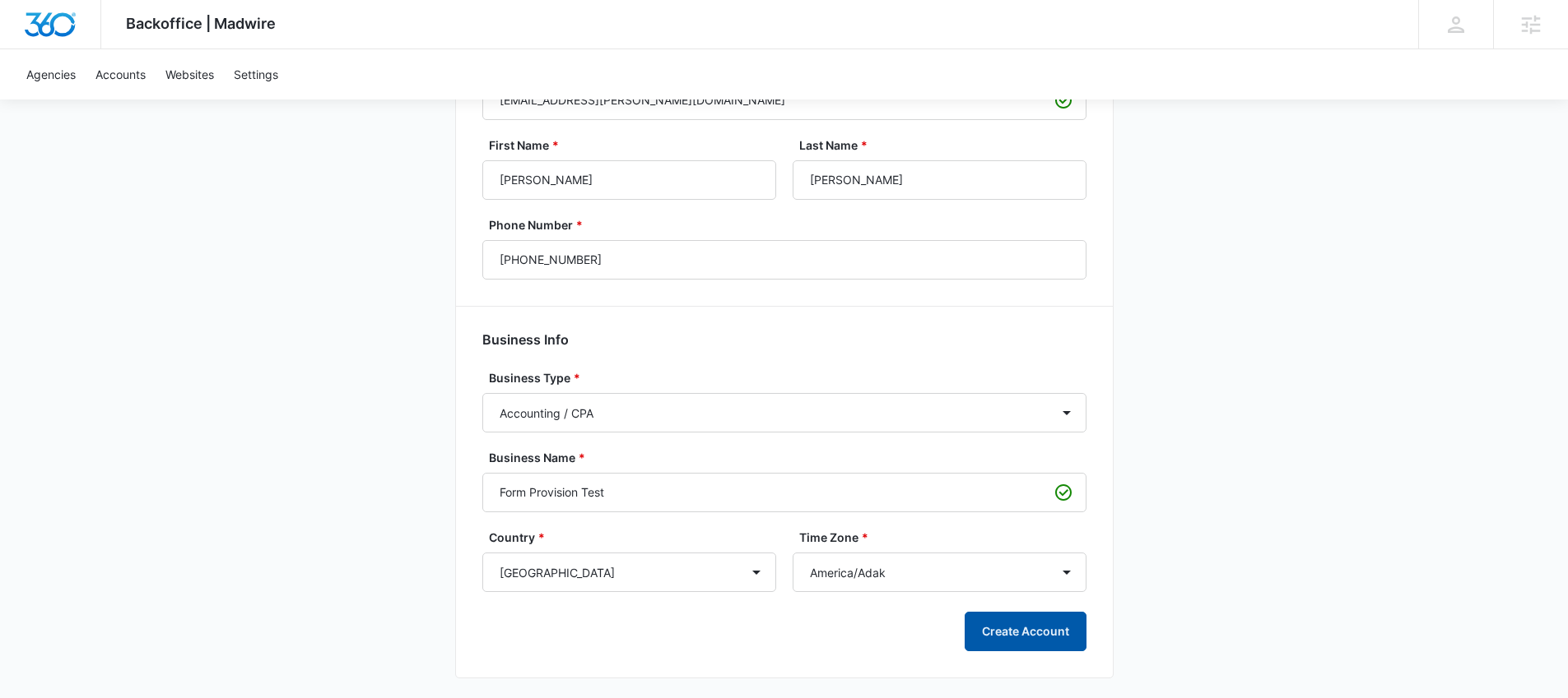
click at [1007, 632] on button "Create Account" at bounding box center [1025, 631] width 122 height 39
click at [1028, 641] on button "Create Account" at bounding box center [1025, 631] width 122 height 39
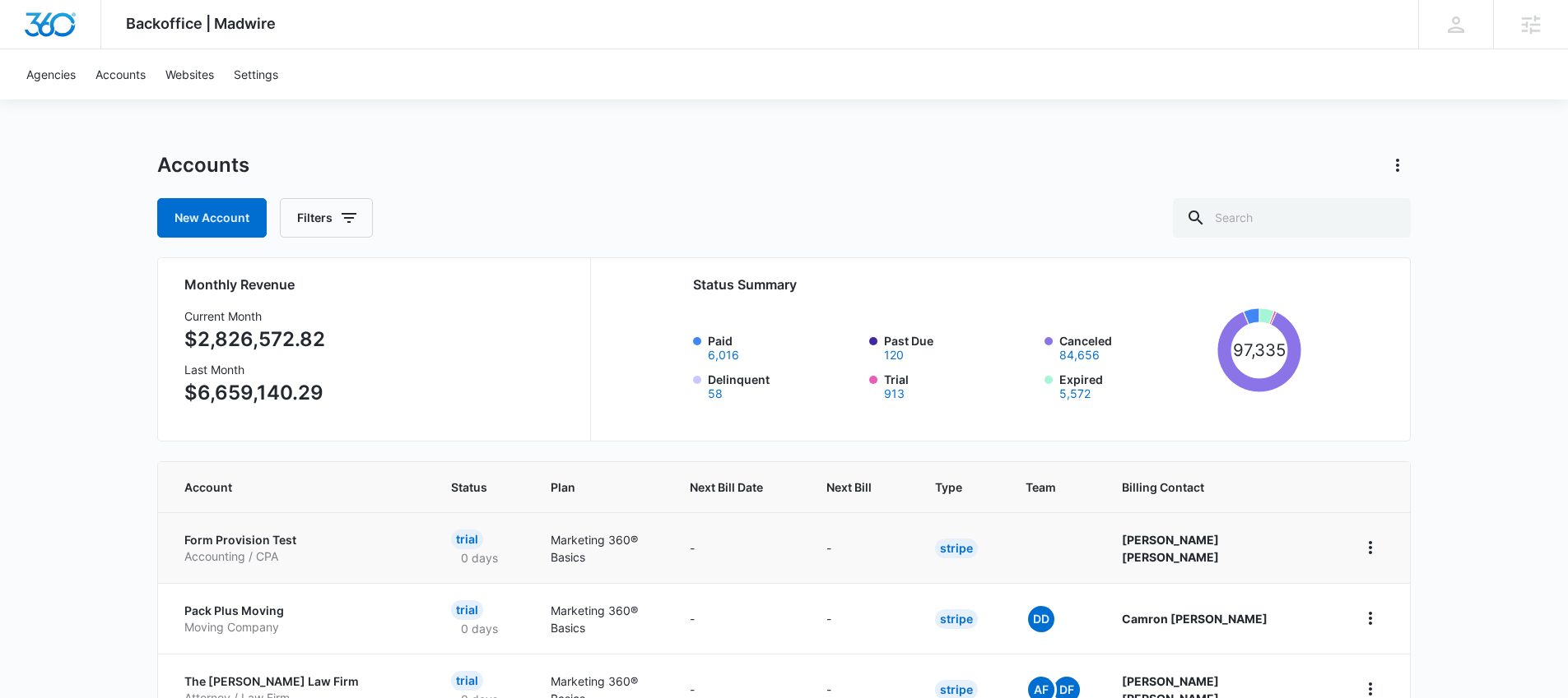
click at [271, 542] on p "Form Provision Test" at bounding box center [298, 540] width 227 height 16
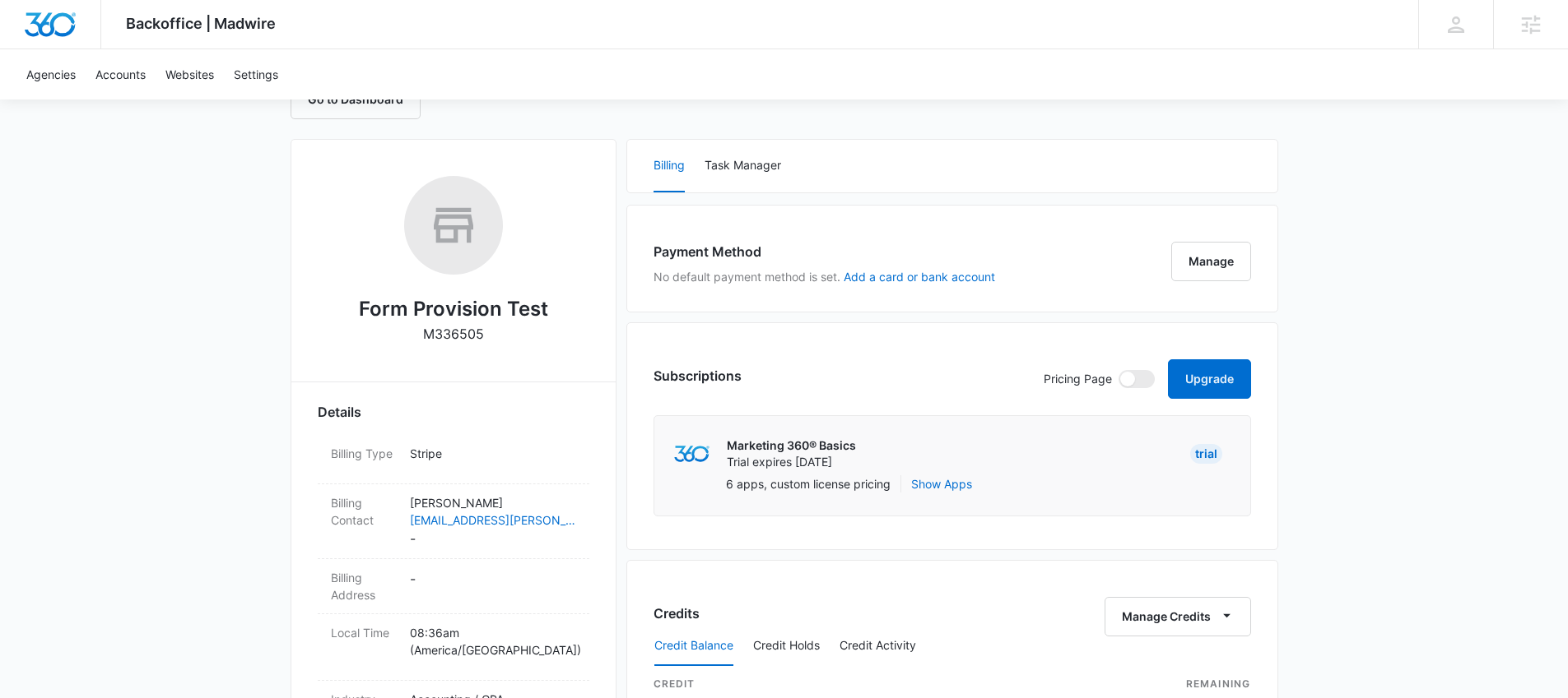
scroll to position [70, 0]
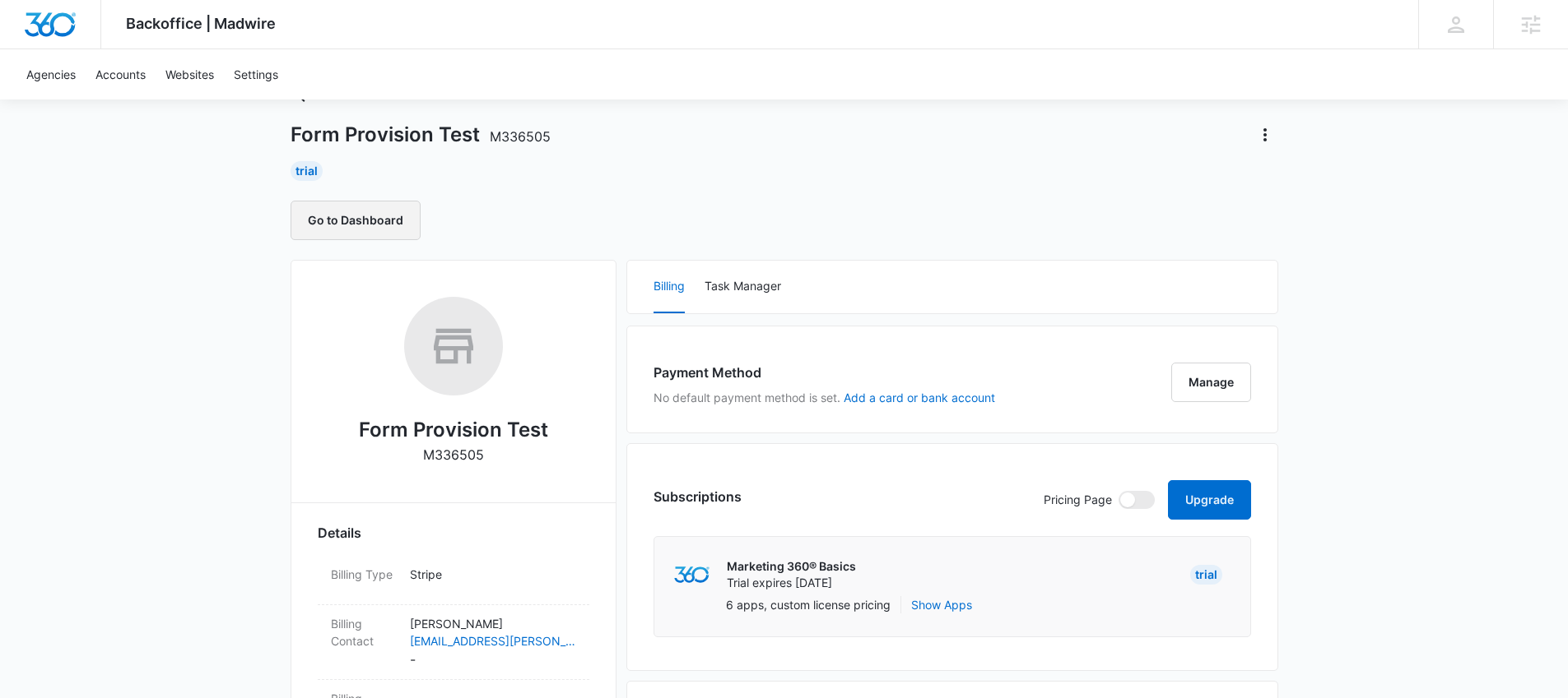
click at [343, 230] on button "Go to Dashboard" at bounding box center [356, 220] width 130 height 39
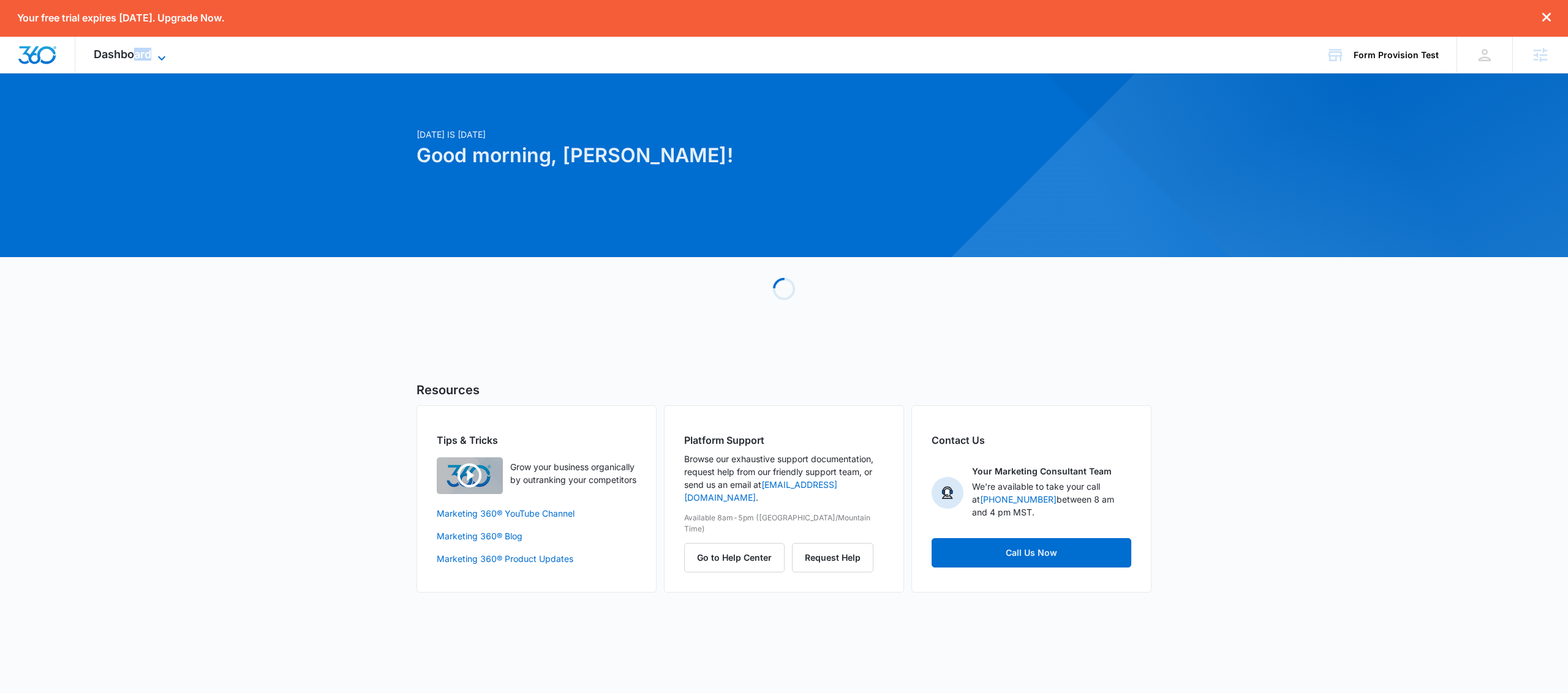
click at [132, 60] on div "Dashboard Apps Reputation Websites Forms CRM Email Shop Payments Ads Intelligen…" at bounding box center [131, 55] width 112 height 36
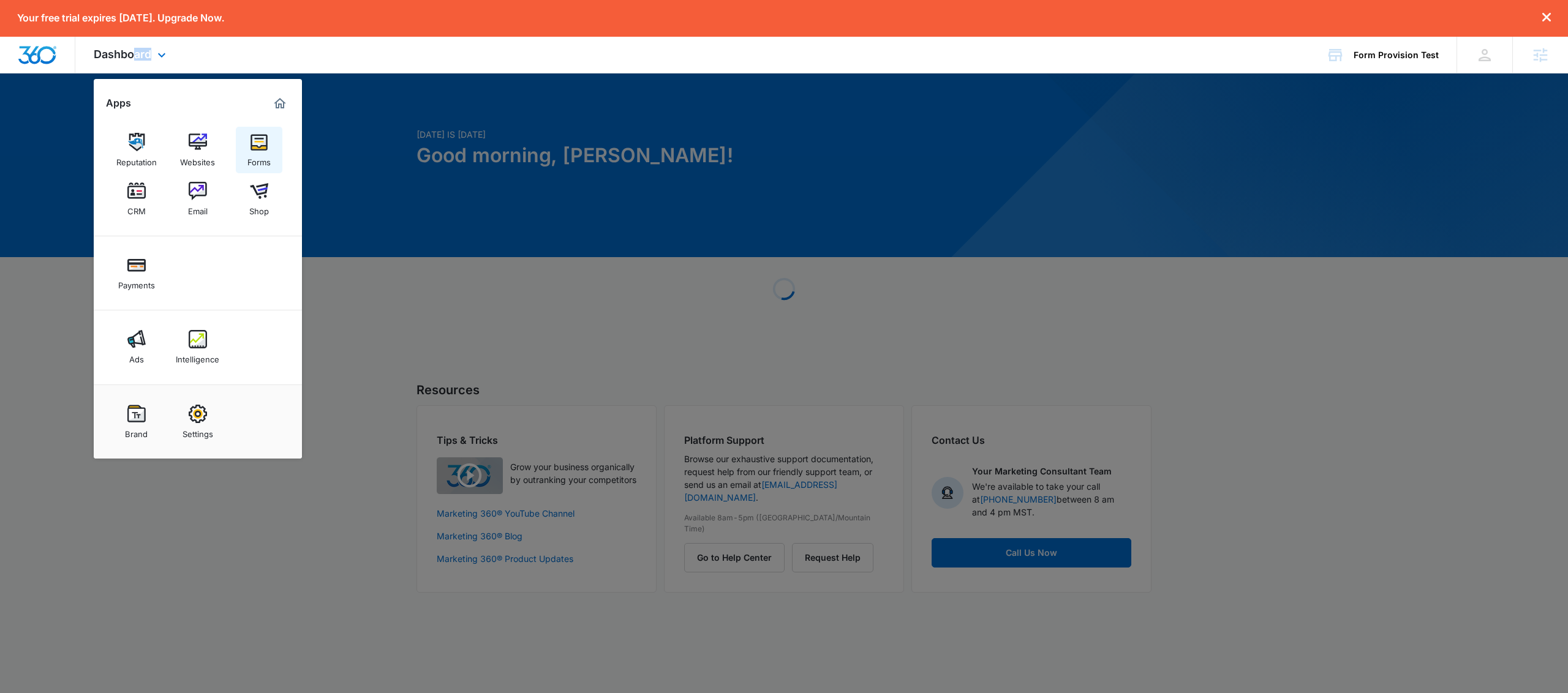
click at [261, 161] on div "Forms" at bounding box center [259, 159] width 23 height 16
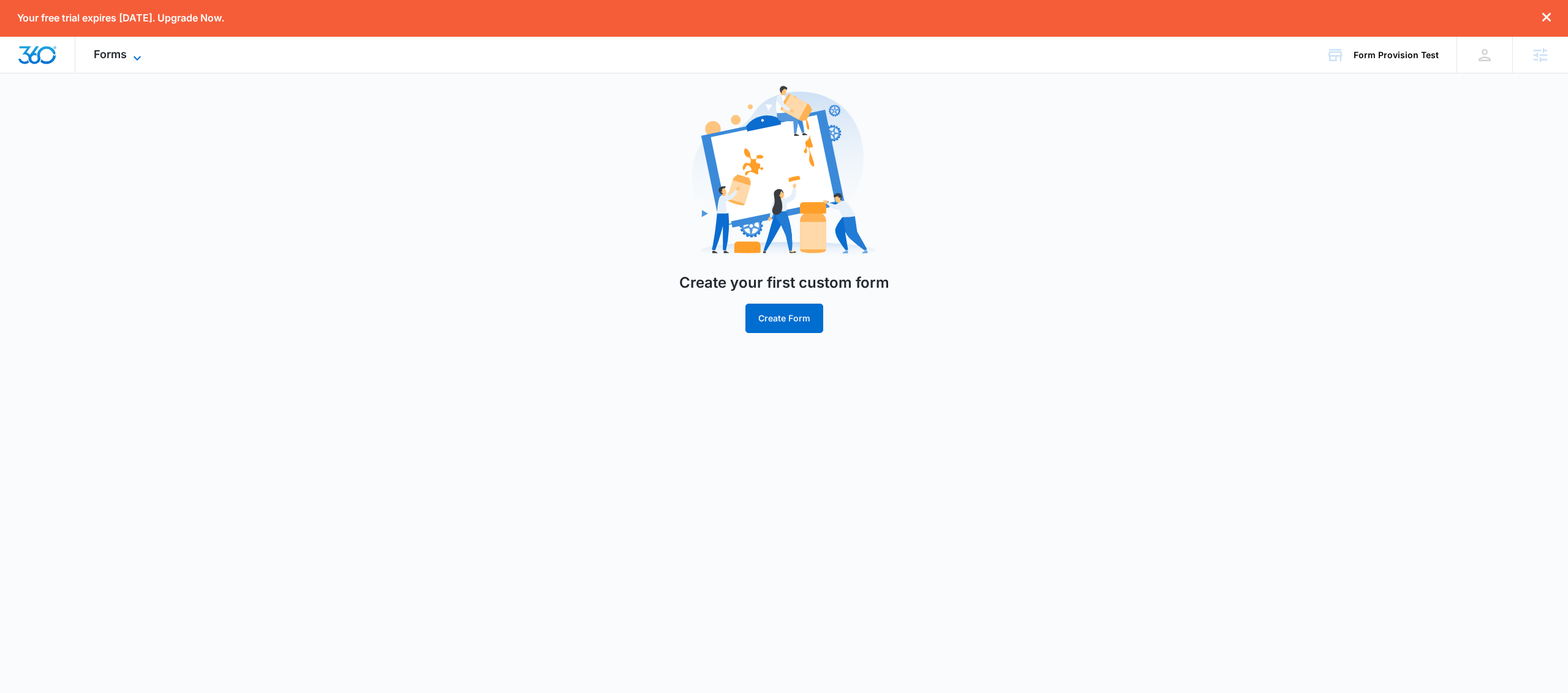
click at [117, 49] on span "Forms" at bounding box center [110, 54] width 33 height 13
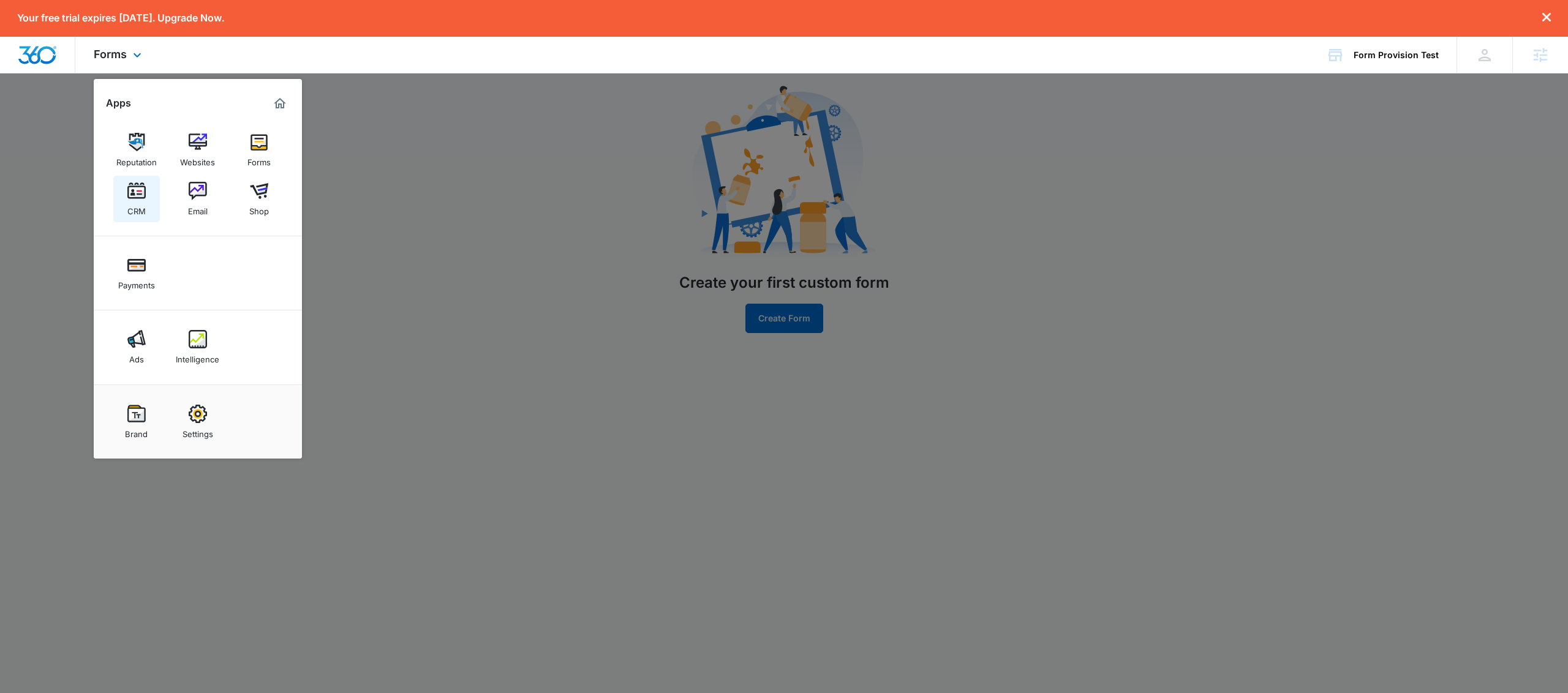
click at [139, 199] on img at bounding box center [136, 191] width 18 height 18
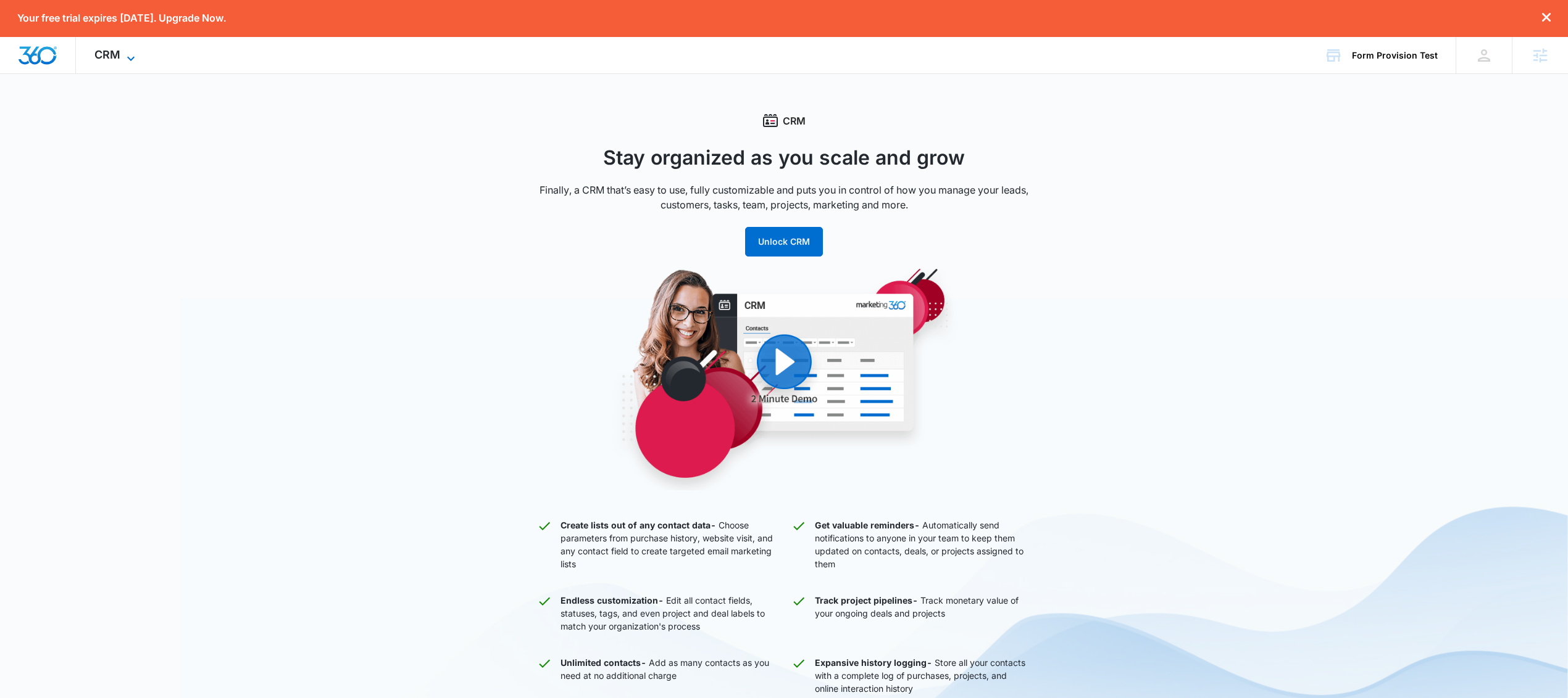
click at [126, 54] on icon at bounding box center [131, 59] width 15 height 15
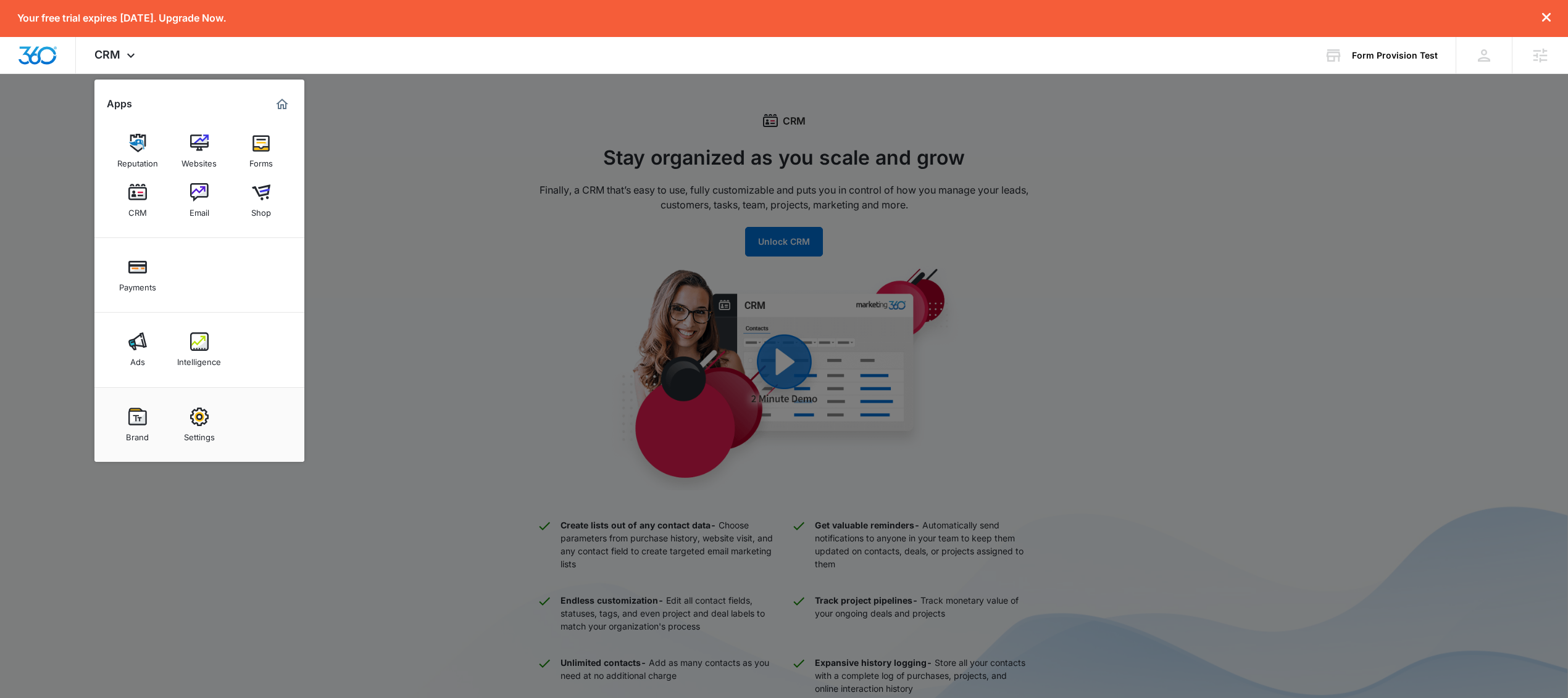
drag, startPoint x: 367, startPoint y: 148, endPoint x: 363, endPoint y: 154, distance: 7.2
click at [365, 153] on div at bounding box center [784, 349] width 1568 height 698
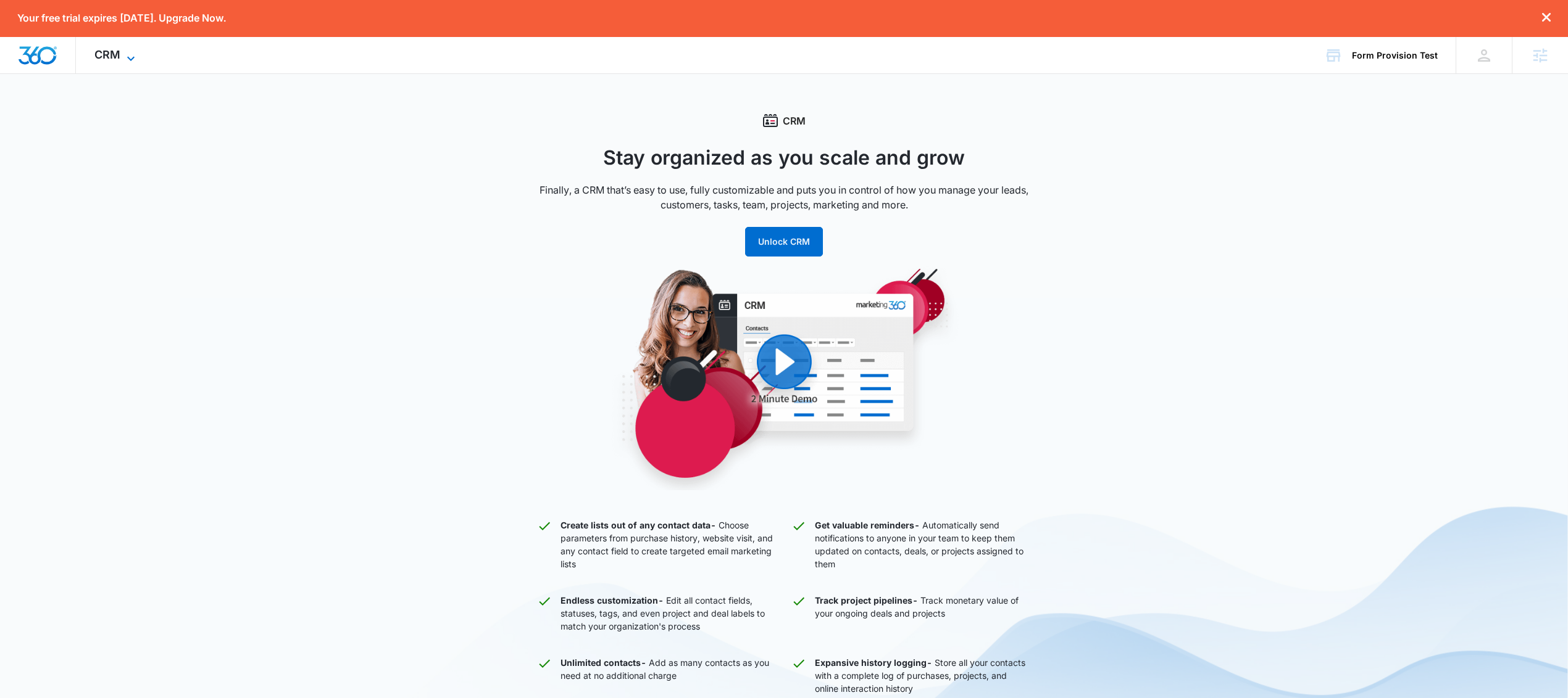
click at [124, 59] on icon at bounding box center [131, 59] width 15 height 15
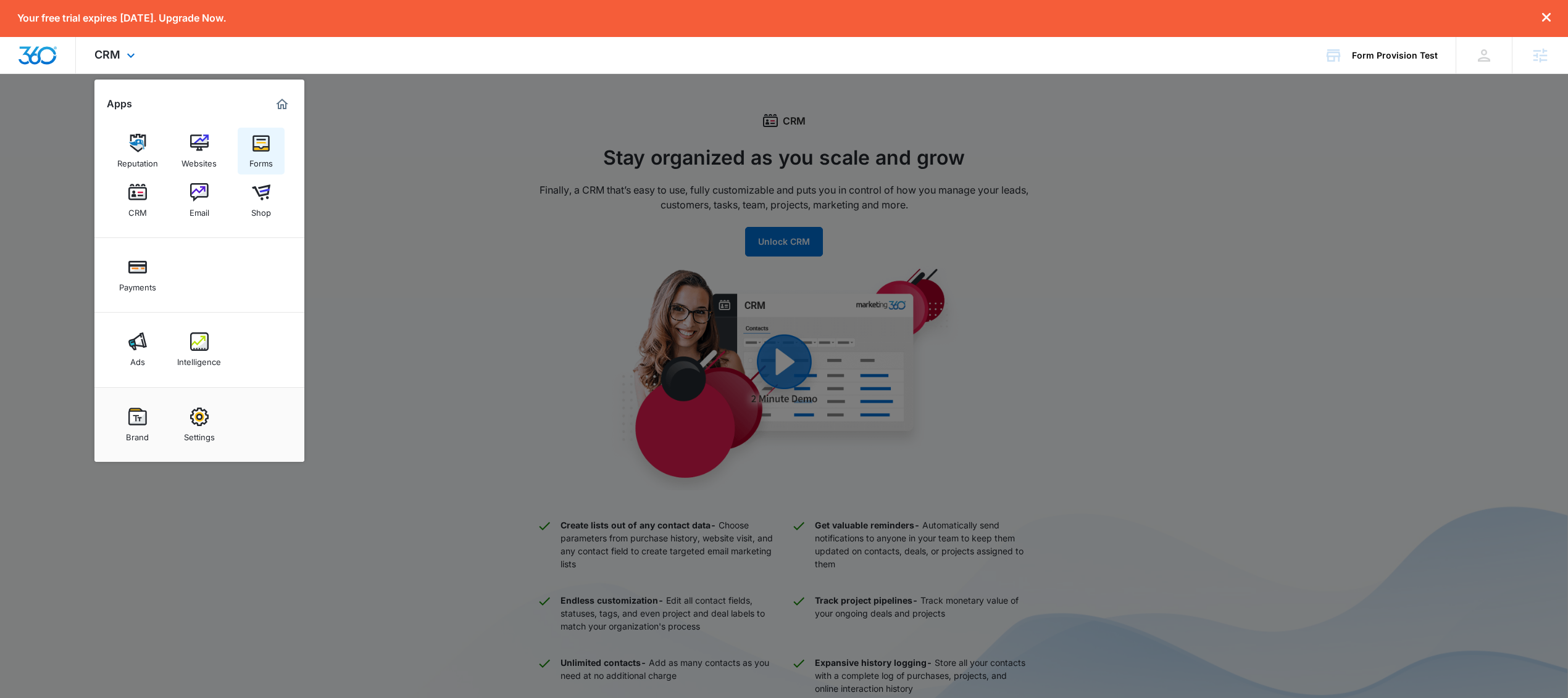
click at [259, 157] on div "Forms" at bounding box center [261, 160] width 23 height 16
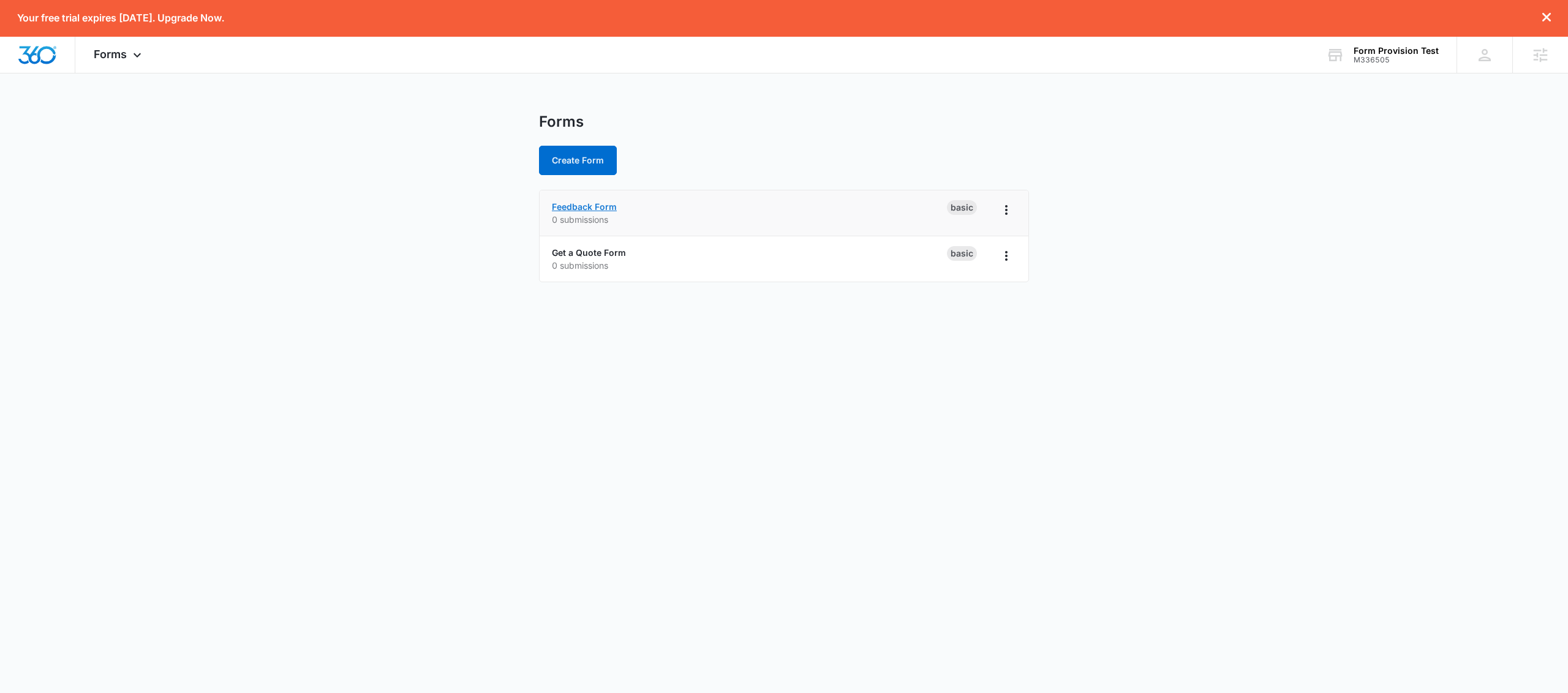
click at [589, 208] on link "Feedback Form" at bounding box center [584, 206] width 65 height 10
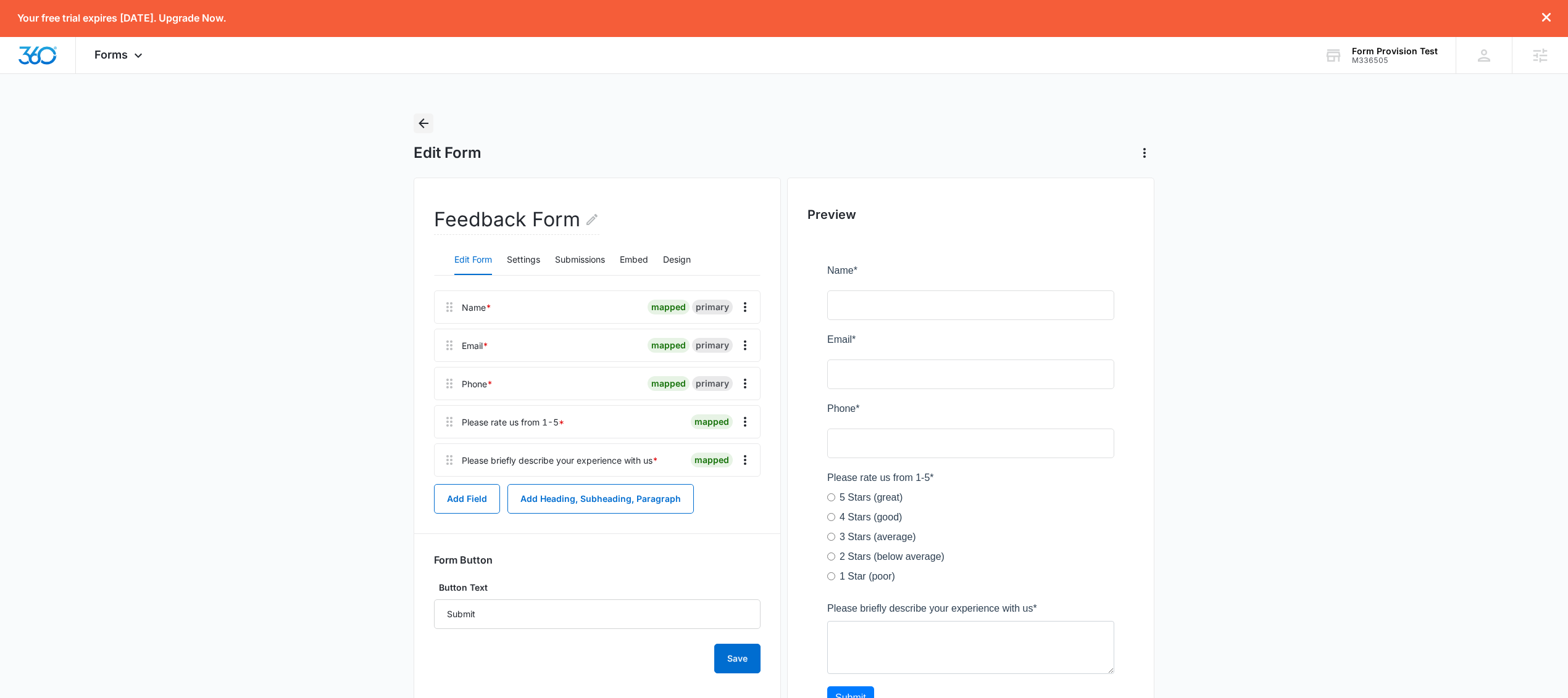
click at [426, 122] on icon "Back" at bounding box center [423, 124] width 15 height 15
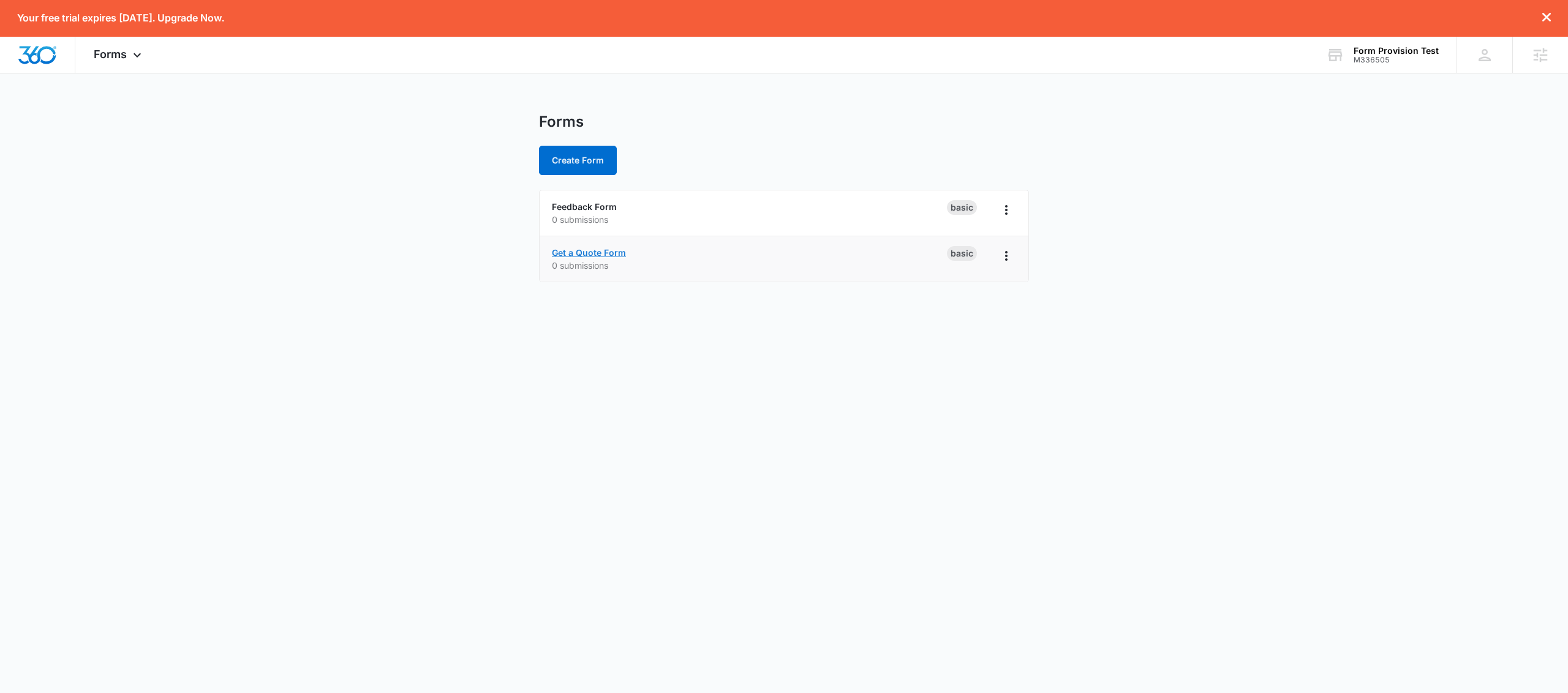
click at [600, 256] on link "Get a Quote Form" at bounding box center [589, 252] width 74 height 10
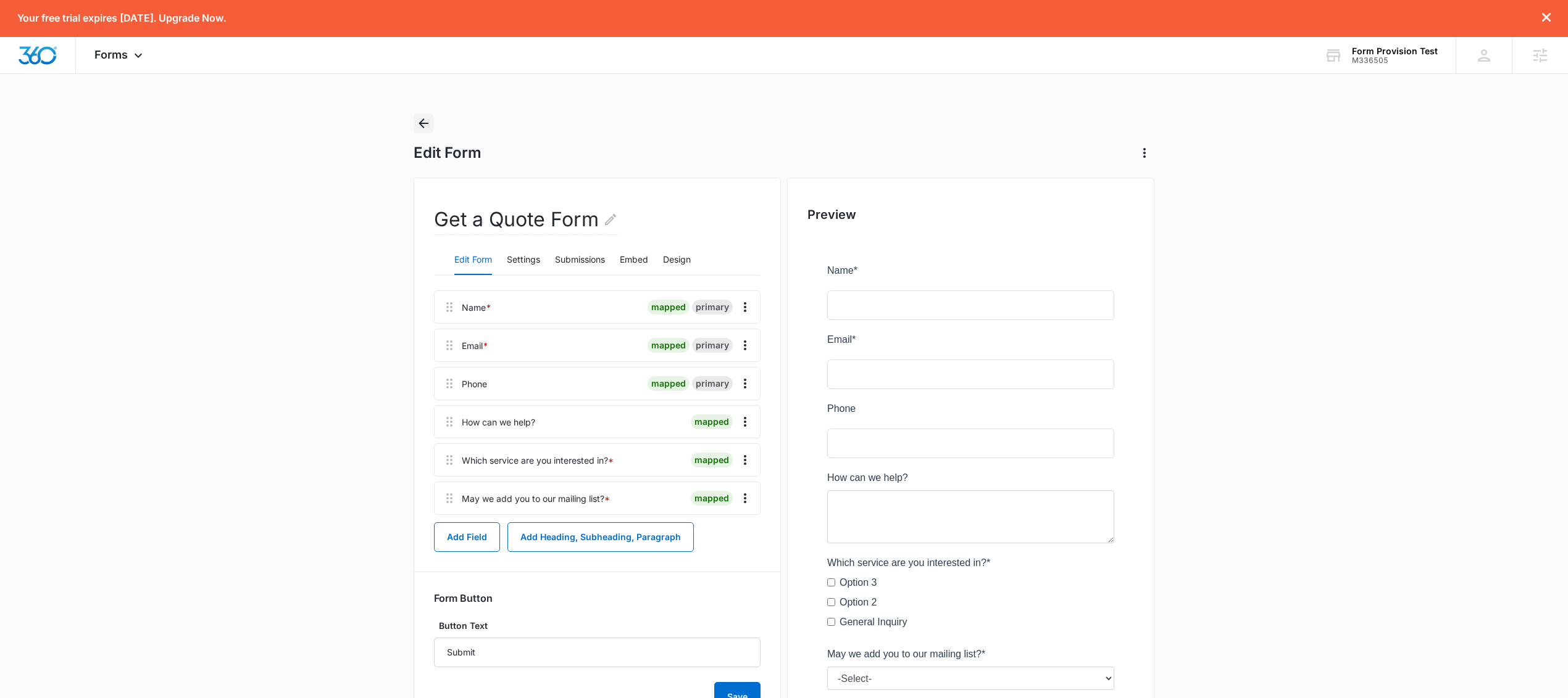
click at [421, 124] on icon "Back" at bounding box center [423, 123] width 10 height 10
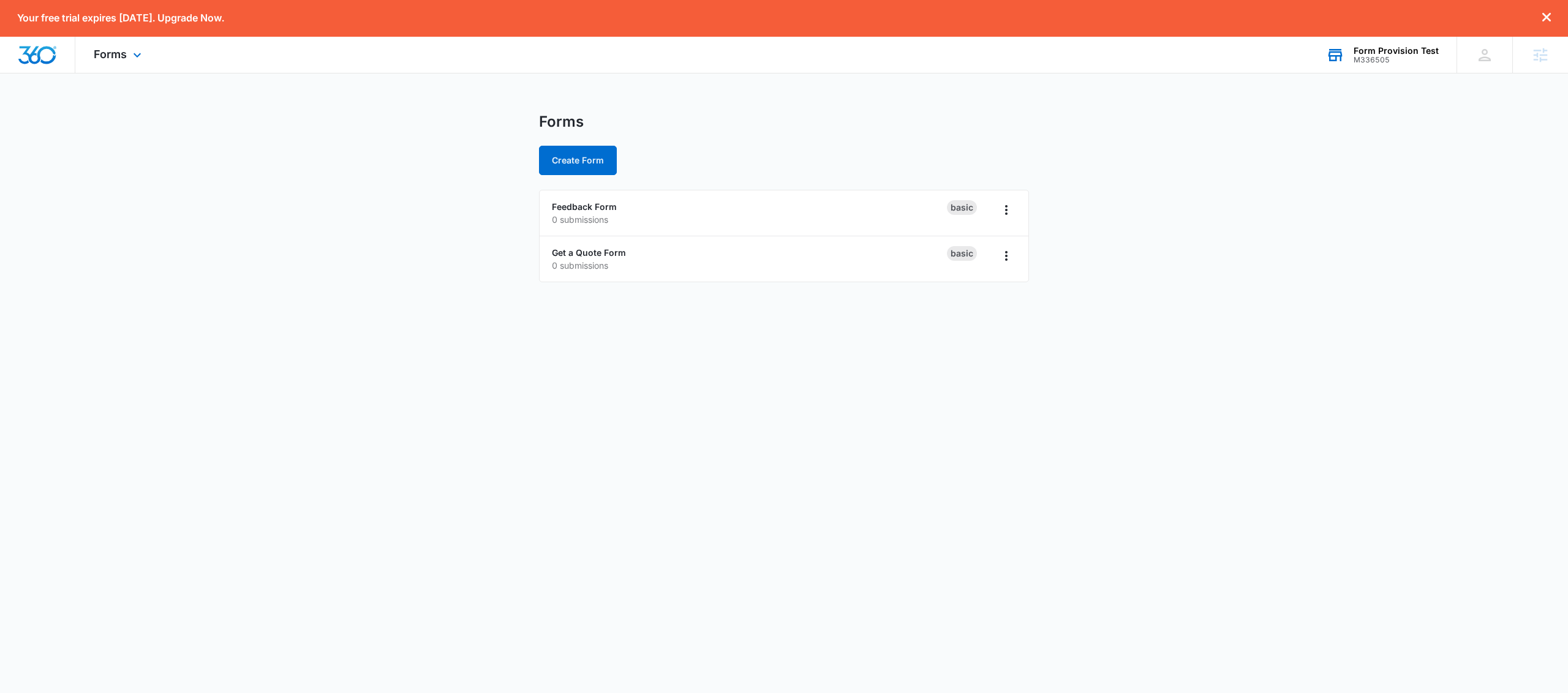
click at [1392, 56] on div "M336505" at bounding box center [1395, 60] width 85 height 9
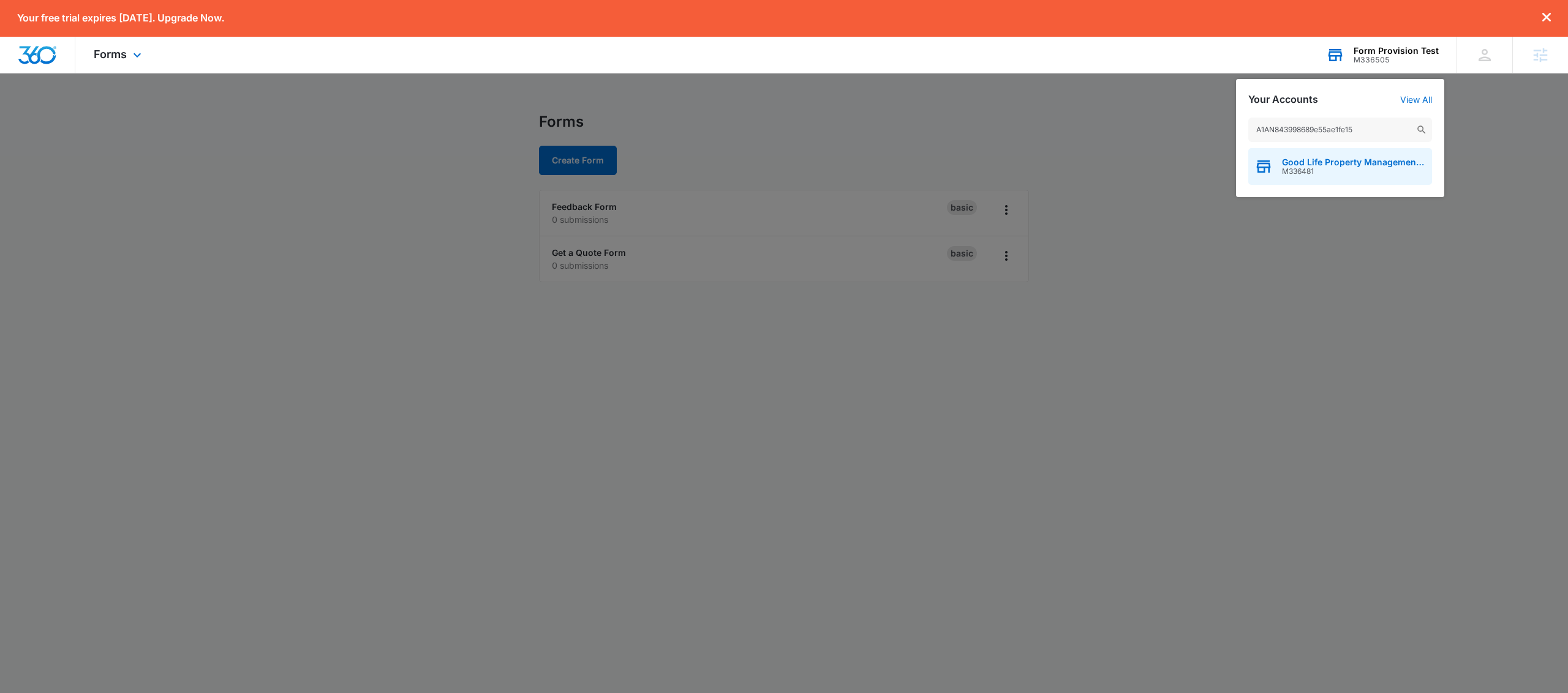
type input "A1AN843998689e55ae1fe15"
click at [1356, 160] on span "Good Life Property Management | [GEOGRAPHIC_DATA]" at bounding box center [1353, 162] width 144 height 10
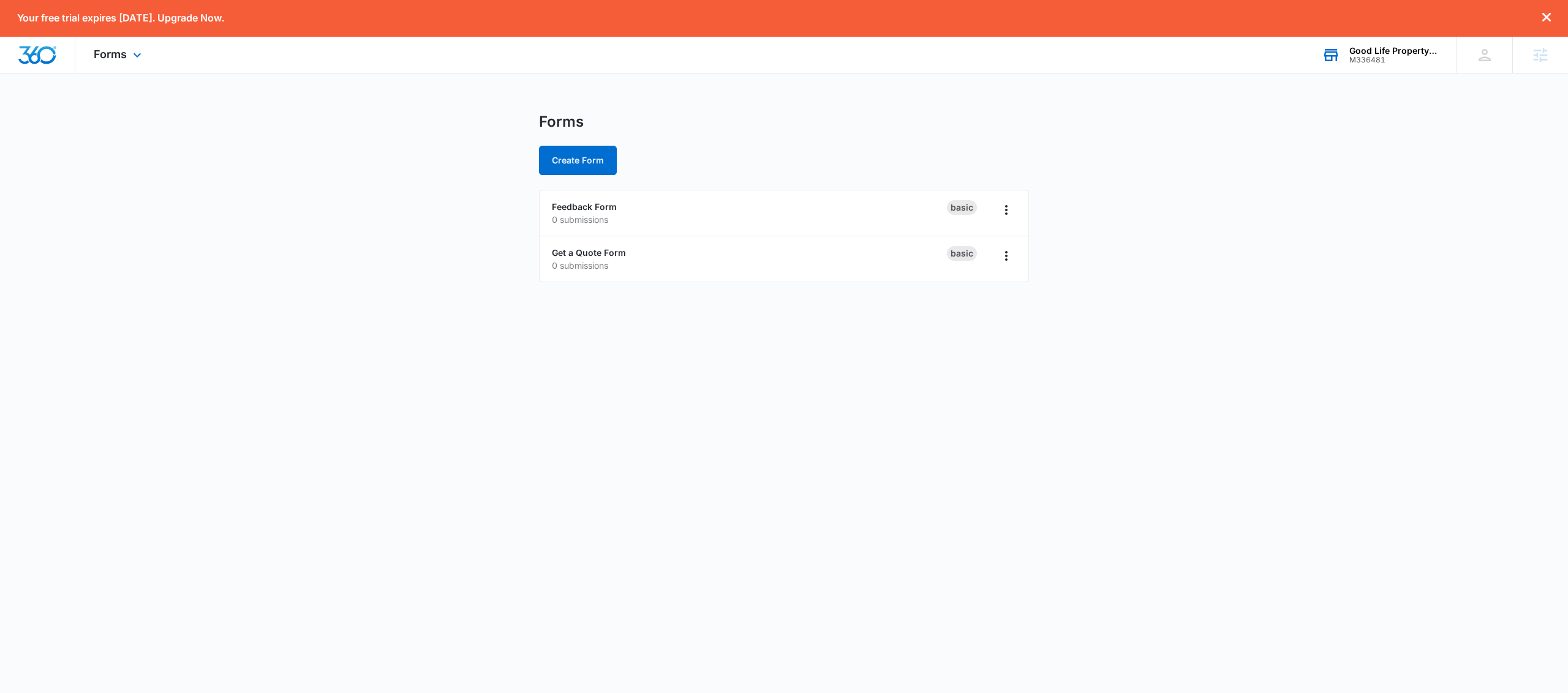
click at [1374, 57] on div "M336481" at bounding box center [1393, 60] width 89 height 9
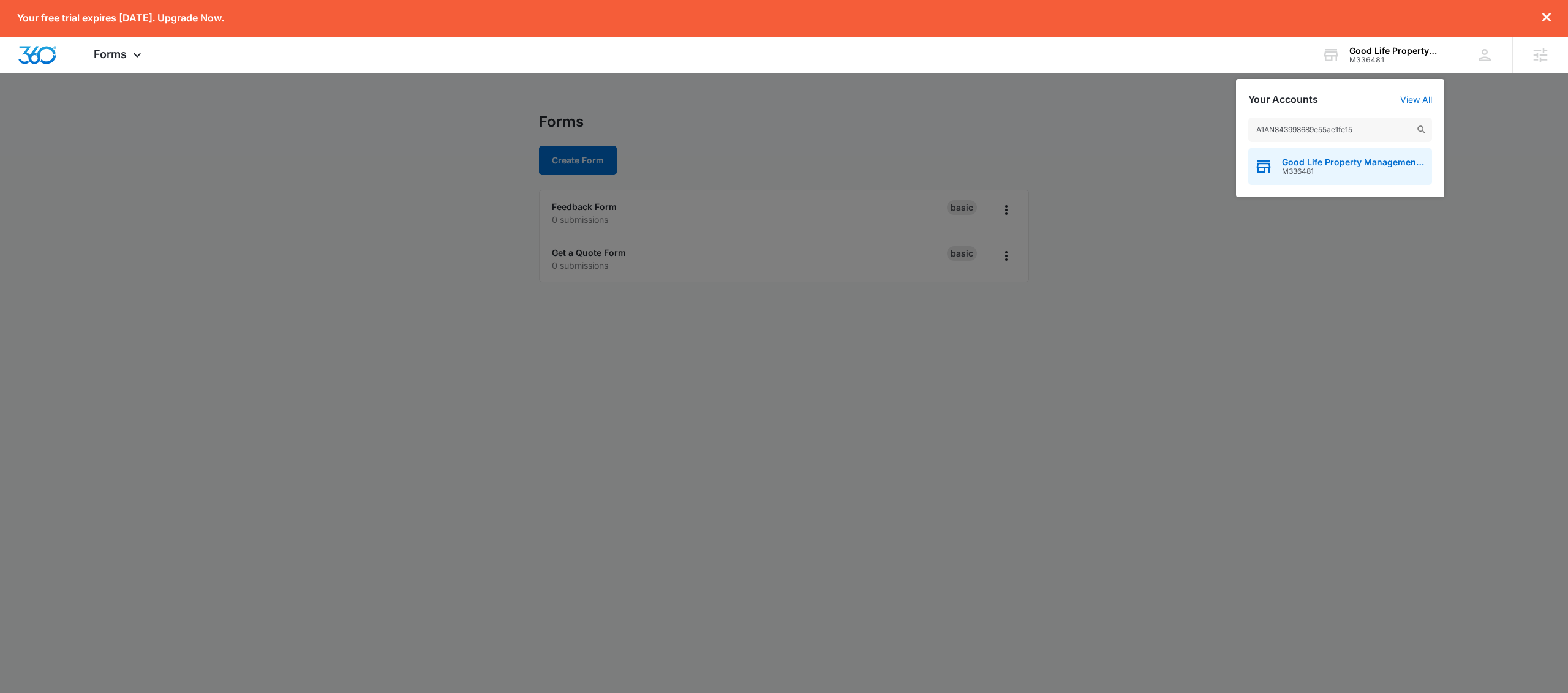
type input "A1AN843998689e55ae1fe15"
click at [1316, 175] on span "M336481" at bounding box center [1353, 171] width 144 height 9
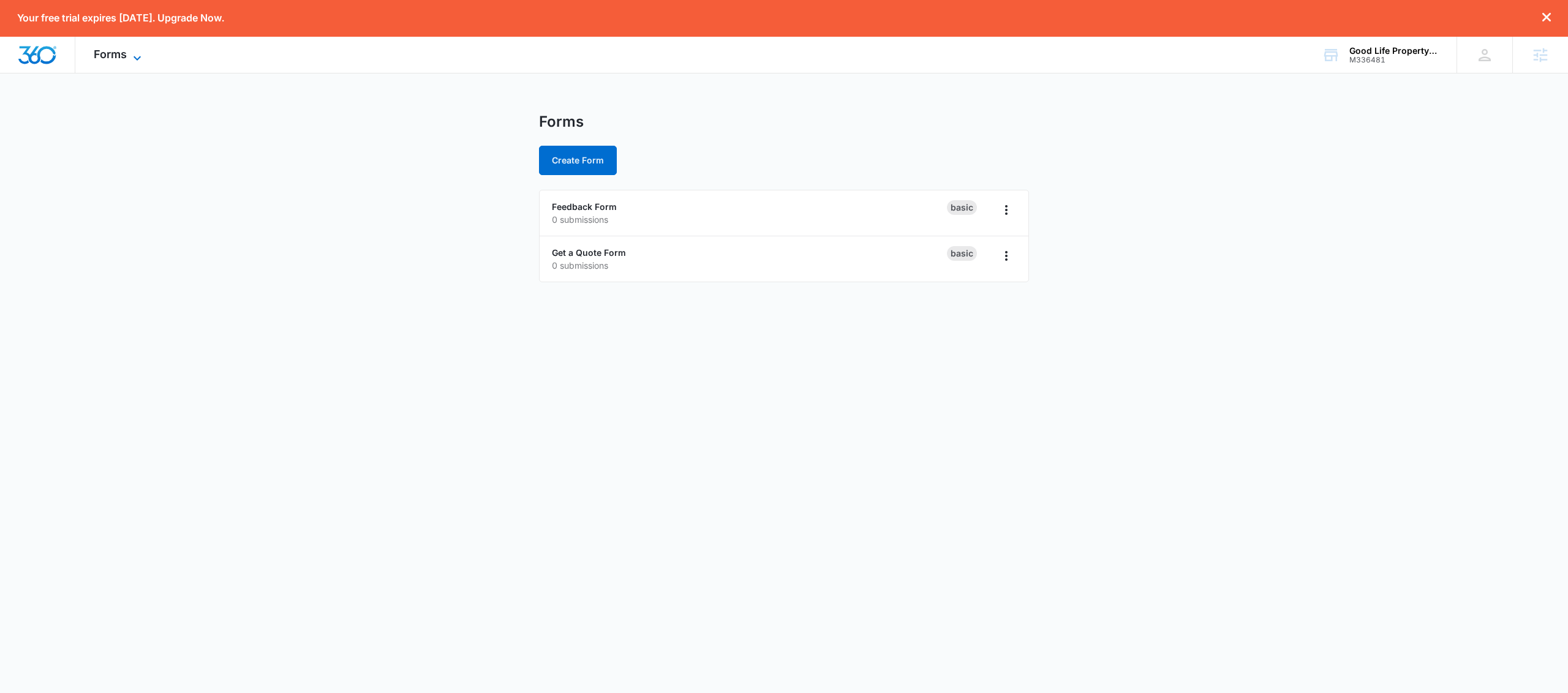
click at [135, 53] on icon at bounding box center [137, 59] width 15 height 15
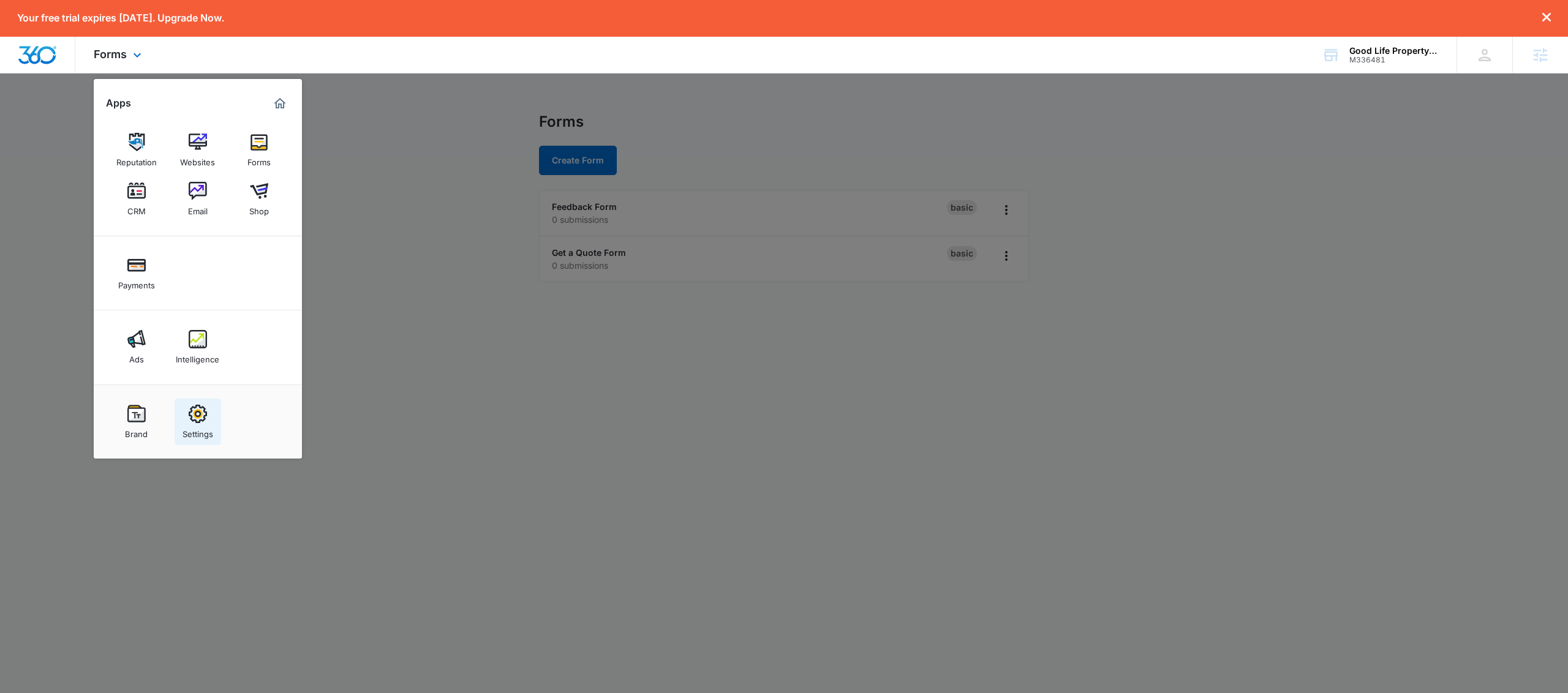
click at [207, 417] on link "Settings" at bounding box center [198, 422] width 46 height 46
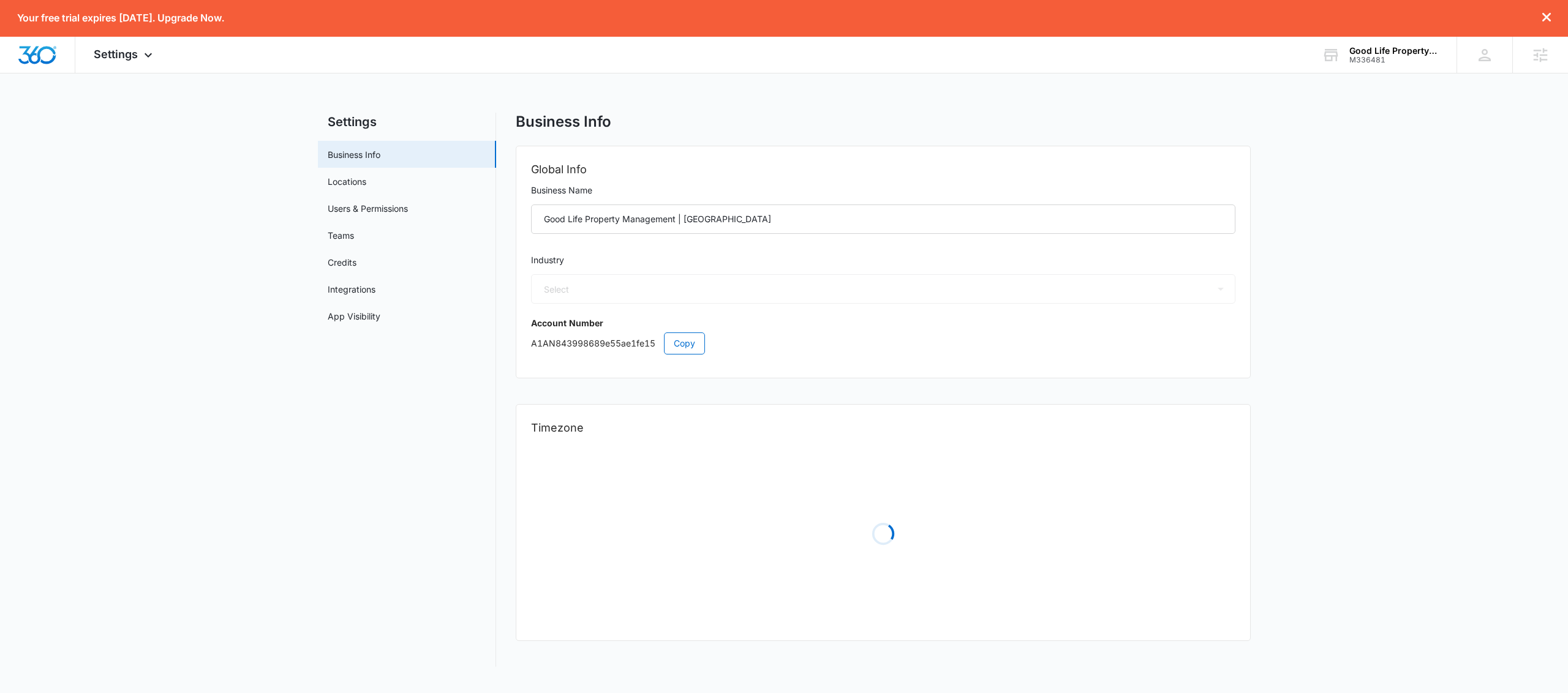
select select "35"
select select "US"
select select "America/Los_Angeles"
click at [362, 175] on link "Locations" at bounding box center [346, 181] width 39 height 13
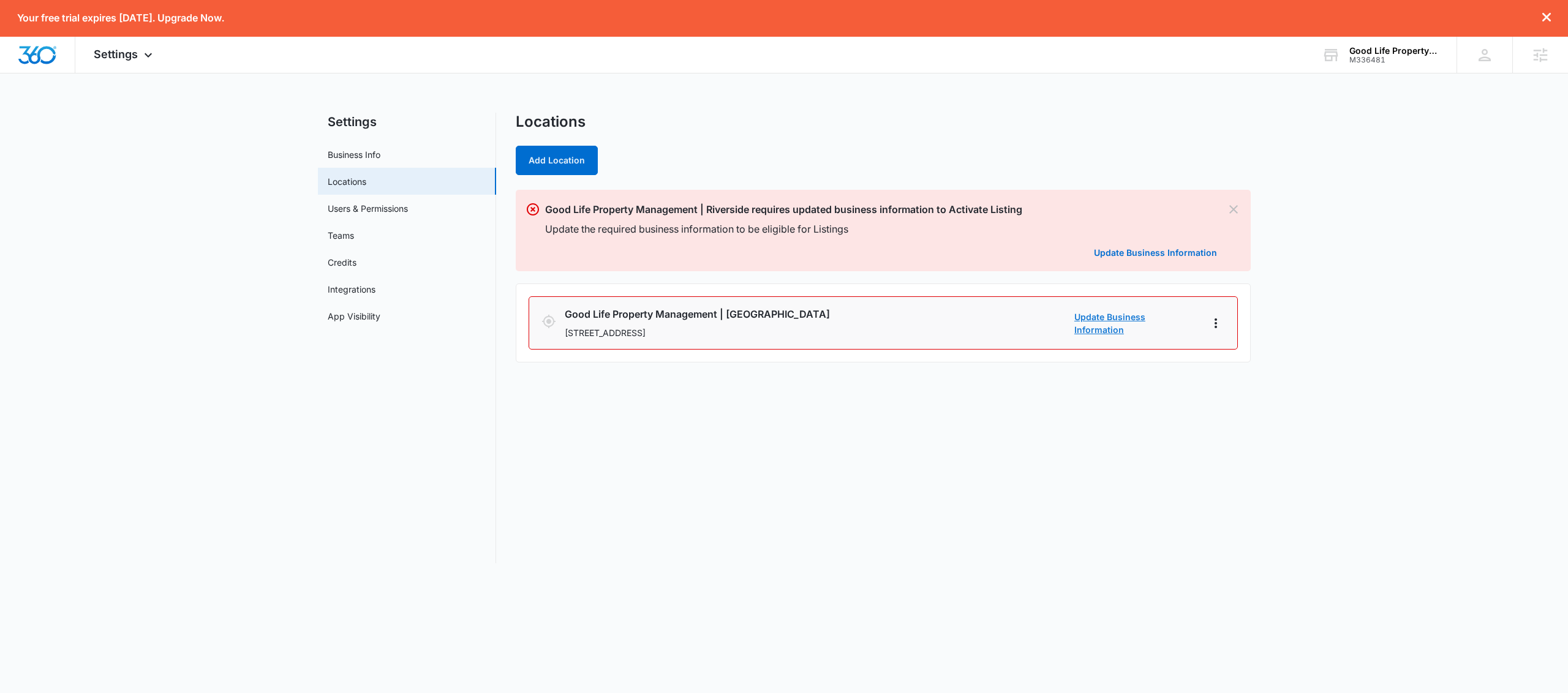
click at [1155, 325] on link "Update Business Information" at bounding box center [1136, 323] width 123 height 26
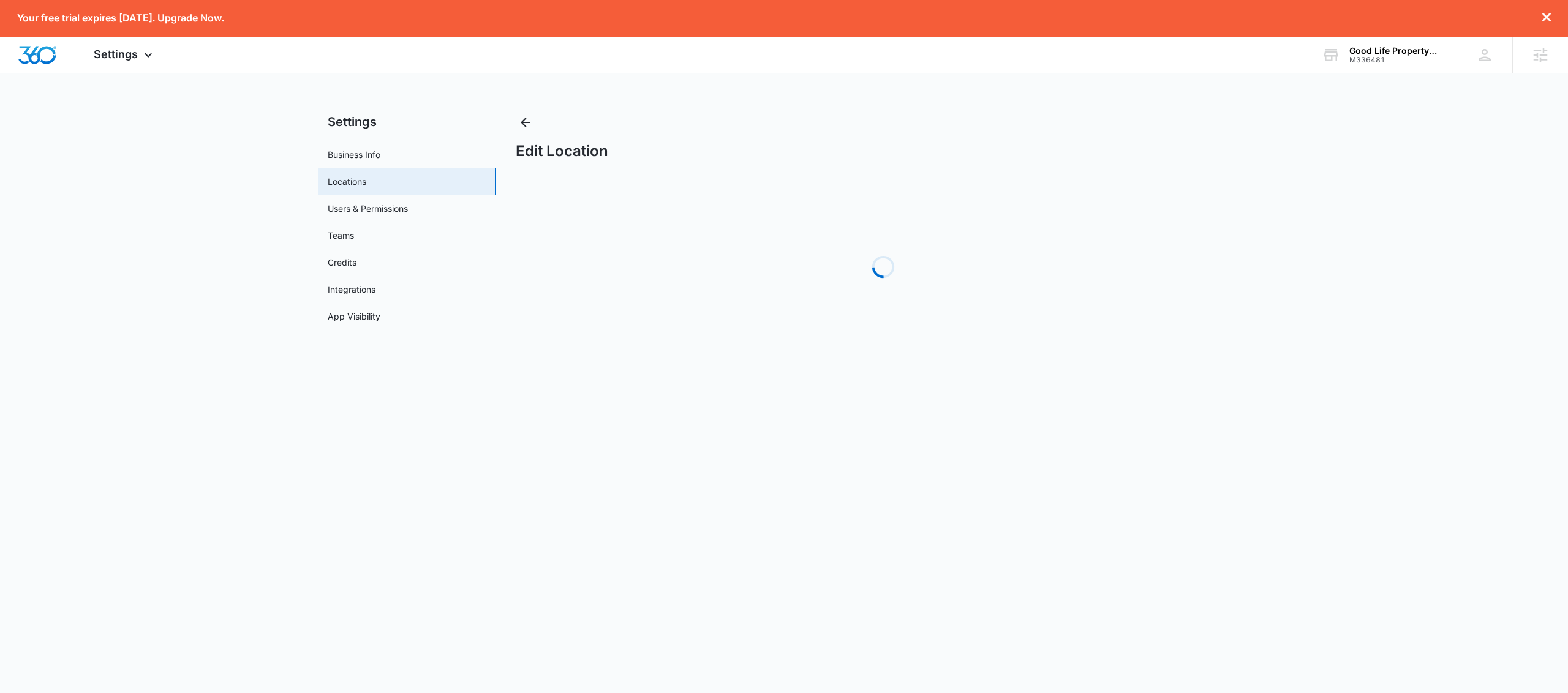
select select "[US_STATE]"
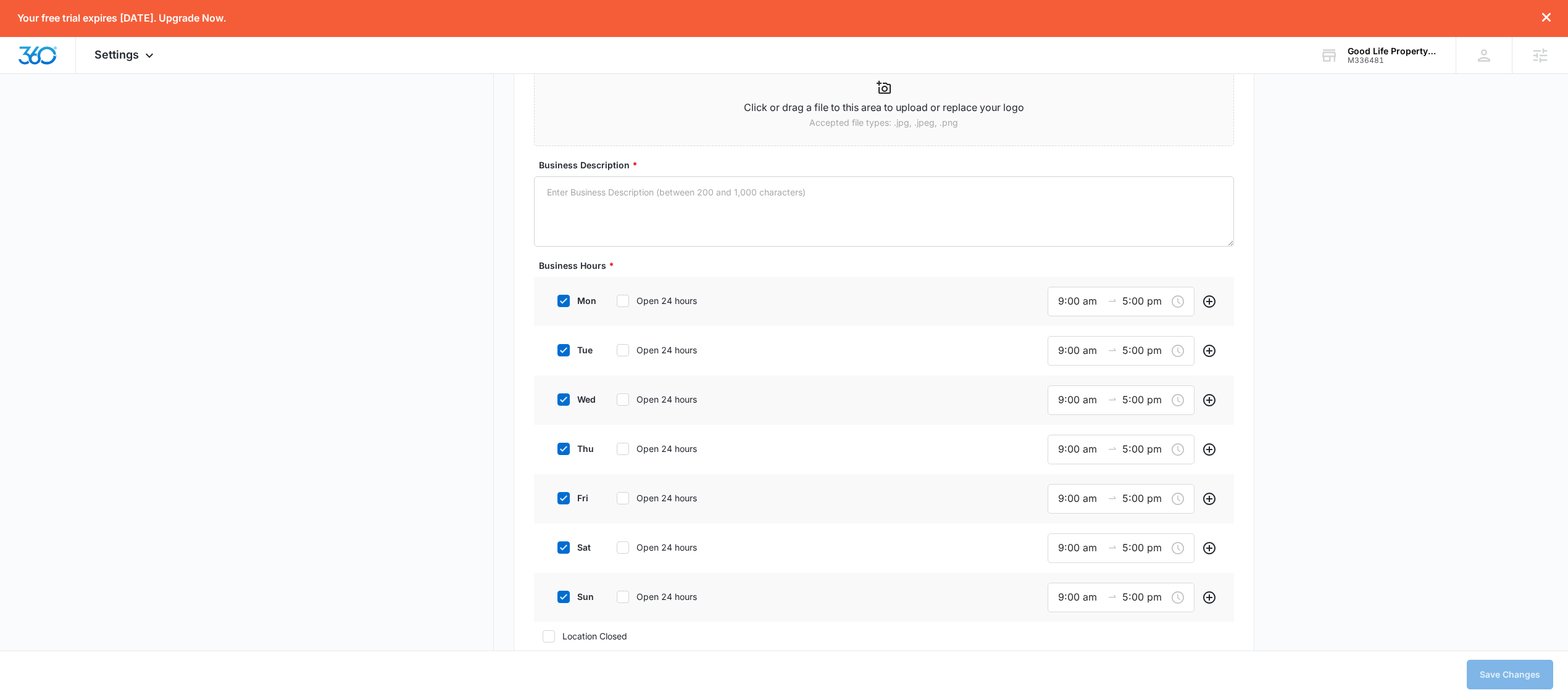
scroll to position [745, 0]
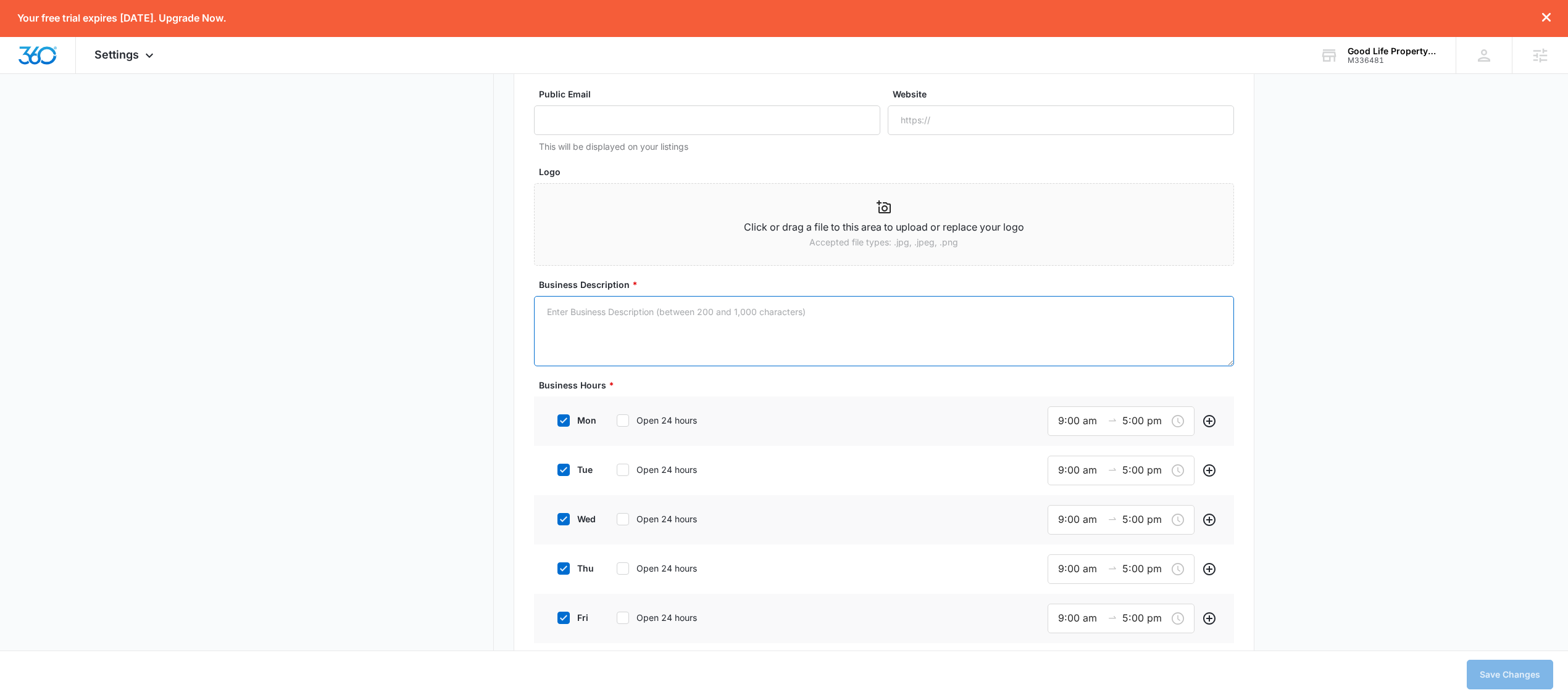
click at [1013, 340] on textarea "Business Description *" at bounding box center [884, 331] width 700 height 70
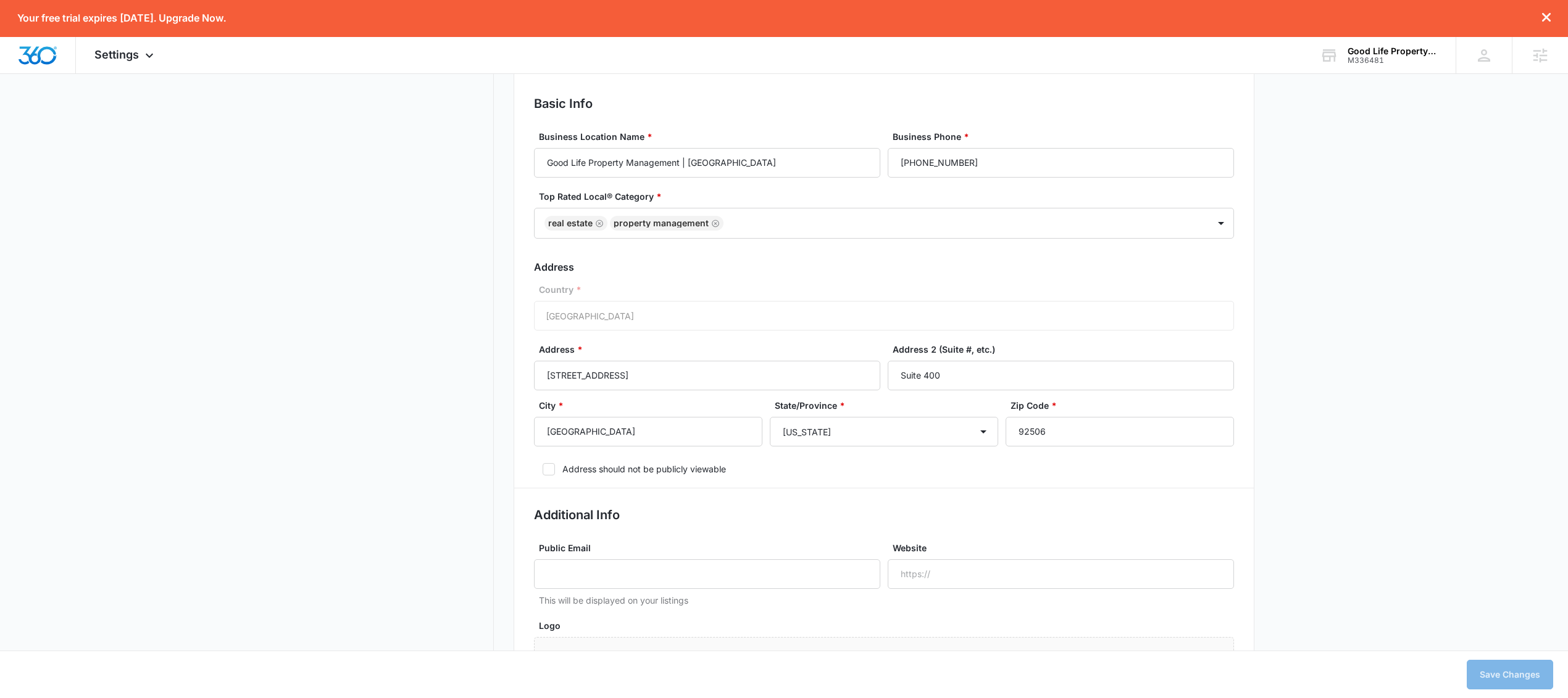
scroll to position [605, 0]
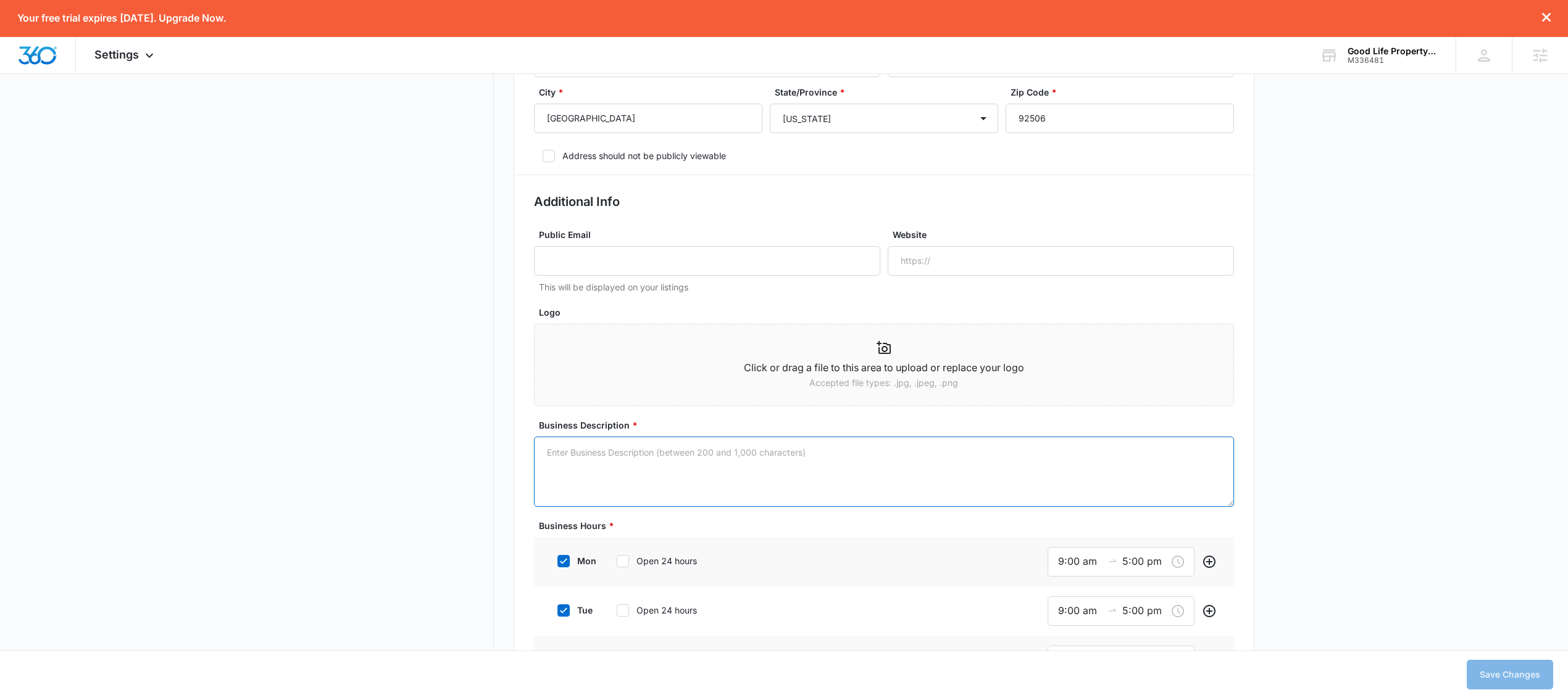
click at [781, 493] on textarea "Business Description *" at bounding box center [884, 472] width 700 height 70
paste textarea "Good Life Property Management has been San Diego’s trusted Property Management …"
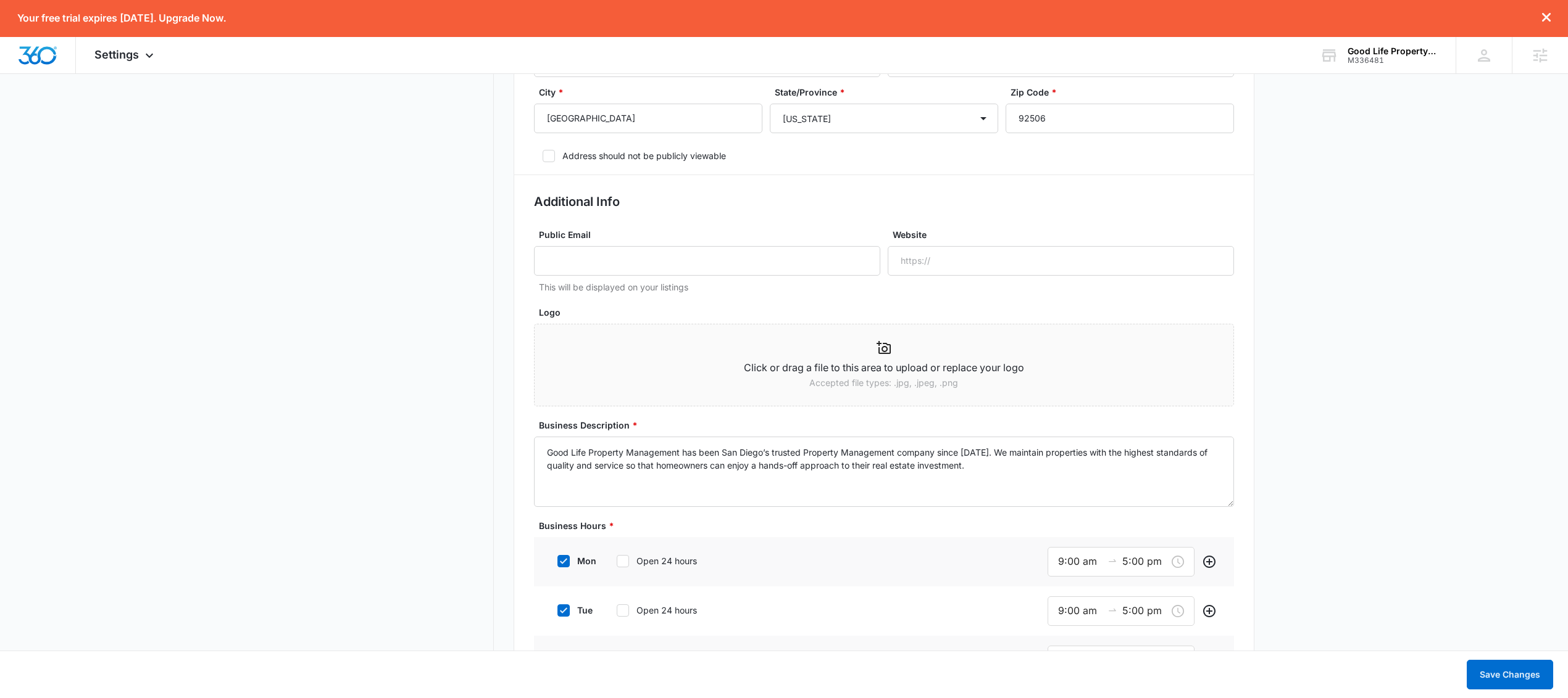
click at [1483, 674] on button "Save Changes" at bounding box center [1510, 675] width 87 height 30
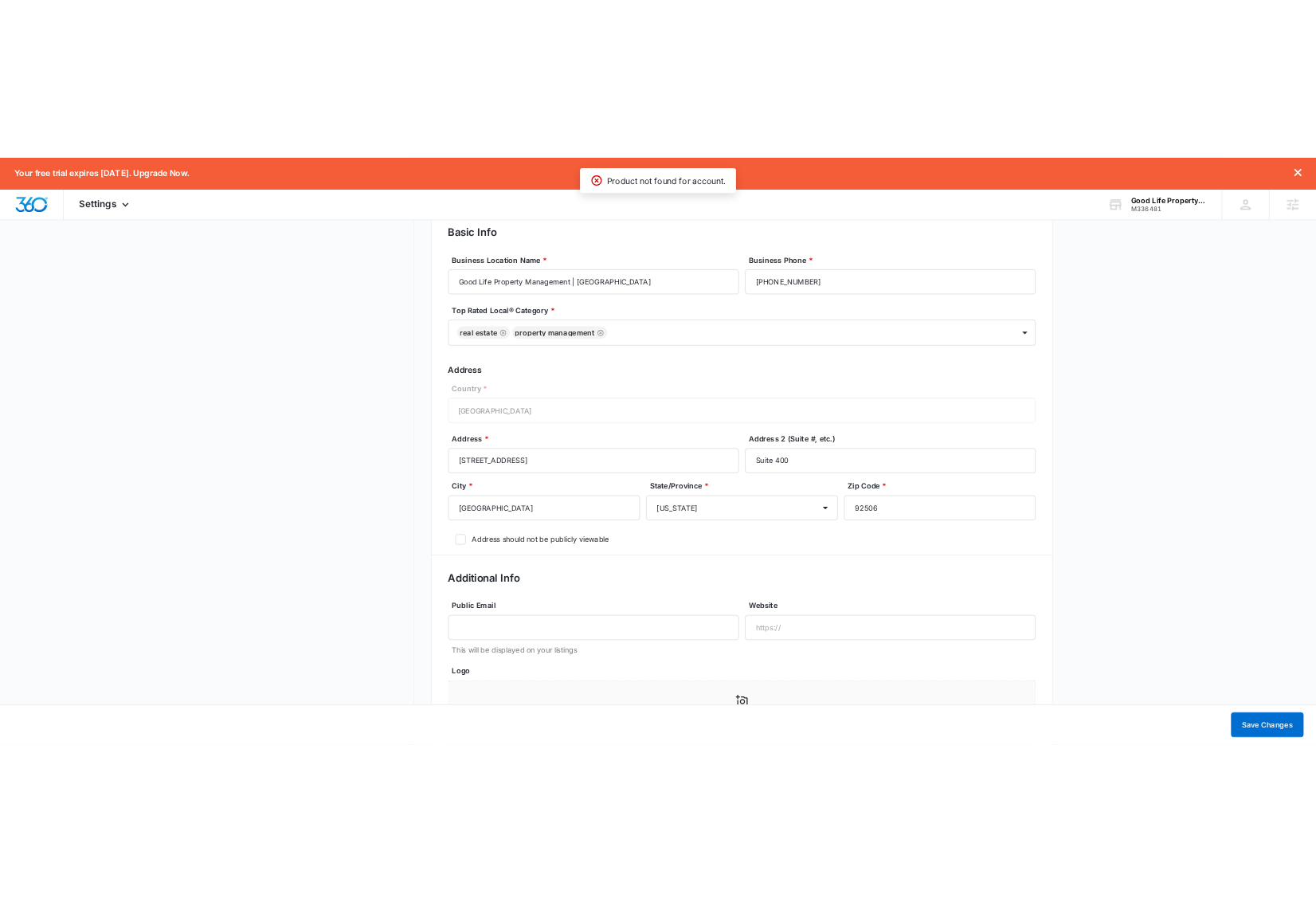
scroll to position [0, 0]
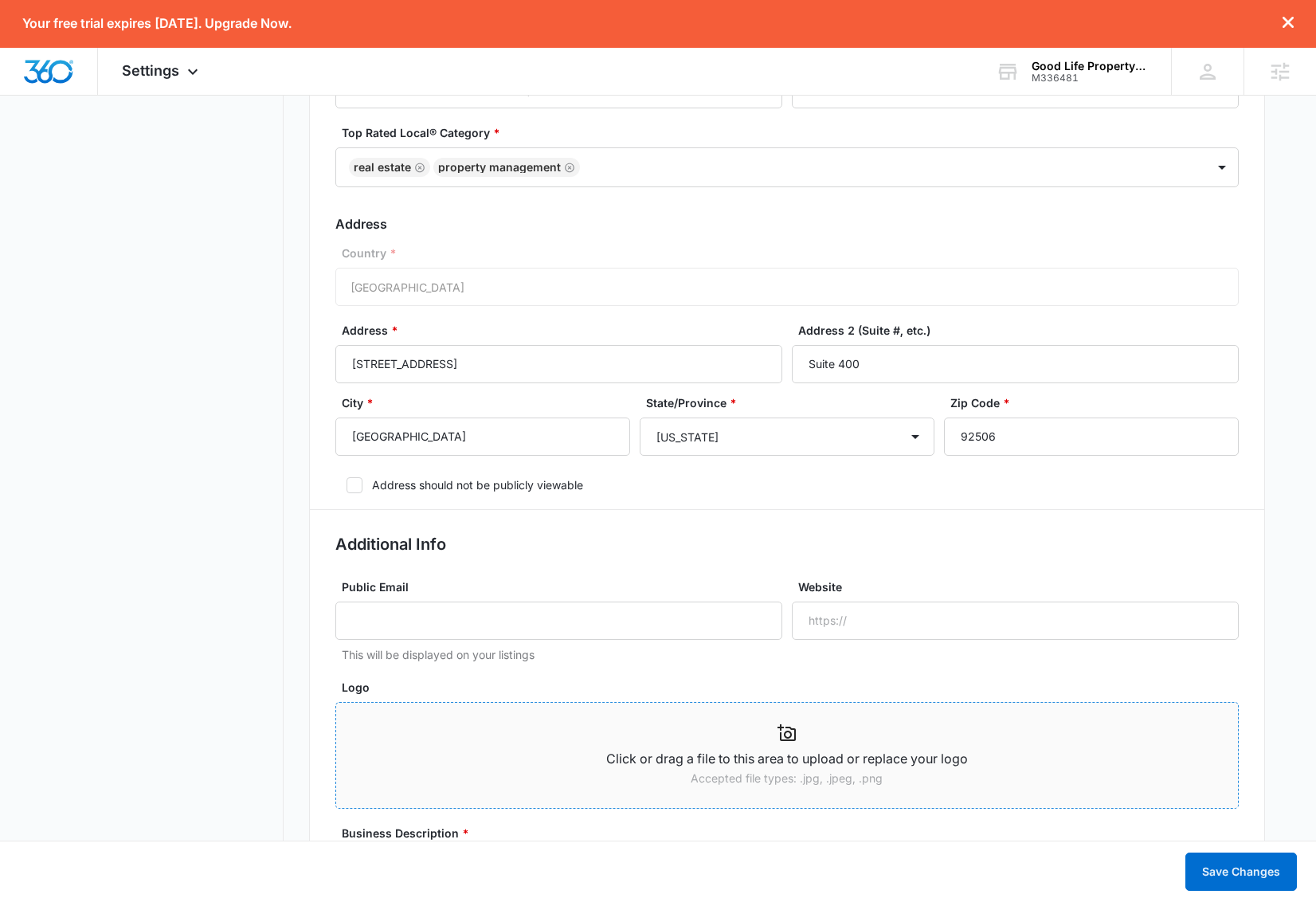
scroll to position [817, 0]
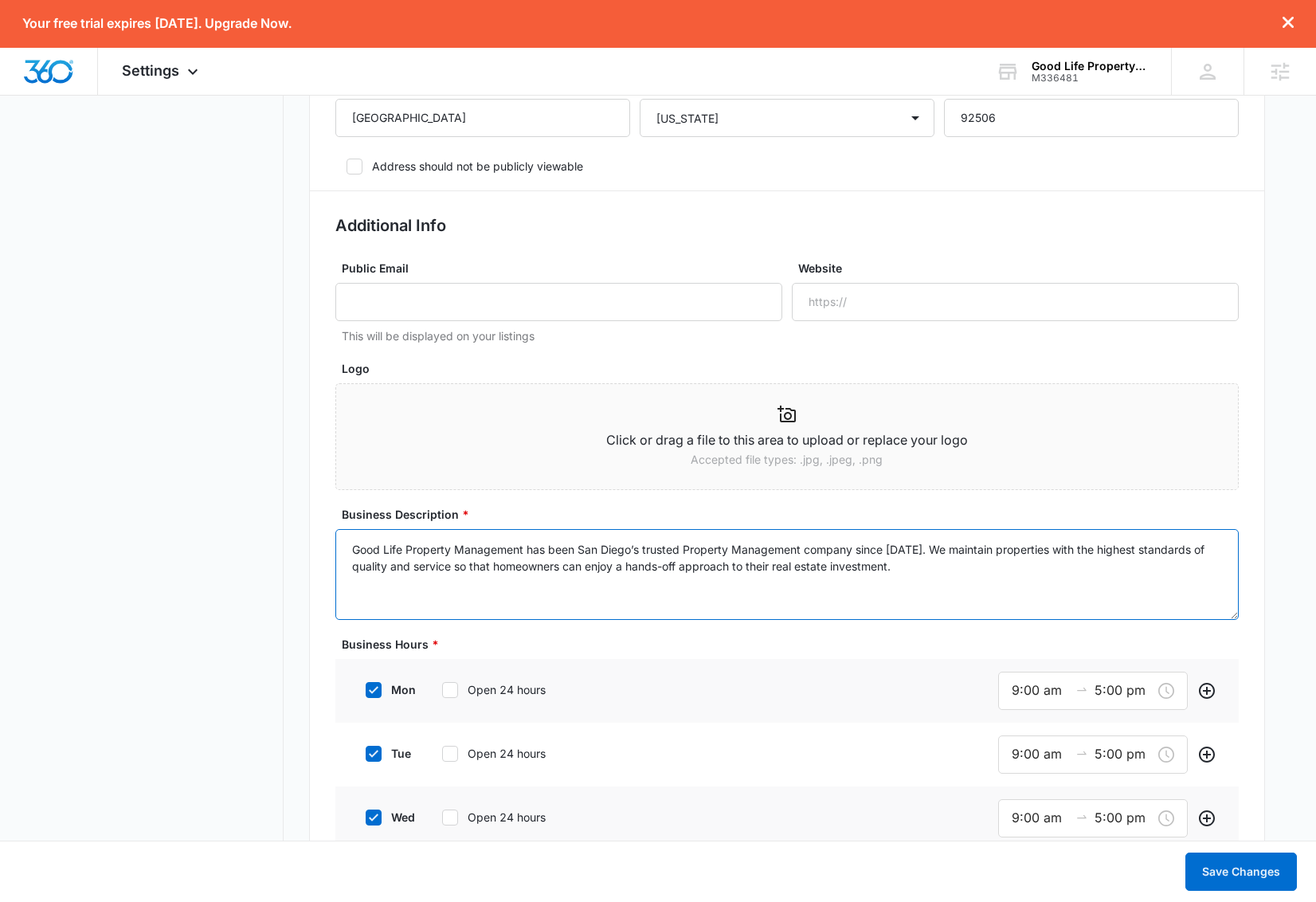
drag, startPoint x: 631, startPoint y: 555, endPoint x: 581, endPoint y: 551, distance: 50.2
click at [581, 551] on textarea "Good Life Property Management has been San Diego’s trusted Property Management …" at bounding box center [787, 574] width 903 height 91
click at [1054, 565] on textarea "Good Life Property Management has been Riverside’s trusted Property Management …" at bounding box center [787, 574] width 903 height 91
type textarea "Good Life Property Management has been Riverside’s trusted Property Management …"
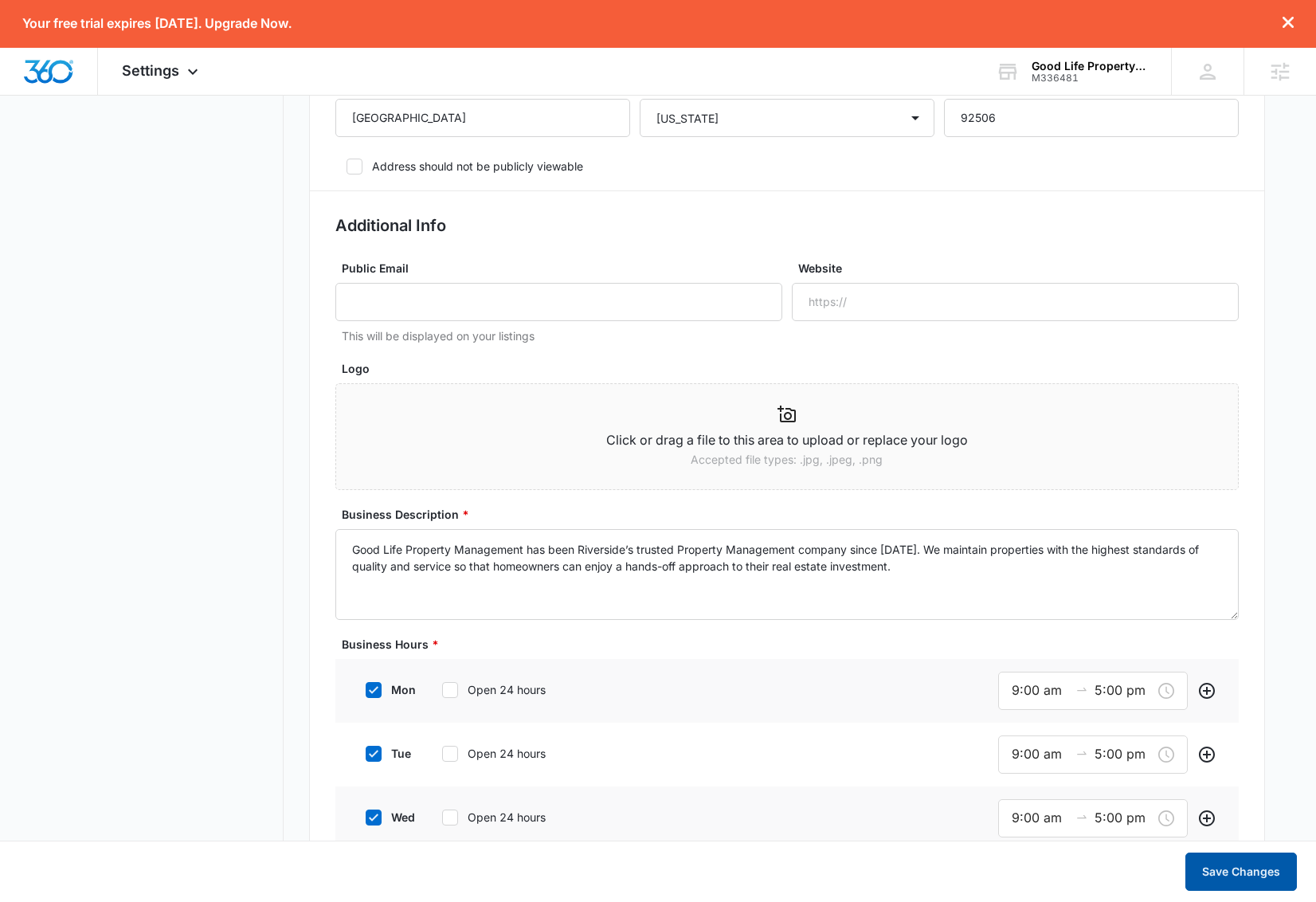
click at [1245, 874] on button "Save Changes" at bounding box center [1241, 872] width 112 height 38
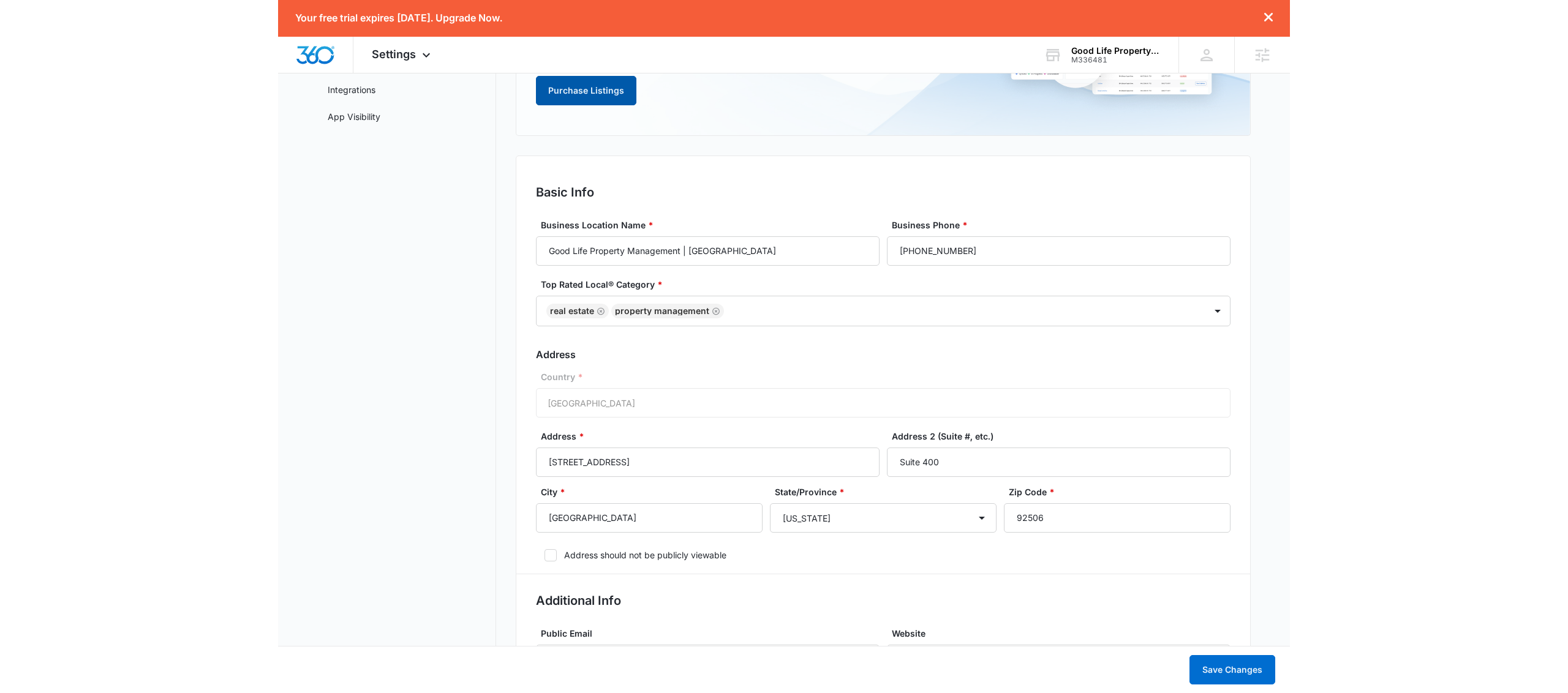
scroll to position [0, 0]
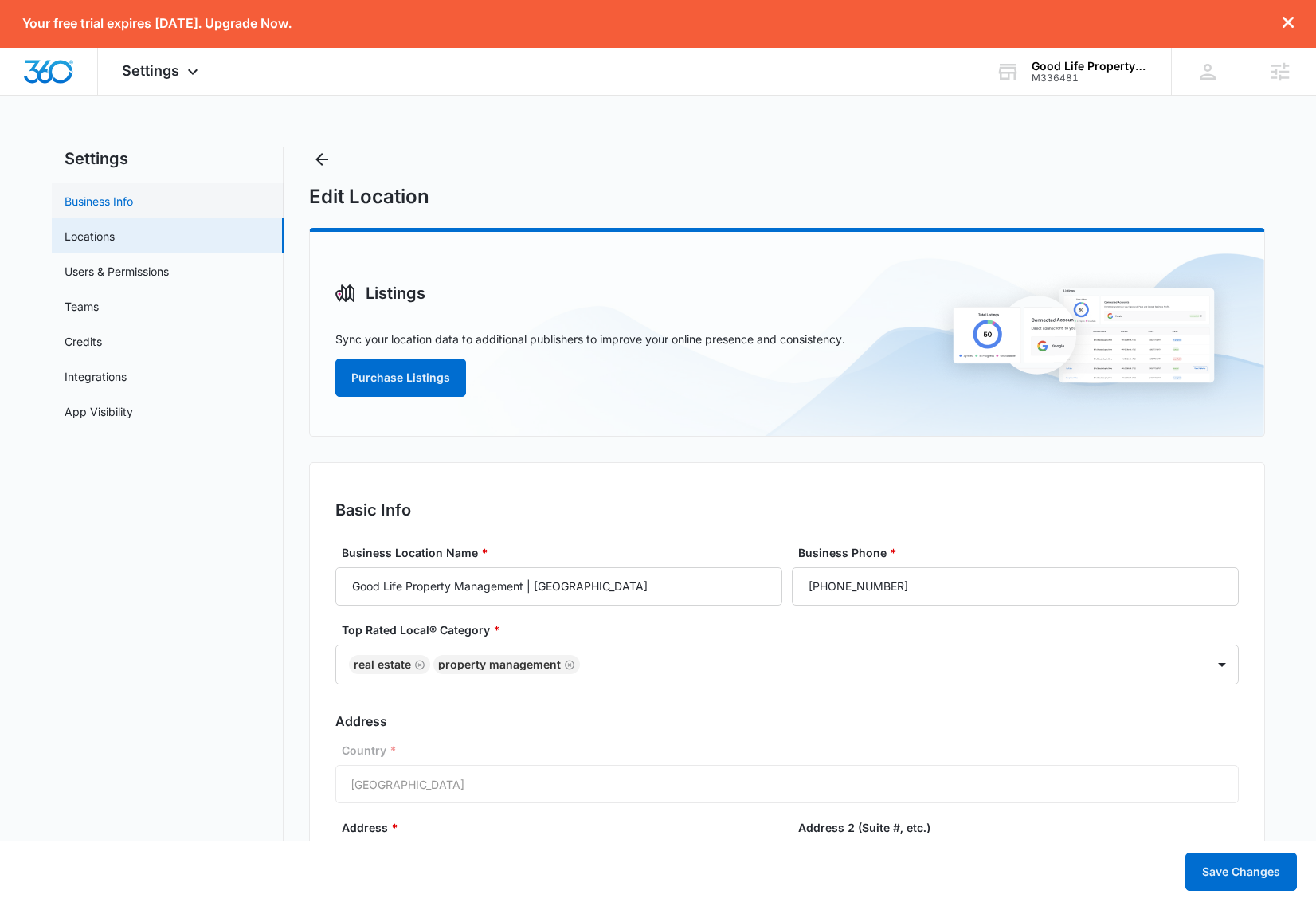
click at [129, 199] on link "Business Info" at bounding box center [99, 201] width 68 height 17
select select "35"
select select "US"
select select "America/Los_Angeles"
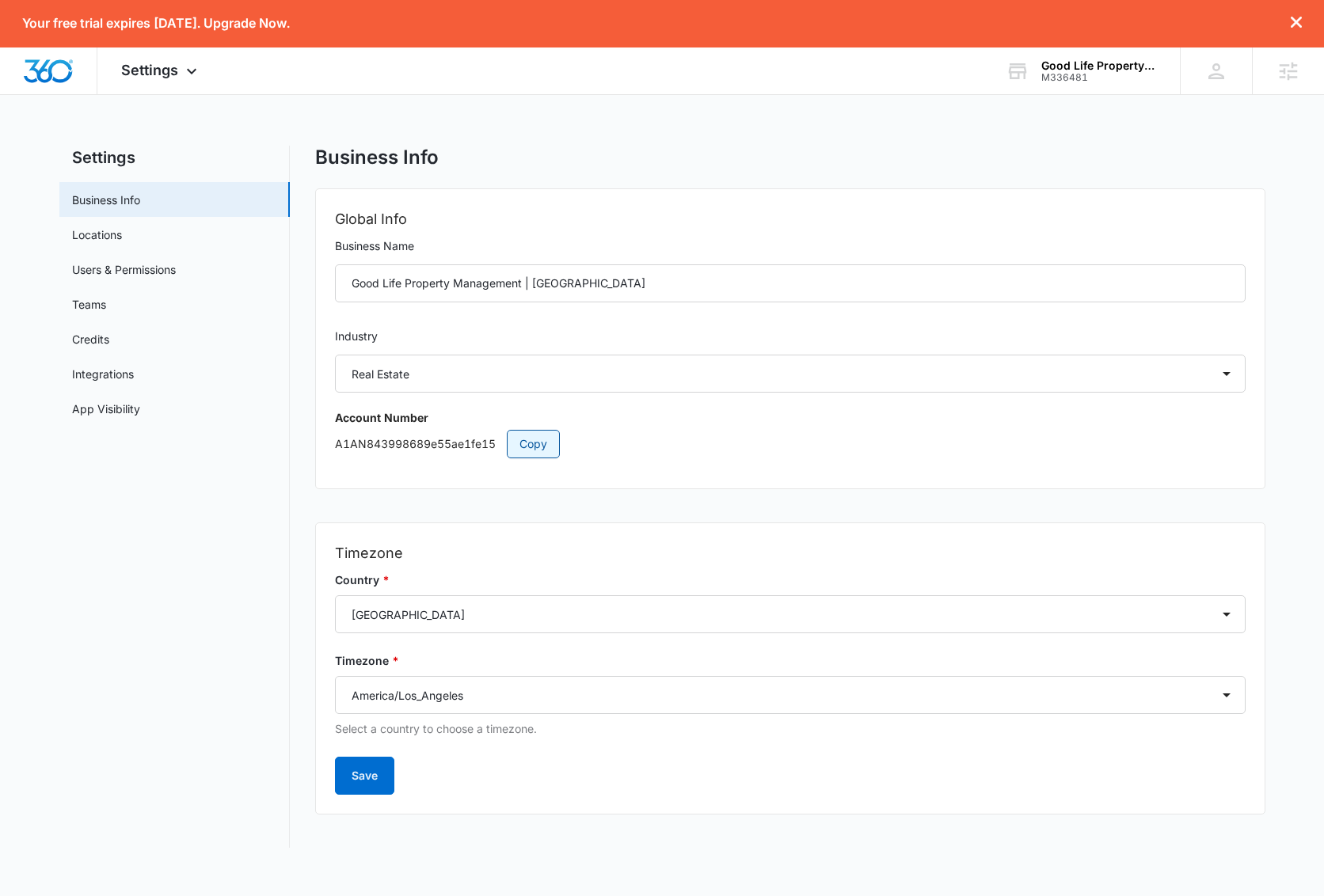
click at [525, 452] on span "Copy" at bounding box center [533, 444] width 27 height 18
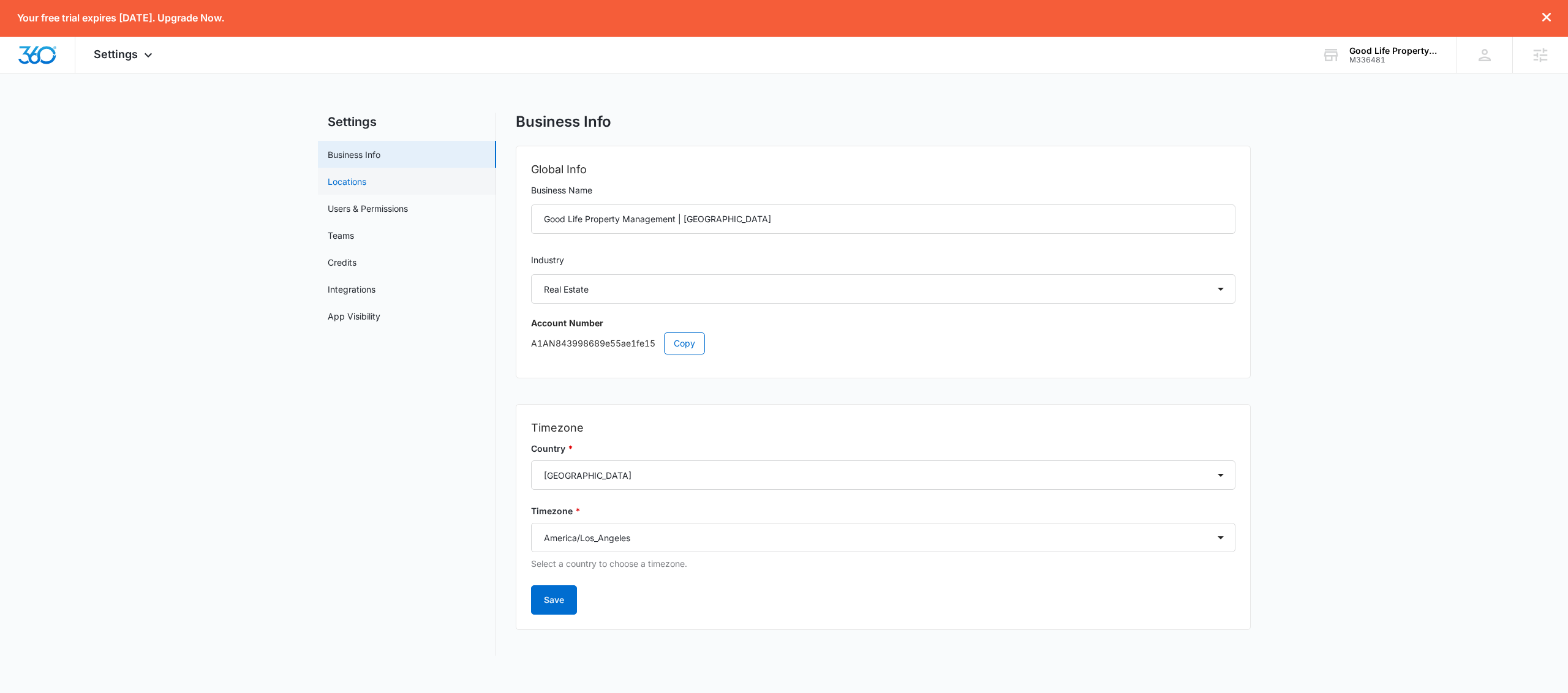
click at [363, 186] on link "Locations" at bounding box center [346, 181] width 39 height 13
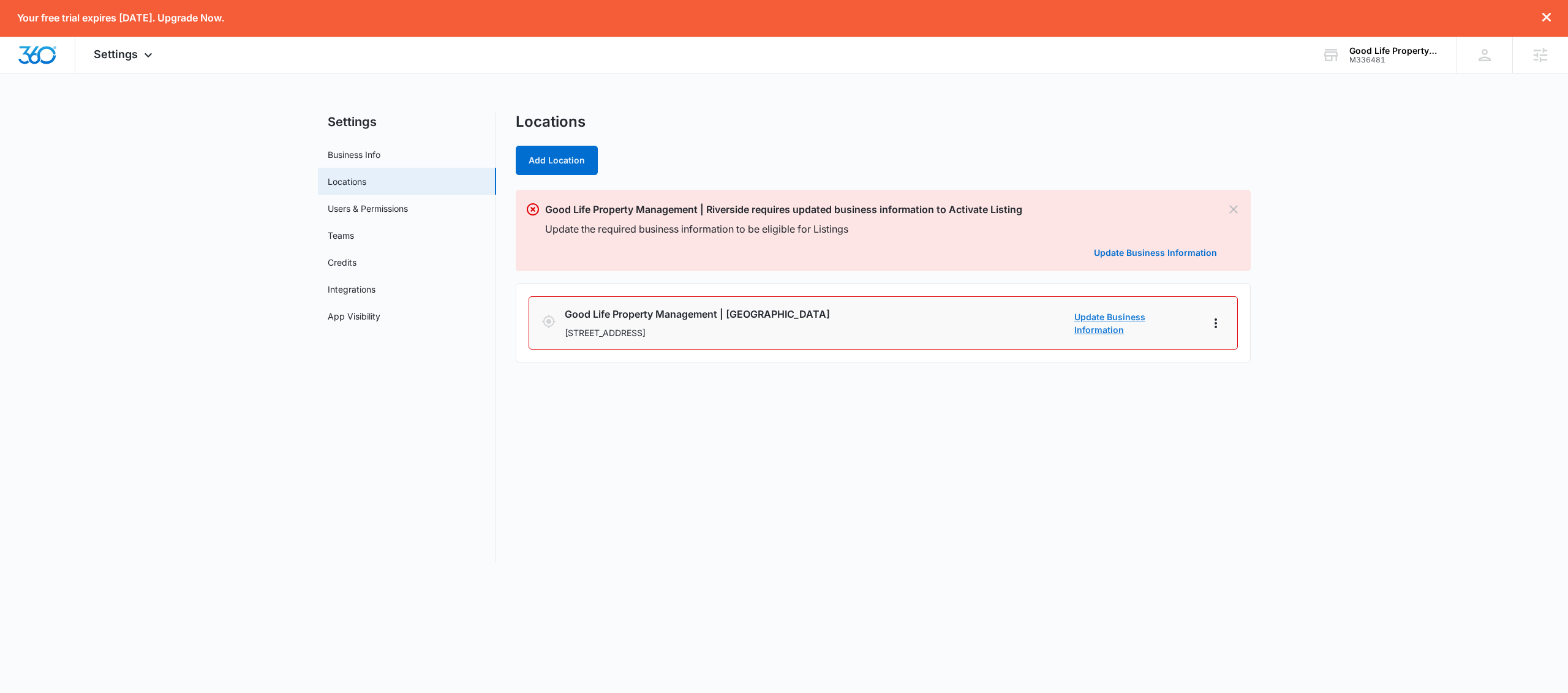
click at [1098, 320] on link "Update Business Information" at bounding box center [1136, 323] width 123 height 26
select select "[US_STATE]"
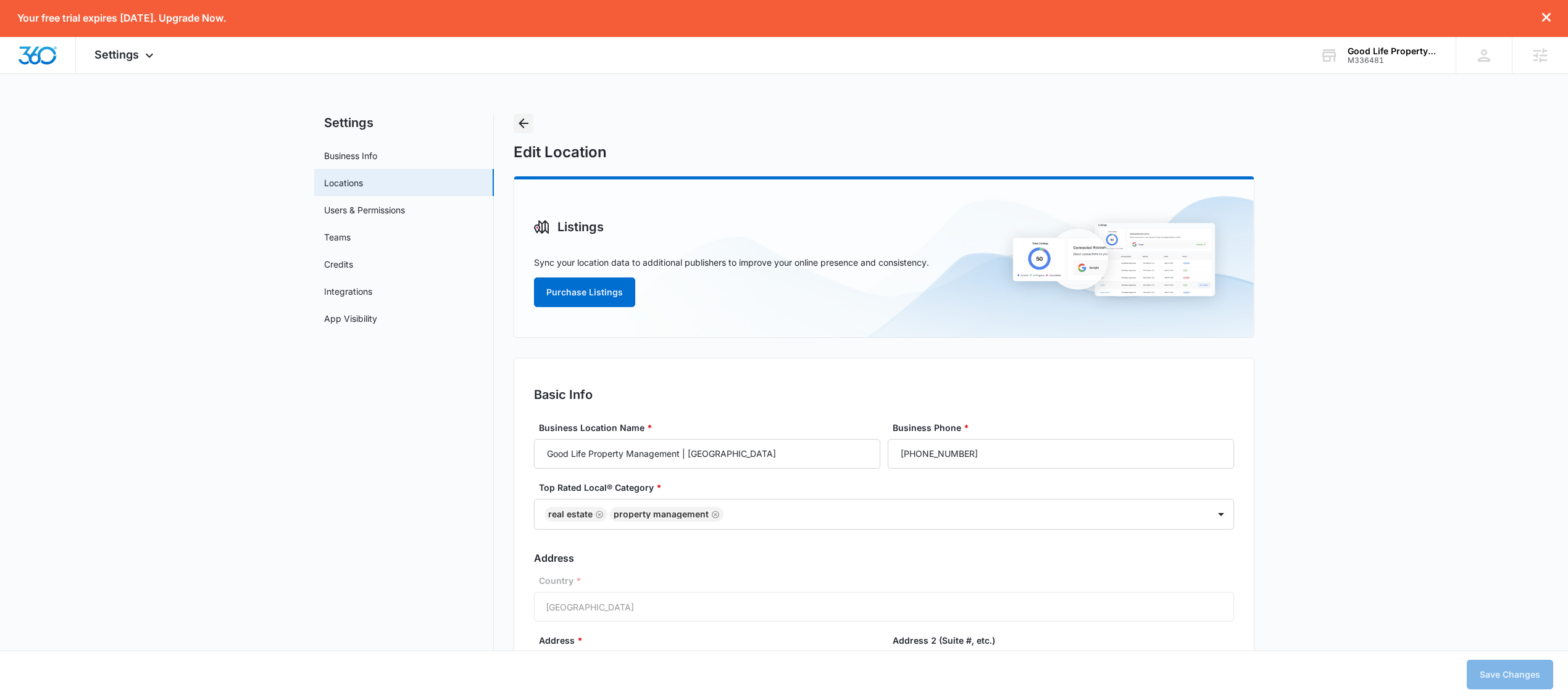
click at [526, 126] on icon "Back" at bounding box center [524, 124] width 15 height 15
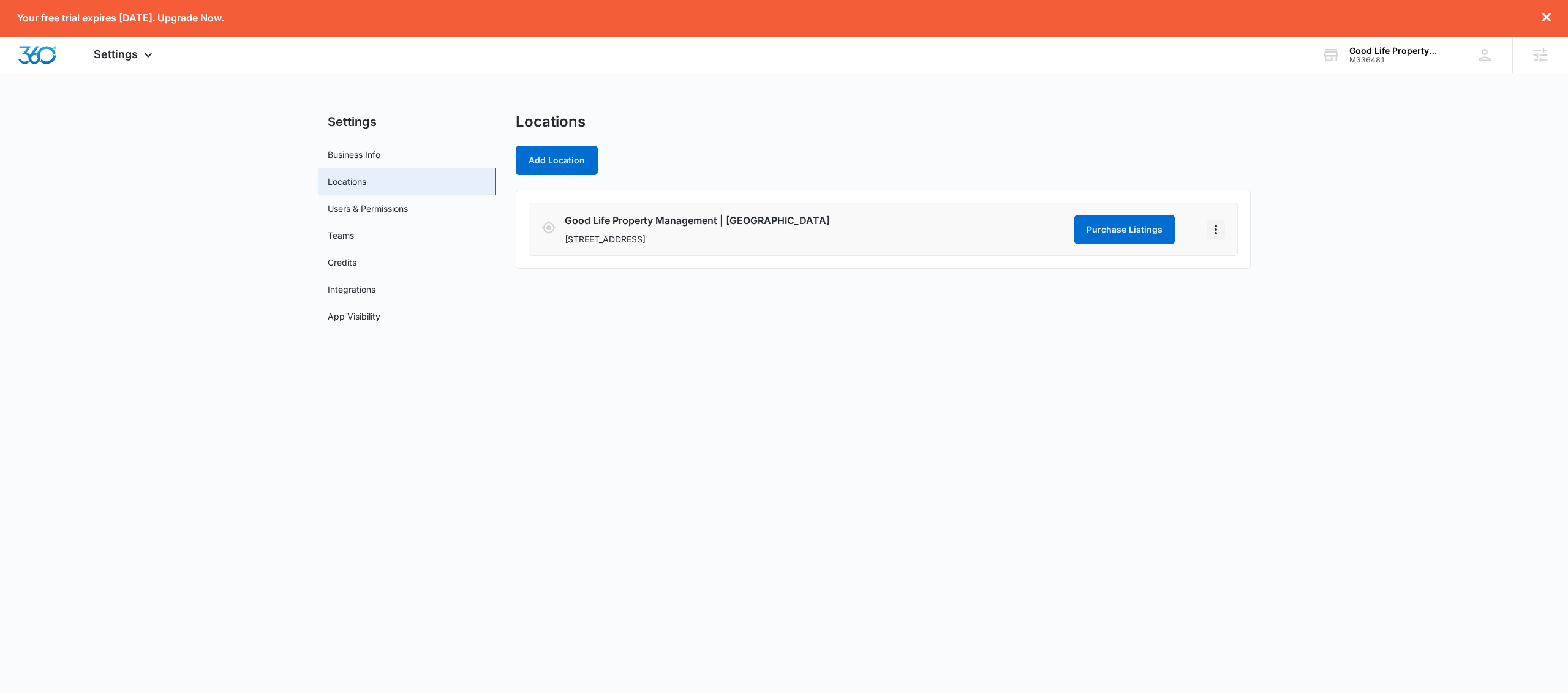
click at [1219, 229] on icon "Actions" at bounding box center [1216, 230] width 15 height 15
click at [1231, 261] on link "Edit" at bounding box center [1229, 263] width 15 height 10
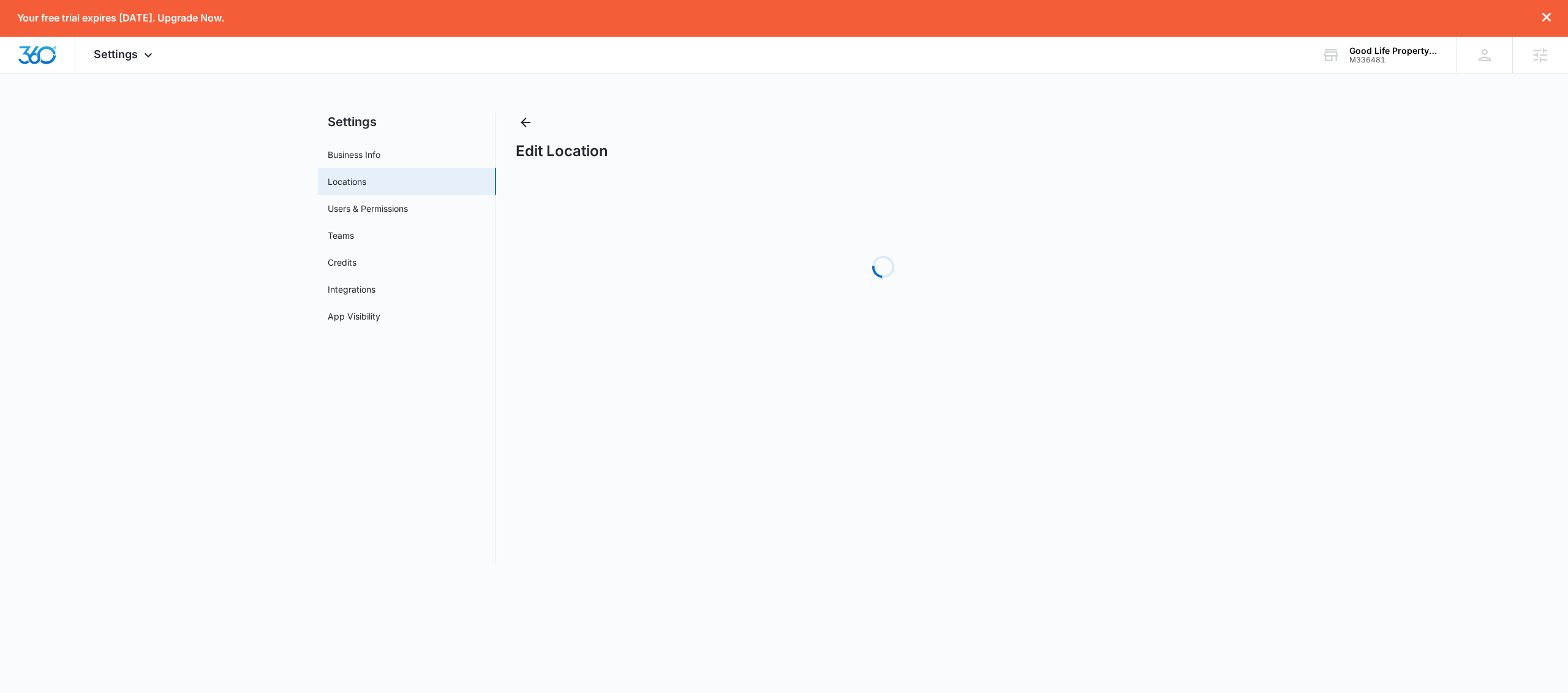
select select "[US_STATE]"
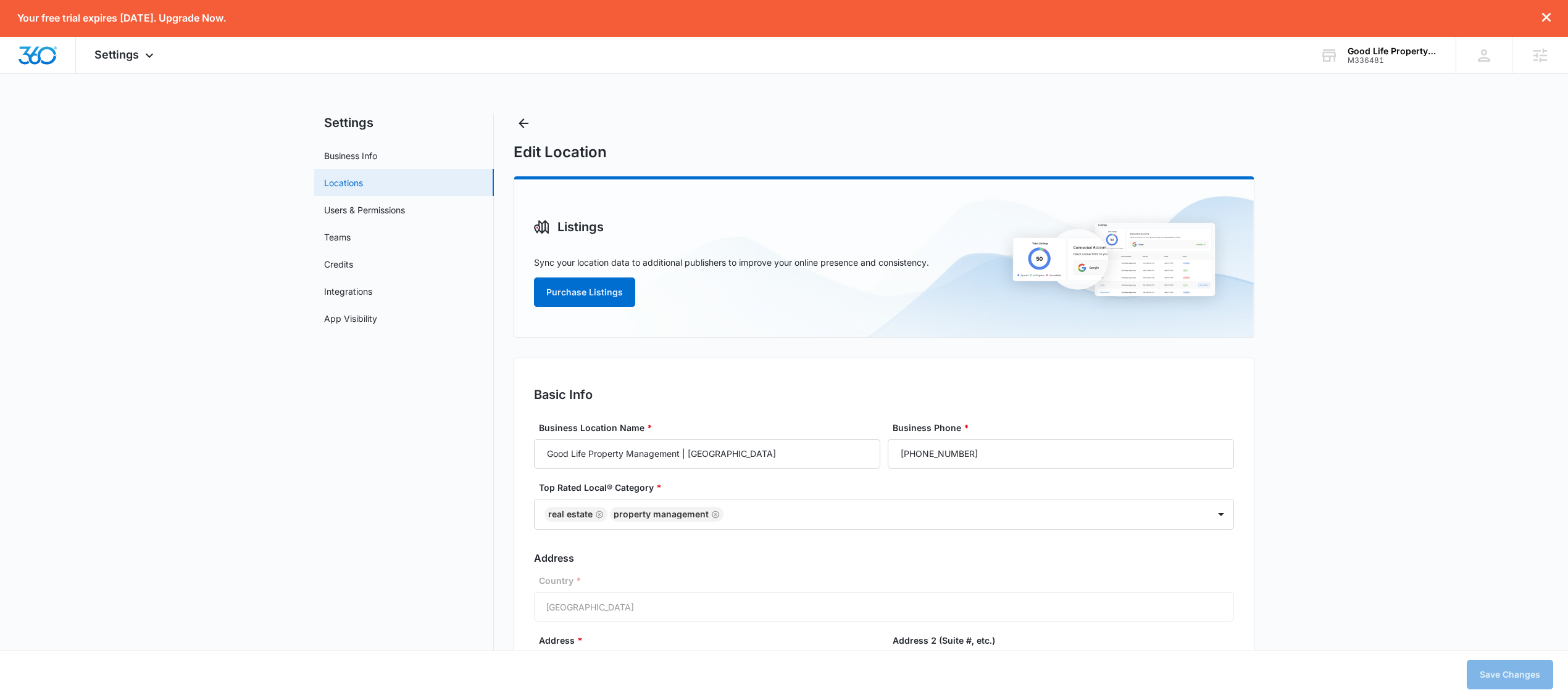
click at [357, 179] on link "Locations" at bounding box center [343, 183] width 39 height 13
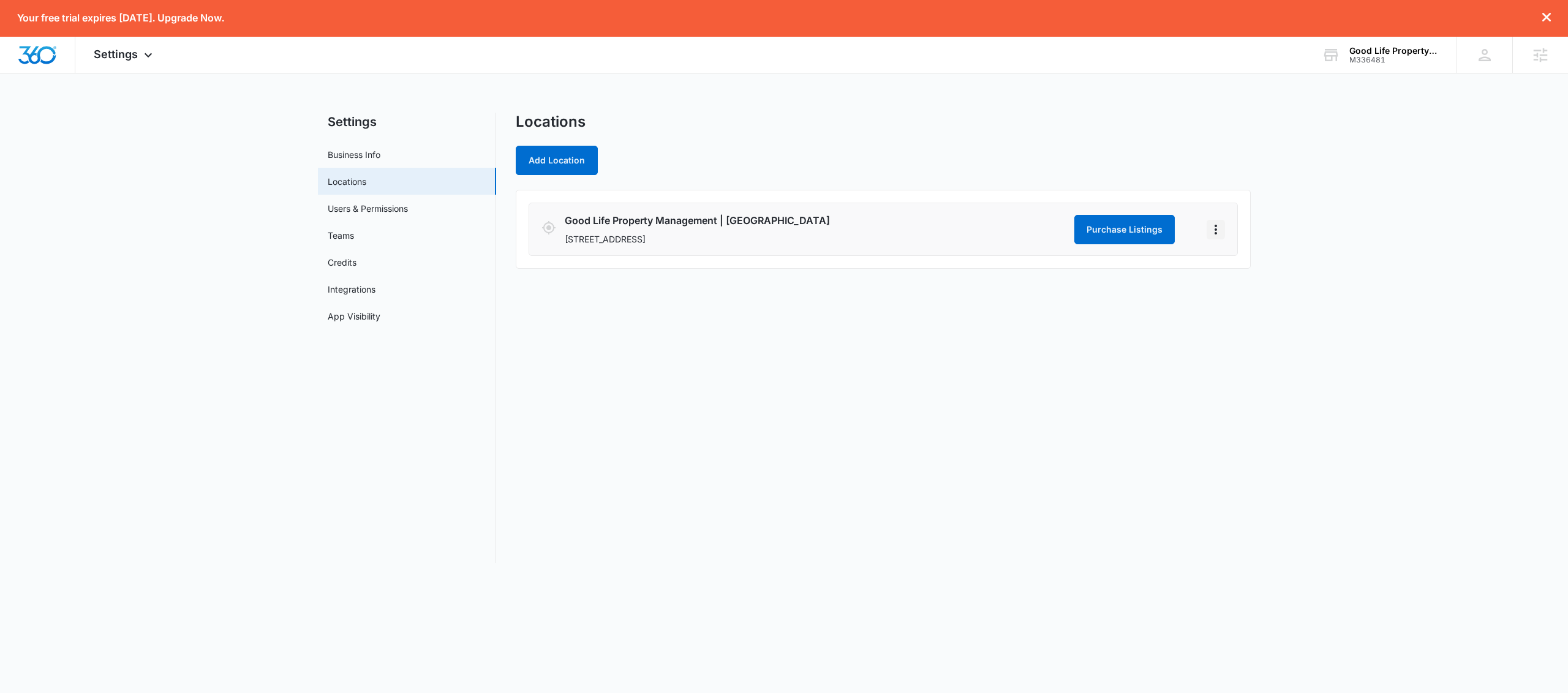
click at [1216, 231] on icon "Actions" at bounding box center [1216, 230] width 15 height 15
click at [1225, 263] on link "Edit" at bounding box center [1229, 263] width 15 height 10
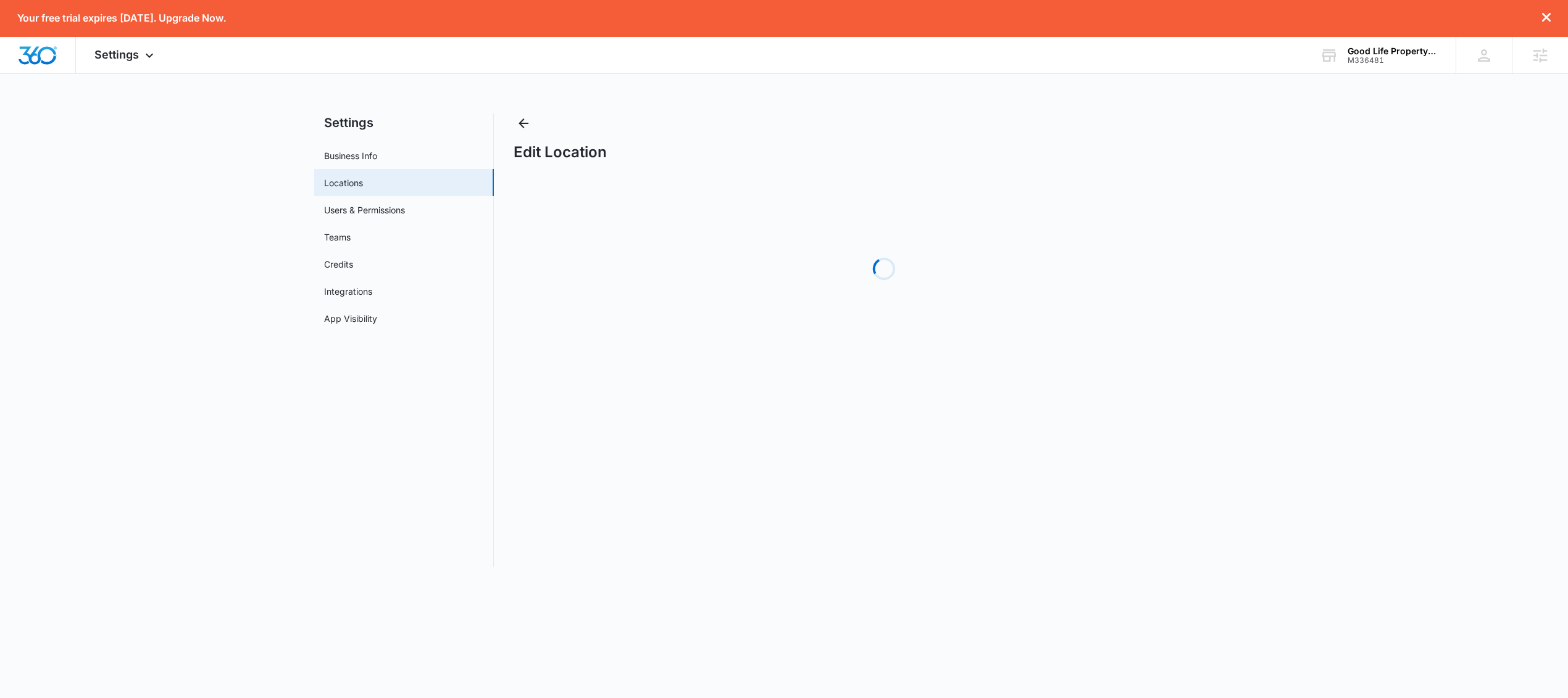
select select "[US_STATE]"
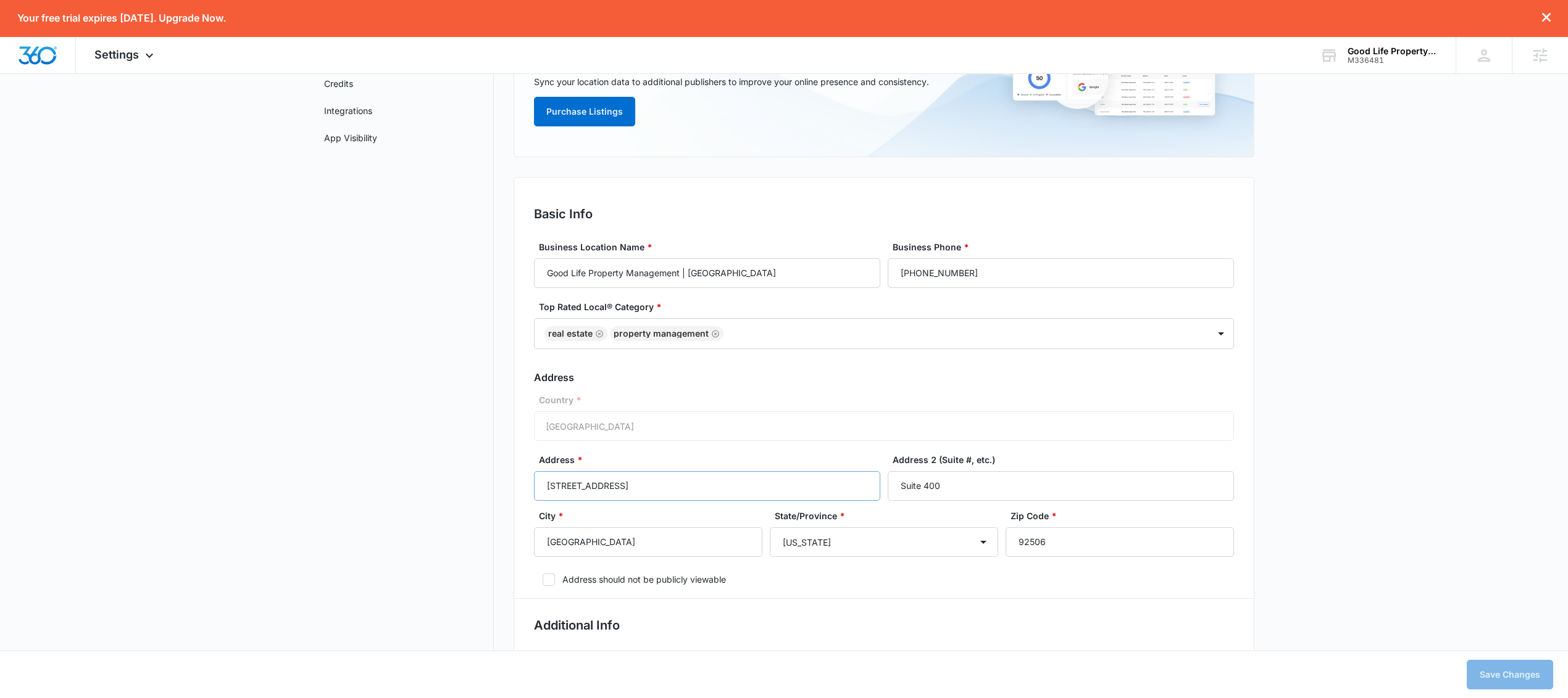
scroll to position [200, 0]
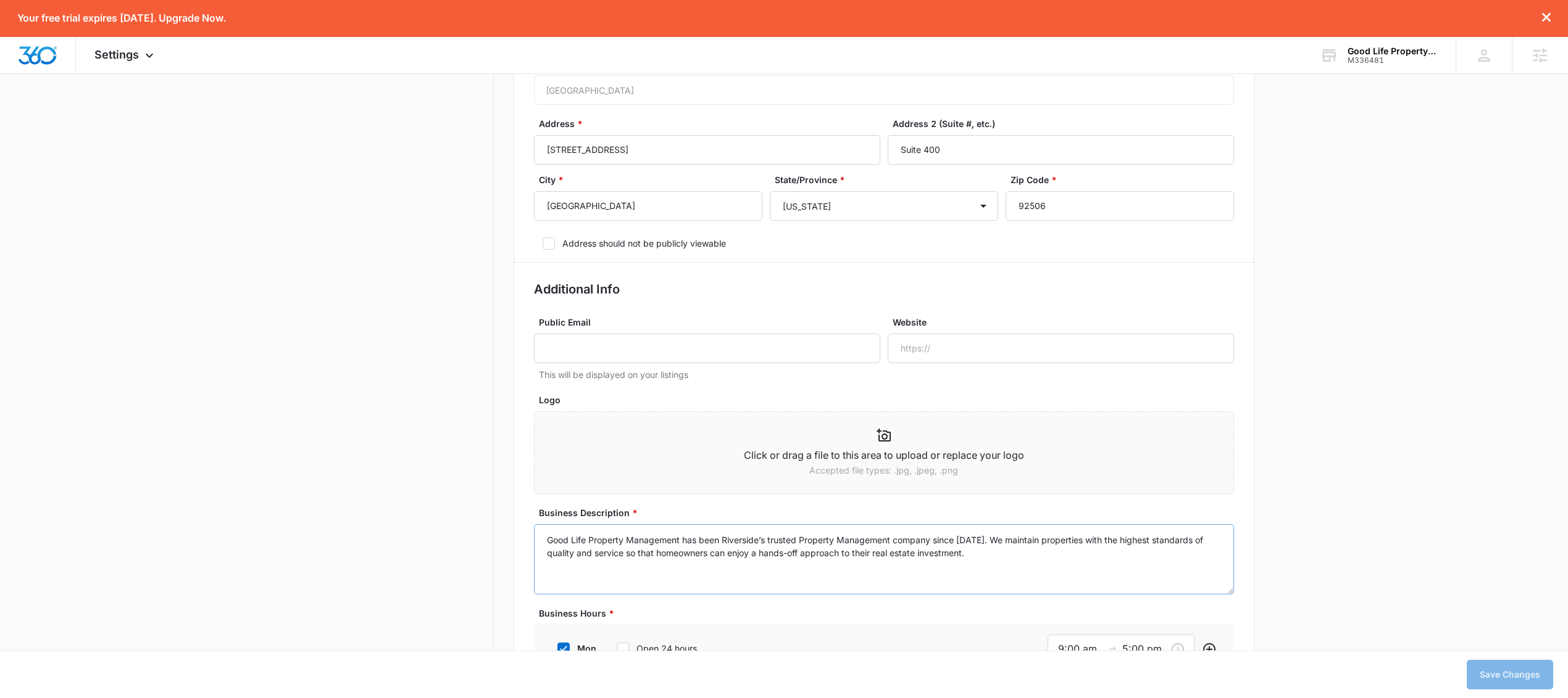
scroll to position [693, 0]
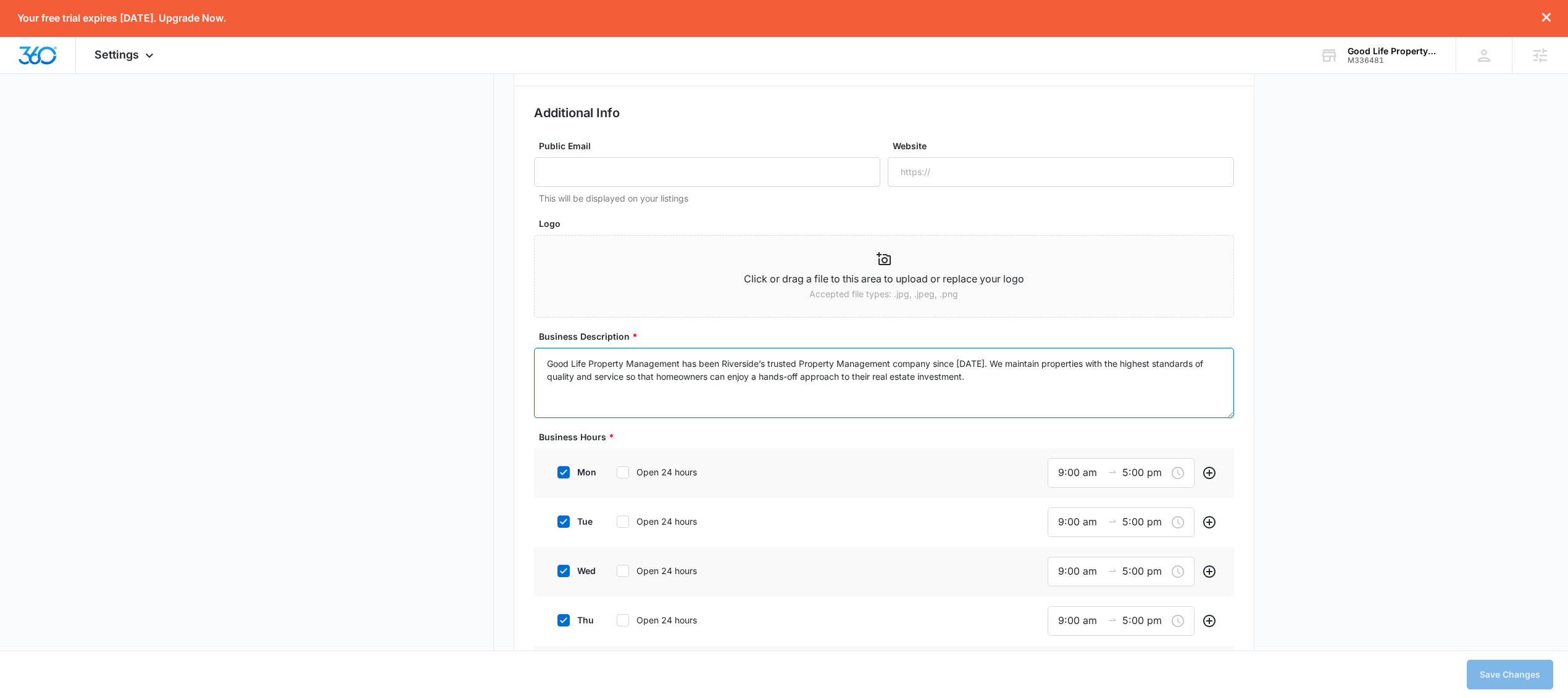
click at [1092, 387] on textarea "Good Life Property Management has been Riverside’s trusted Property Management …" at bounding box center [884, 383] width 700 height 70
type textarea "Good Life Property Management has been Riverside’s trusted Property Management …"
click at [1504, 677] on button "Save Changes" at bounding box center [1510, 675] width 87 height 30
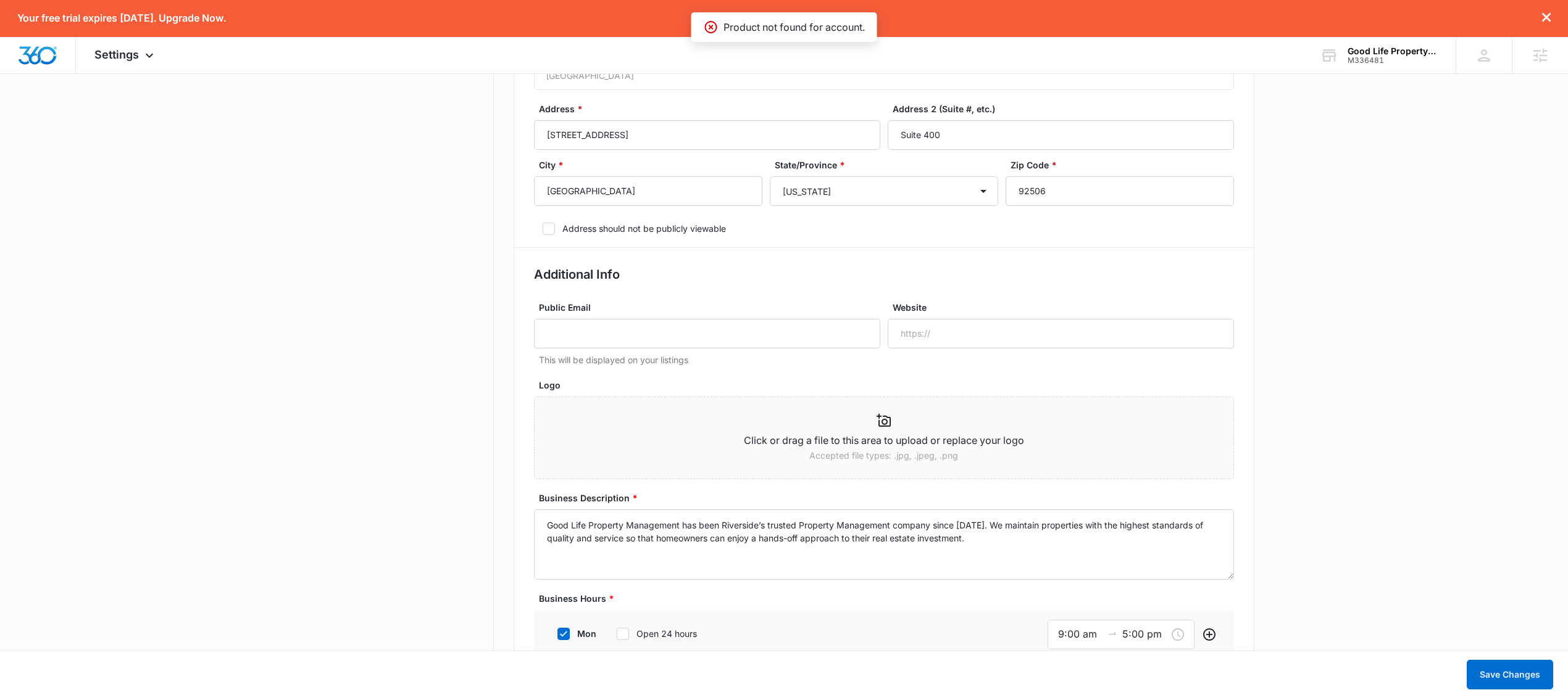
scroll to position [473, 0]
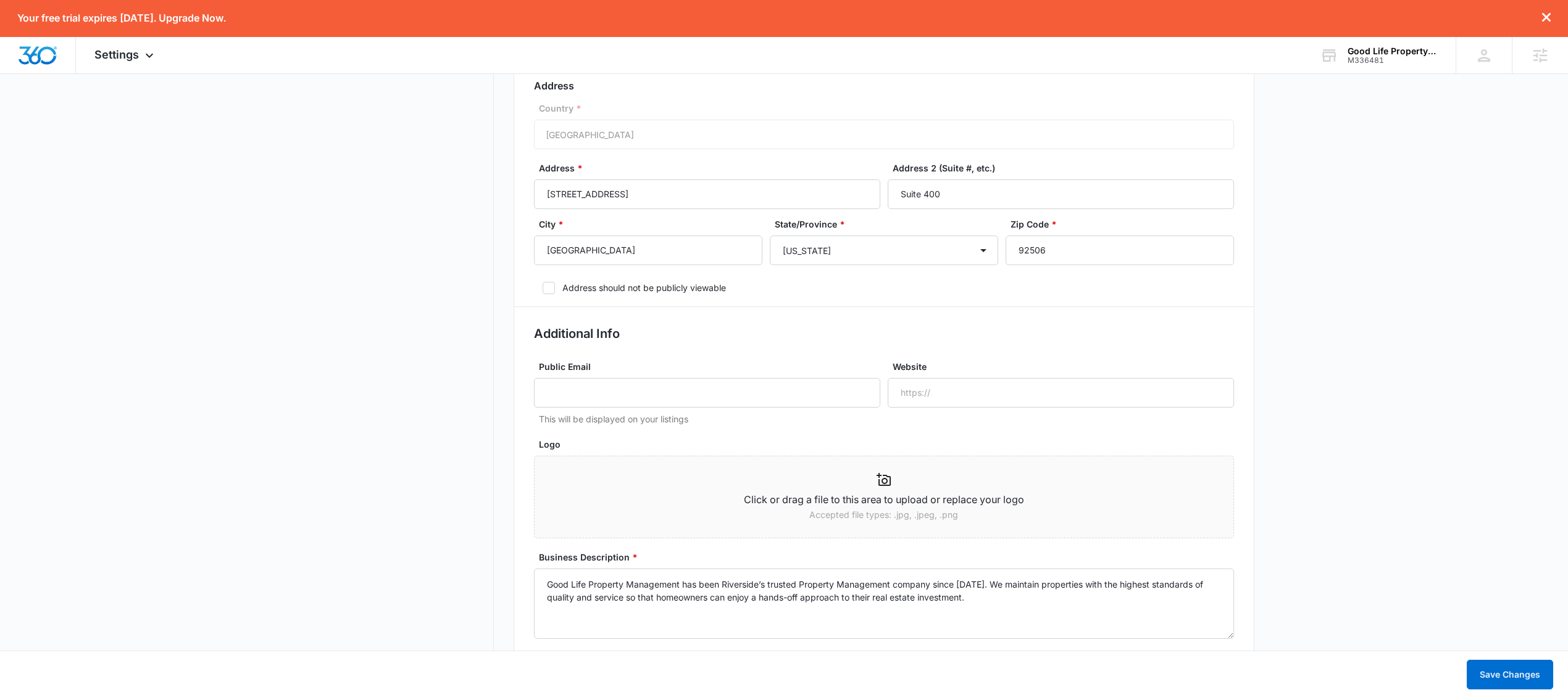
click at [710, 26] on icon at bounding box center [711, 22] width 15 height 15
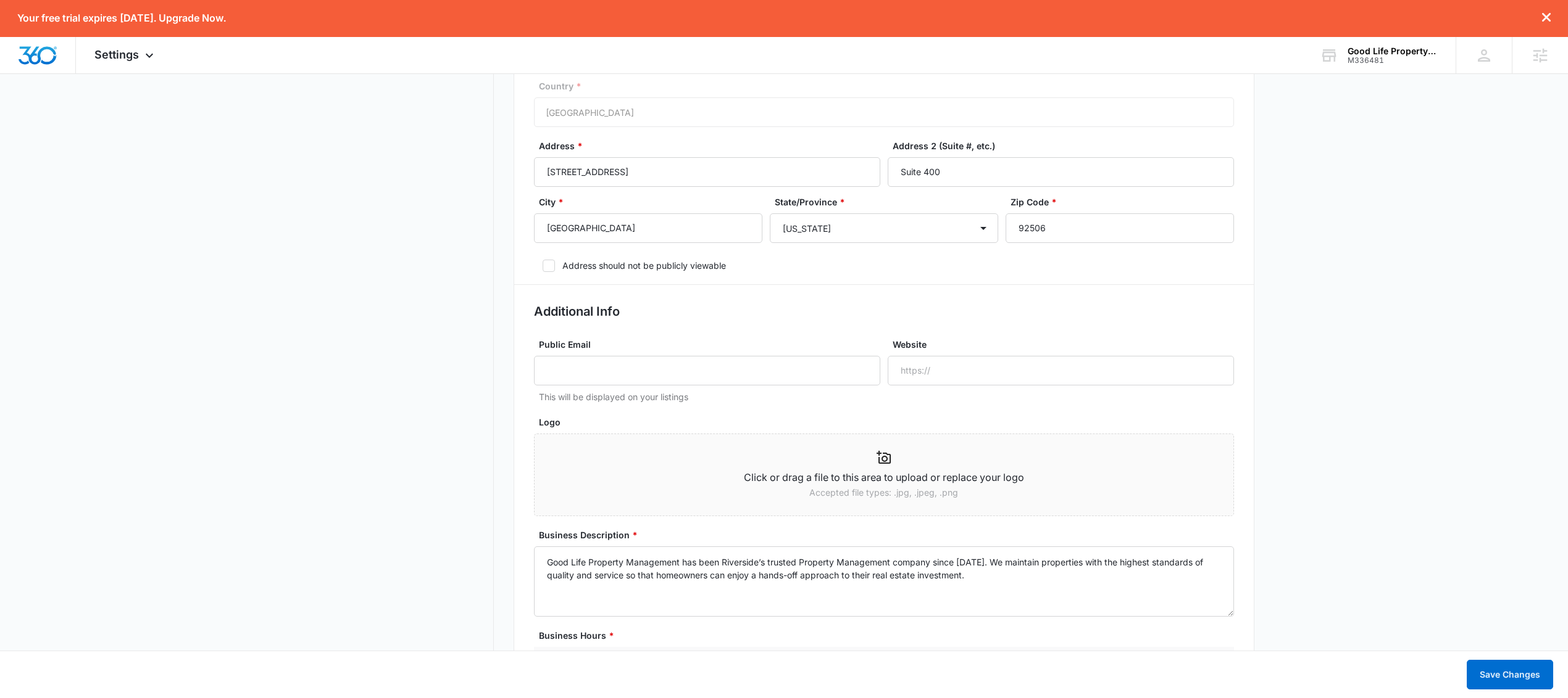
scroll to position [334, 0]
